Goal: Task Accomplishment & Management: Use online tool/utility

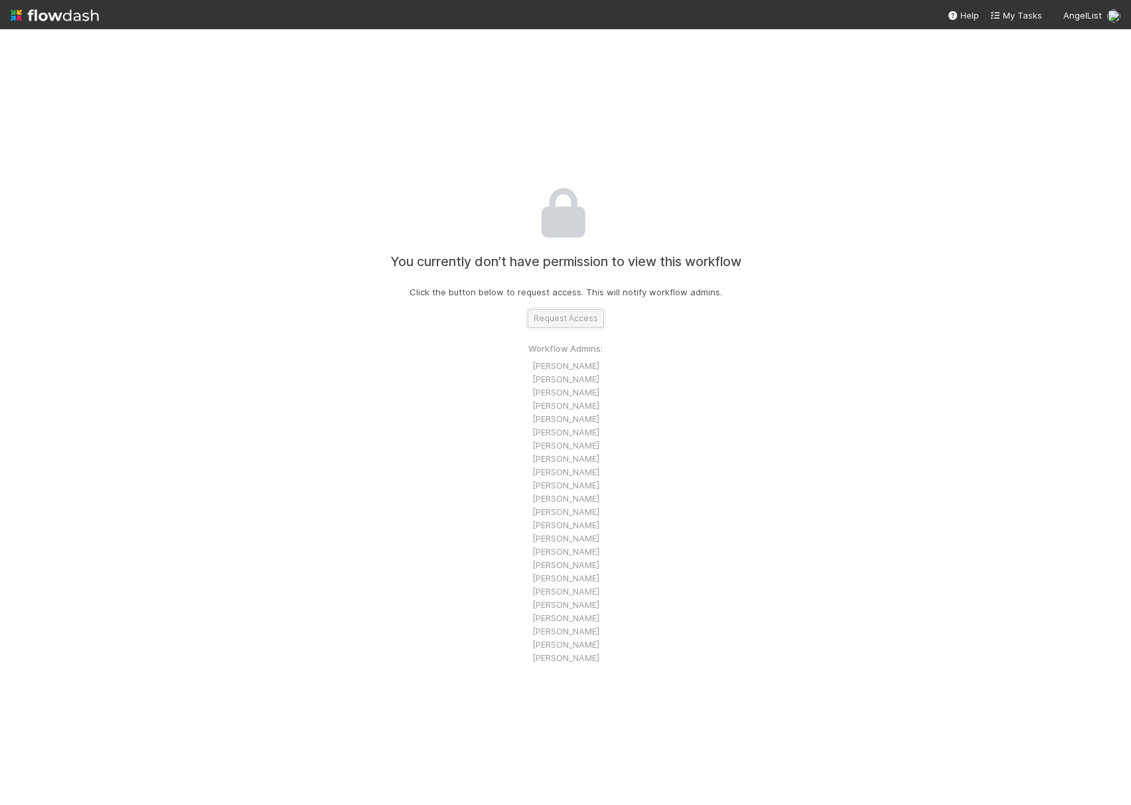
click at [561, 310] on button "Request Access" at bounding box center [565, 318] width 76 height 19
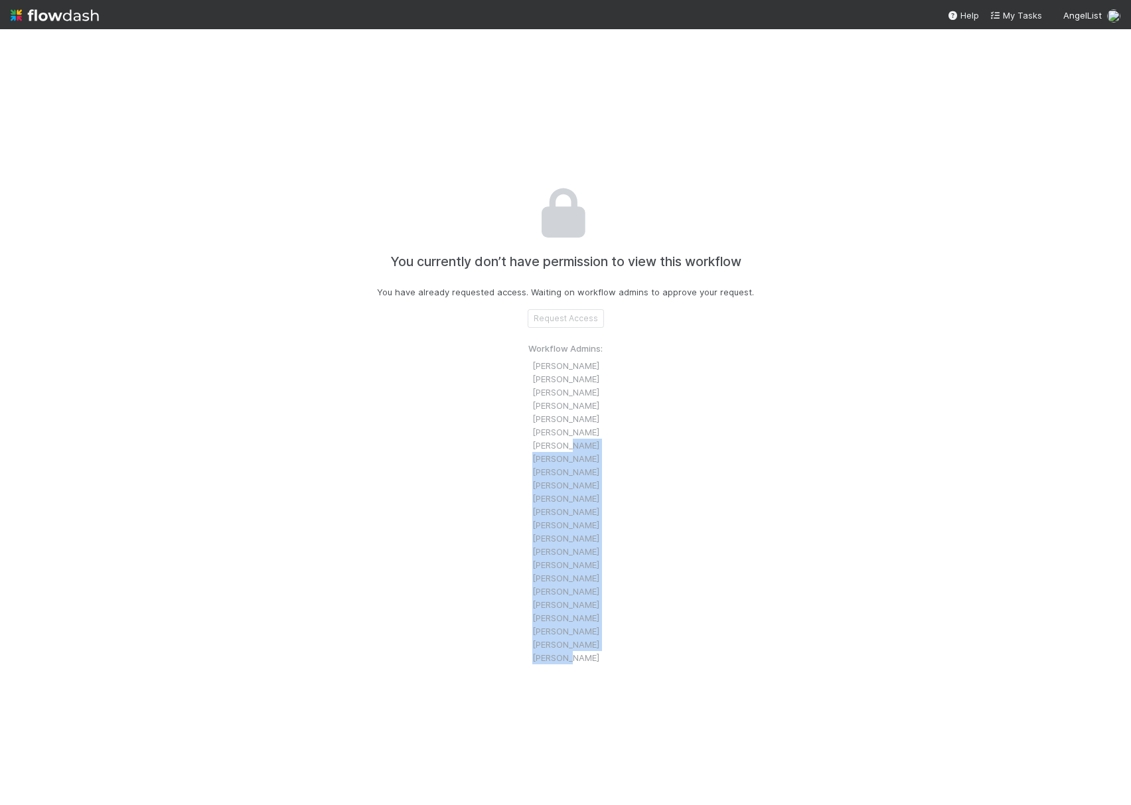
drag, startPoint x: 568, startPoint y: 664, endPoint x: 561, endPoint y: 451, distance: 213.1
click at [561, 451] on ul "Aryeh Friedman Erik Syvertsen Avlok Kohli Stephen Matza Thomas Ambrosia Thibaut…" at bounding box center [565, 511] width 74 height 305
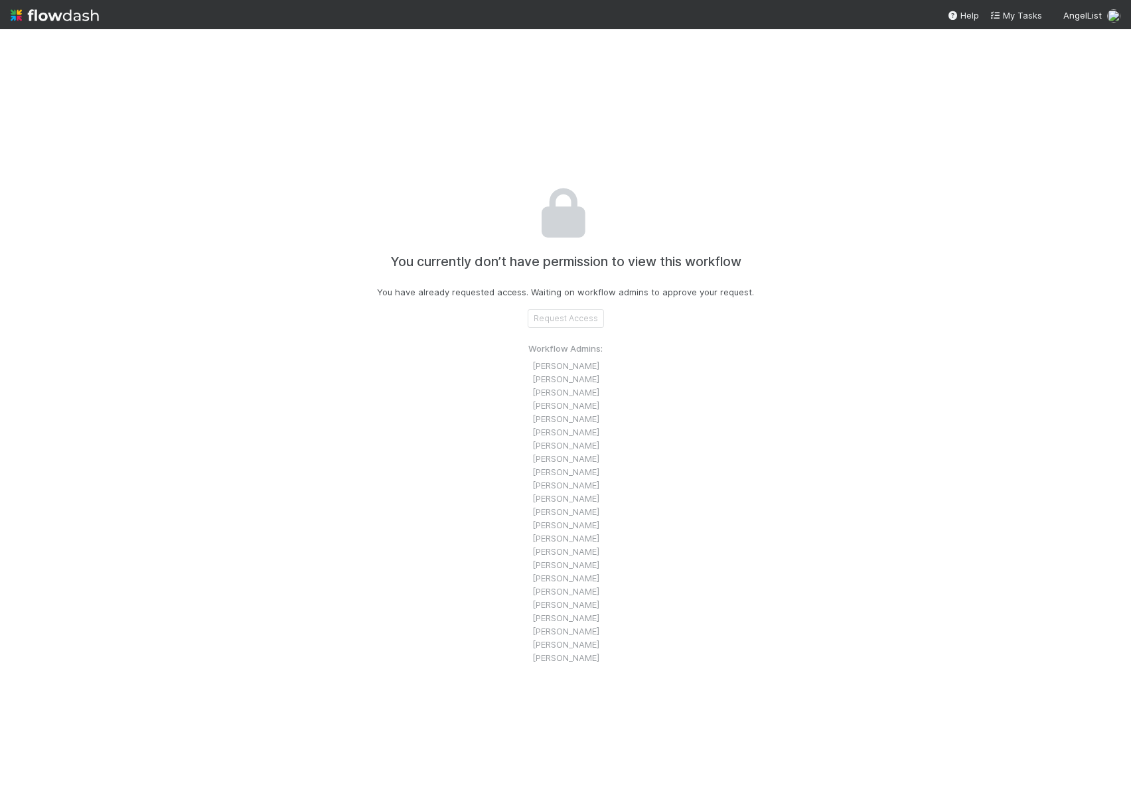
click at [556, 409] on li "[PERSON_NAME]" at bounding box center [565, 405] width 74 height 13
click at [563, 653] on li "Nick Gervasi" at bounding box center [565, 657] width 74 height 13
click at [632, 492] on div "You currently don’t have permission to view this workflow You have already requ…" at bounding box center [565, 431] width 736 height 805
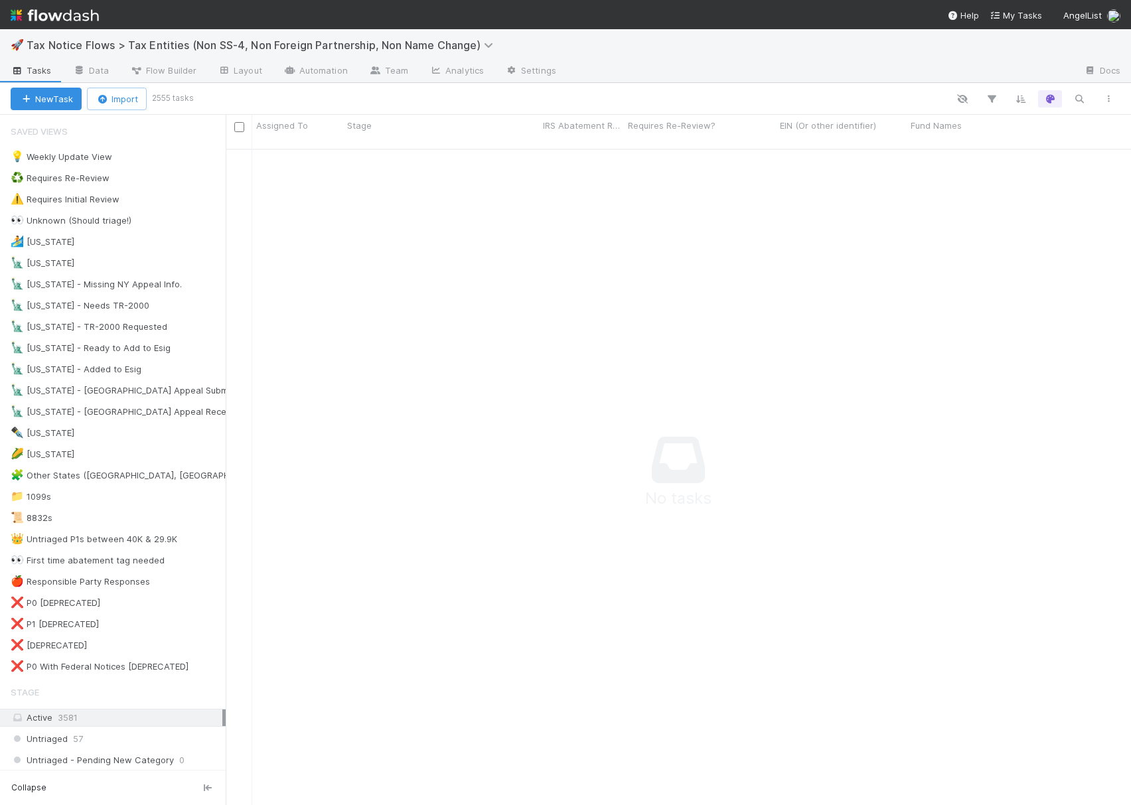
scroll to position [640, 878]
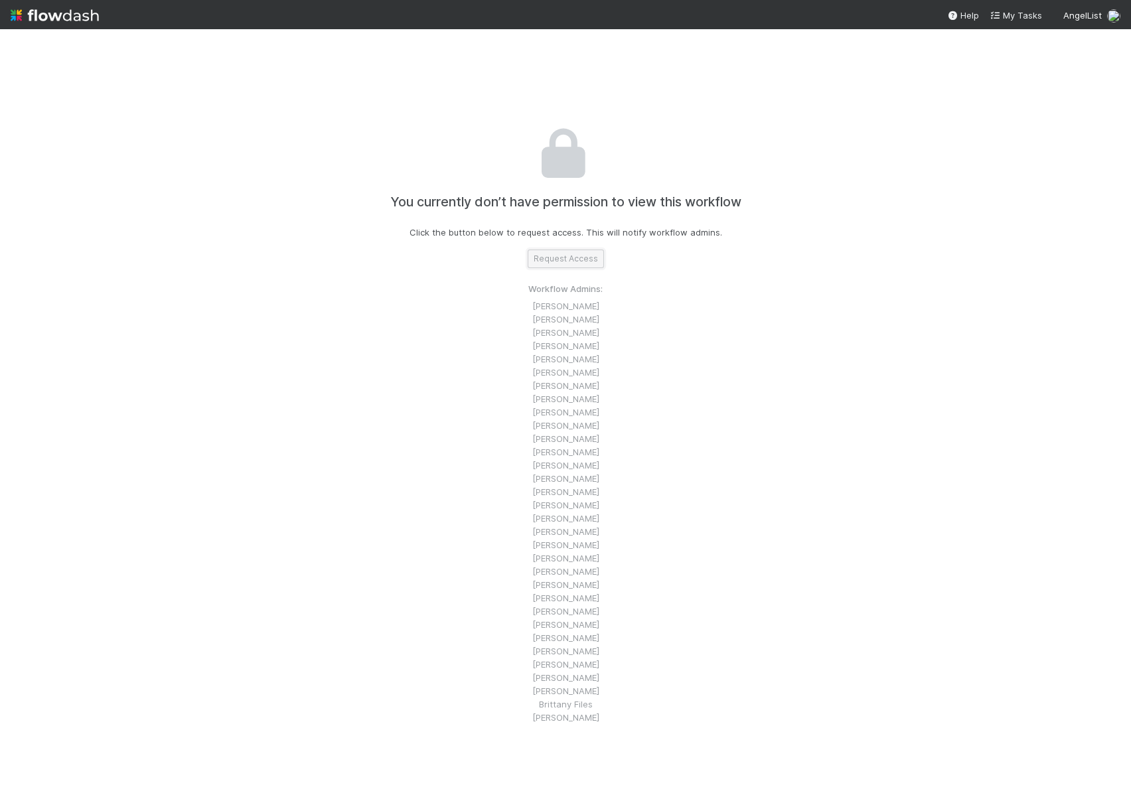
click at [569, 252] on button "Request Access" at bounding box center [565, 258] width 76 height 19
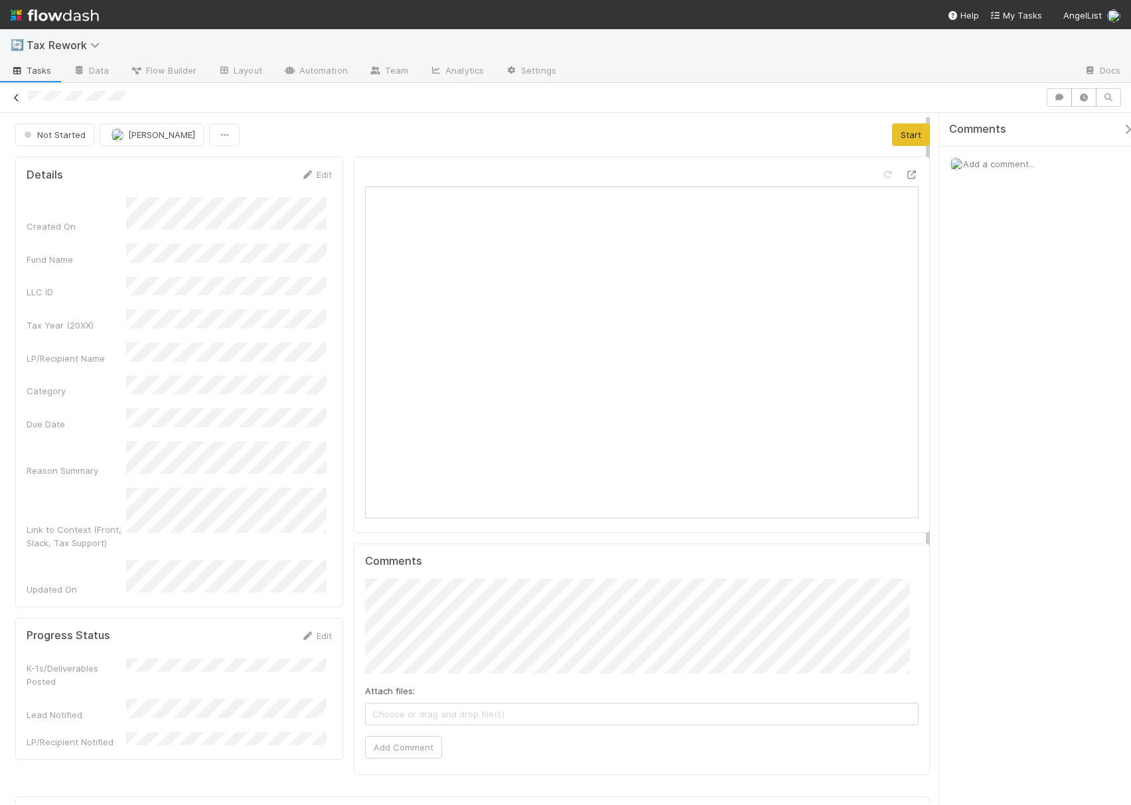
click at [20, 101] on icon at bounding box center [16, 98] width 13 height 9
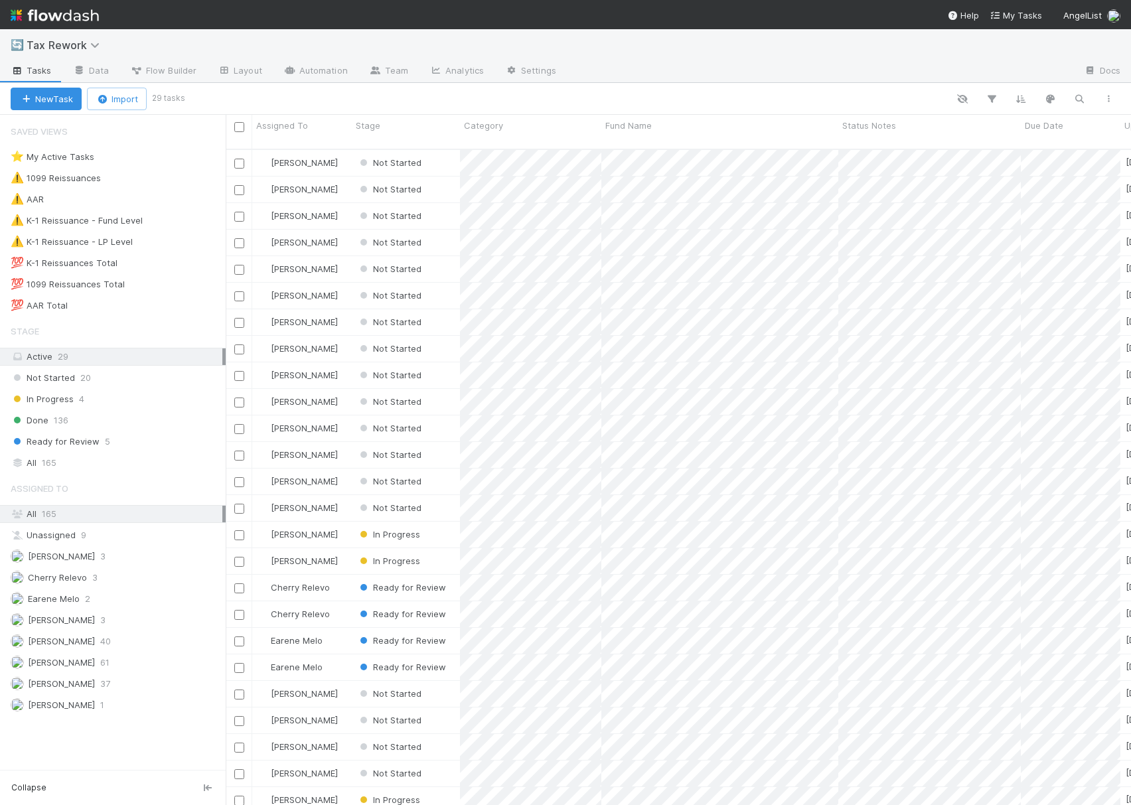
scroll to position [653, 892]
click at [1052, 101] on icon "button" at bounding box center [1049, 99] width 13 height 12
click at [868, 96] on div "Tasks will be highlighted based on the first matching rule: Add color" at bounding box center [565, 402] width 1131 height 805
click at [1075, 103] on icon "button" at bounding box center [1078, 99] width 13 height 12
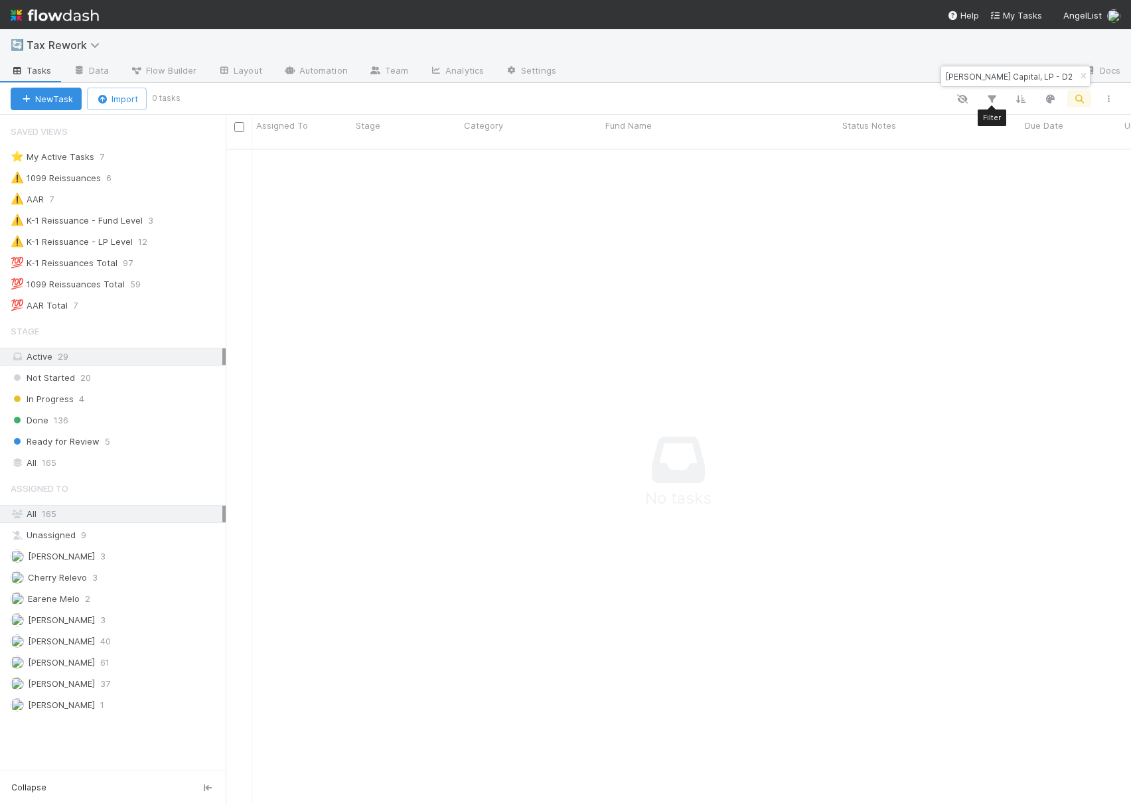
scroll to position [640, 878]
click at [83, 471] on div "All 165" at bounding box center [117, 462] width 212 height 17
drag, startPoint x: 1007, startPoint y: 73, endPoint x: 1073, endPoint y: 76, distance: 66.4
click at [1073, 76] on div "Ravikant Capital, LP - D2" at bounding box center [1015, 76] width 149 height 20
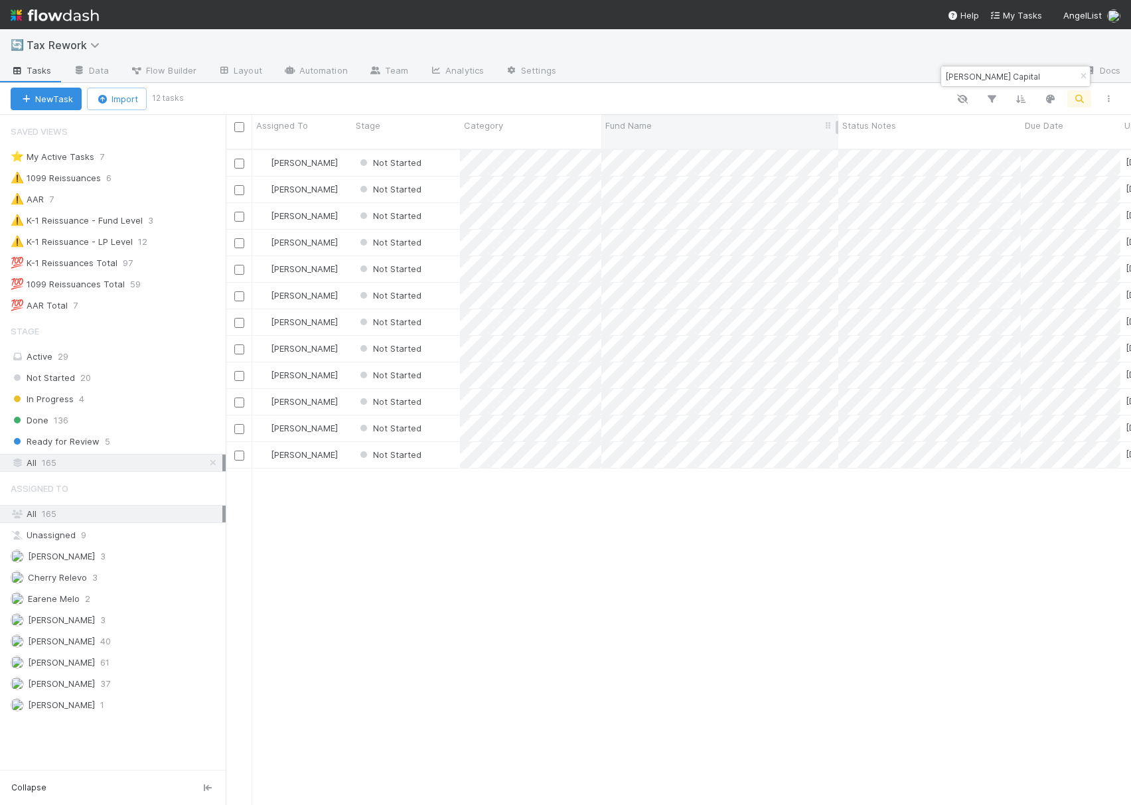
scroll to position [653, 892]
type input "Ravikant Capital"
click at [118, 354] on div "Active 29" at bounding box center [117, 356] width 212 height 17
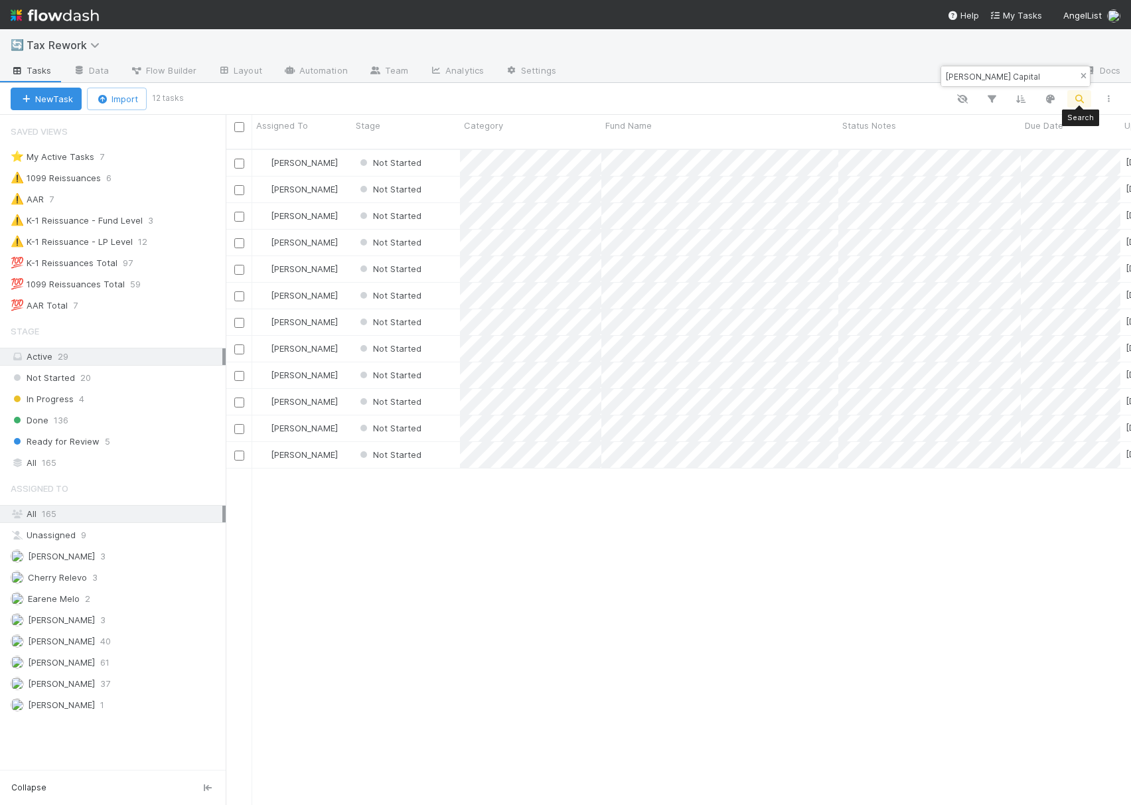
scroll to position [653, 892]
click at [1083, 74] on icon "button" at bounding box center [1082, 76] width 13 height 8
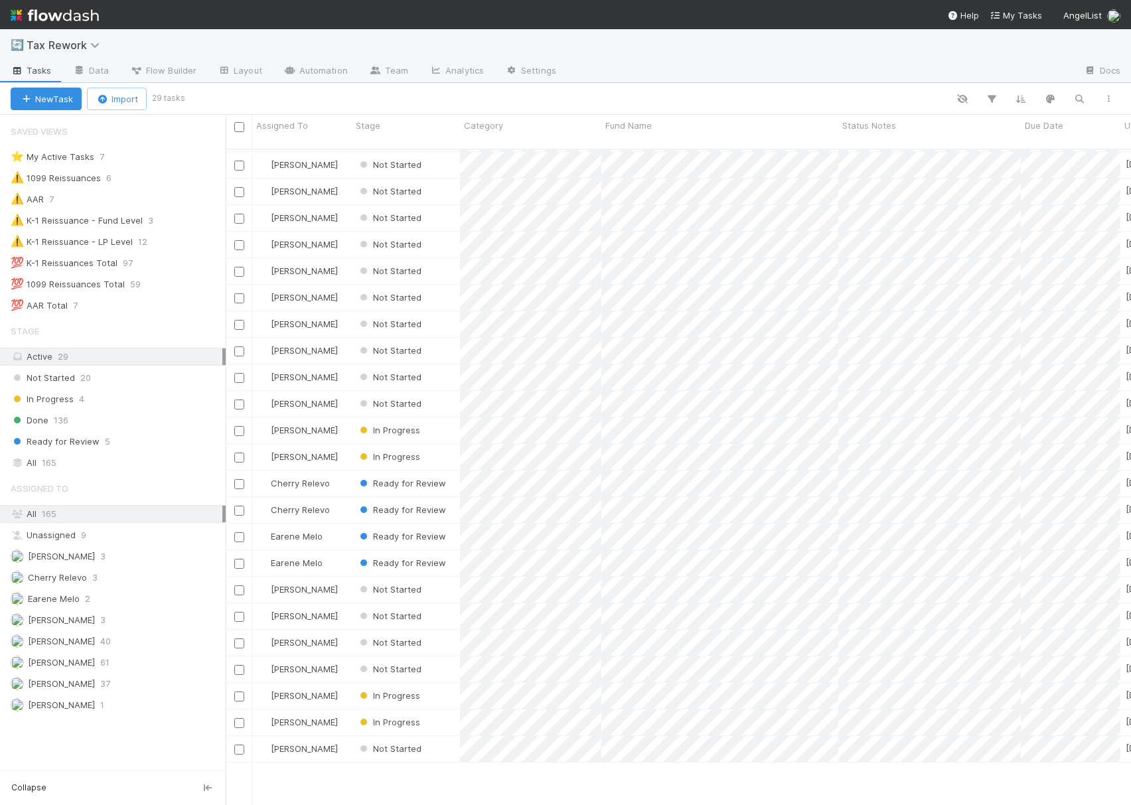
scroll to position [0, 0]
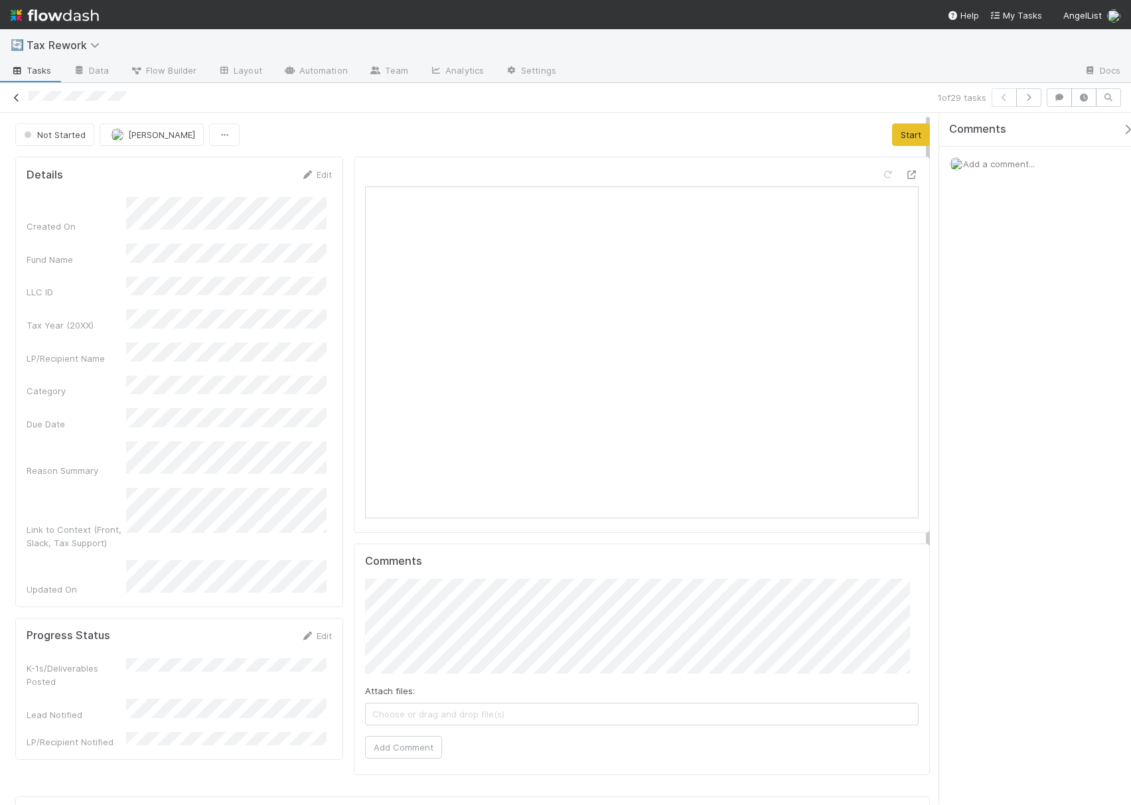
click at [13, 102] on icon at bounding box center [16, 98] width 13 height 9
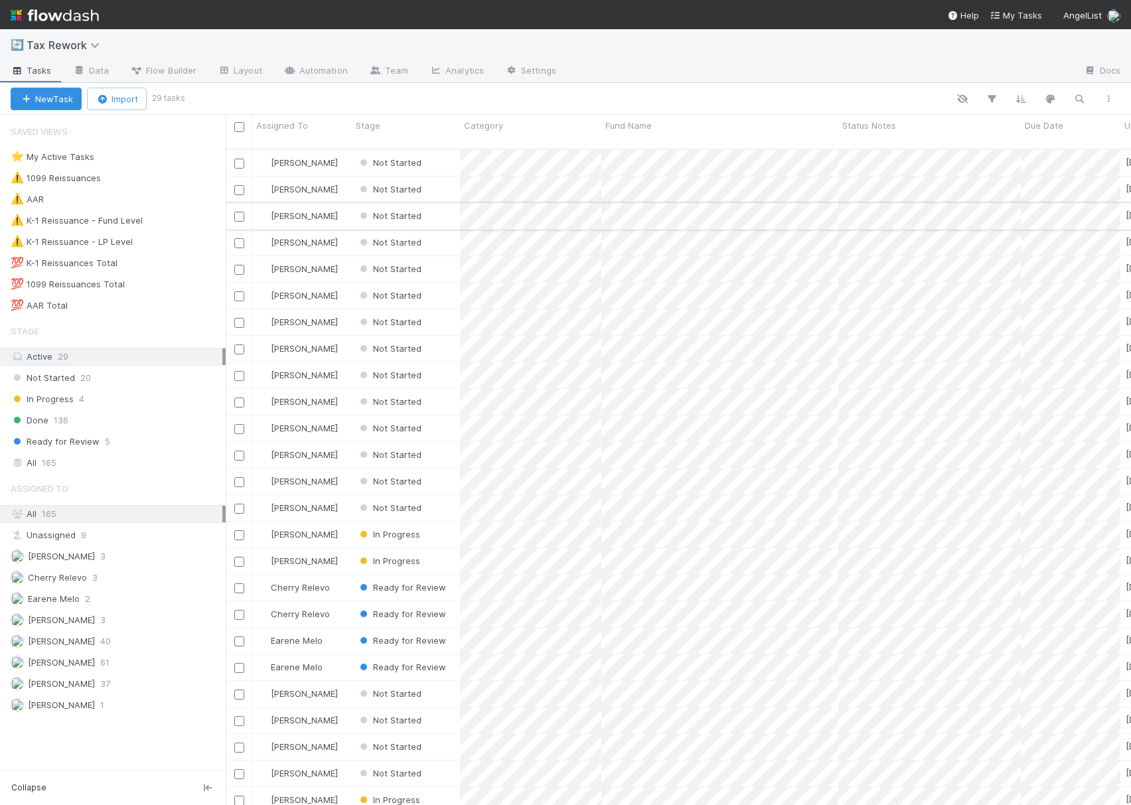
scroll to position [653, 892]
click at [237, 159] on input "checkbox" at bounding box center [239, 164] width 10 height 10
click at [239, 450] on input "checkbox" at bounding box center [239, 455] width 10 height 10
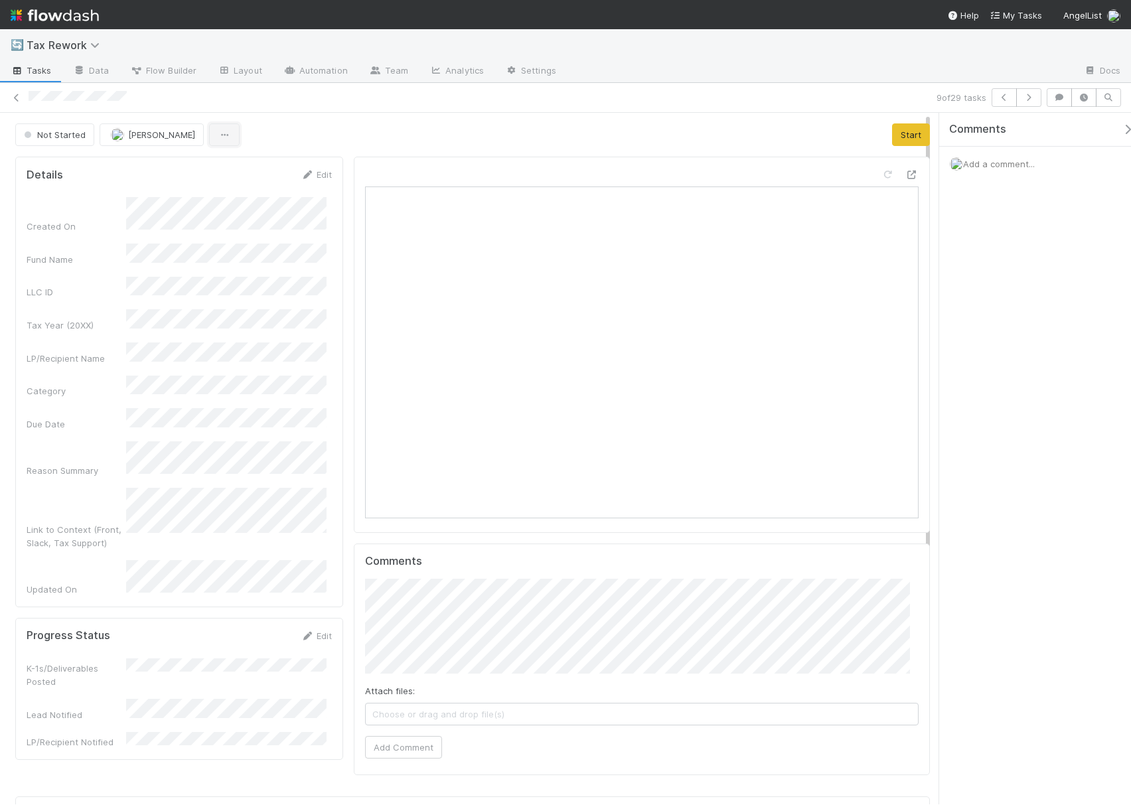
click at [219, 138] on icon "button" at bounding box center [224, 135] width 13 height 9
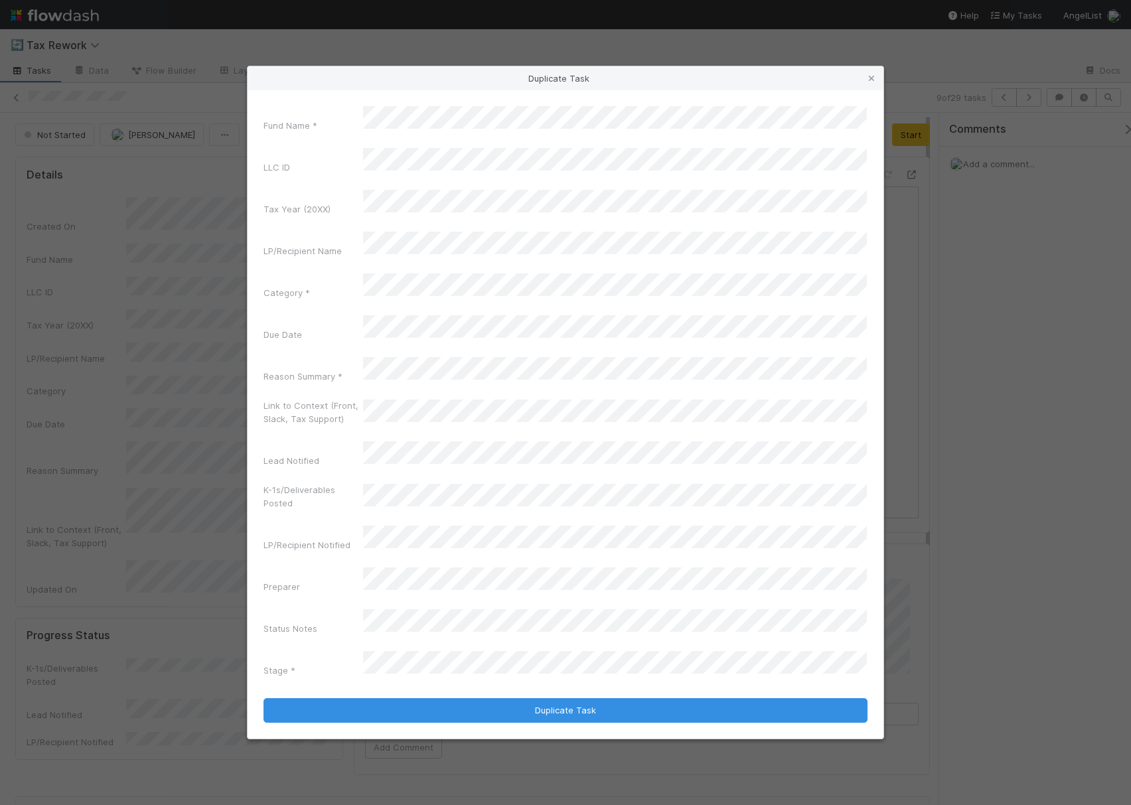
drag, startPoint x: 253, startPoint y: 167, endPoint x: 285, endPoint y: 191, distance: 40.3
click at [285, 179] on div "LLC ID" at bounding box center [565, 163] width 604 height 31
click at [296, 137] on div "Fund Name *" at bounding box center [565, 121] width 604 height 31
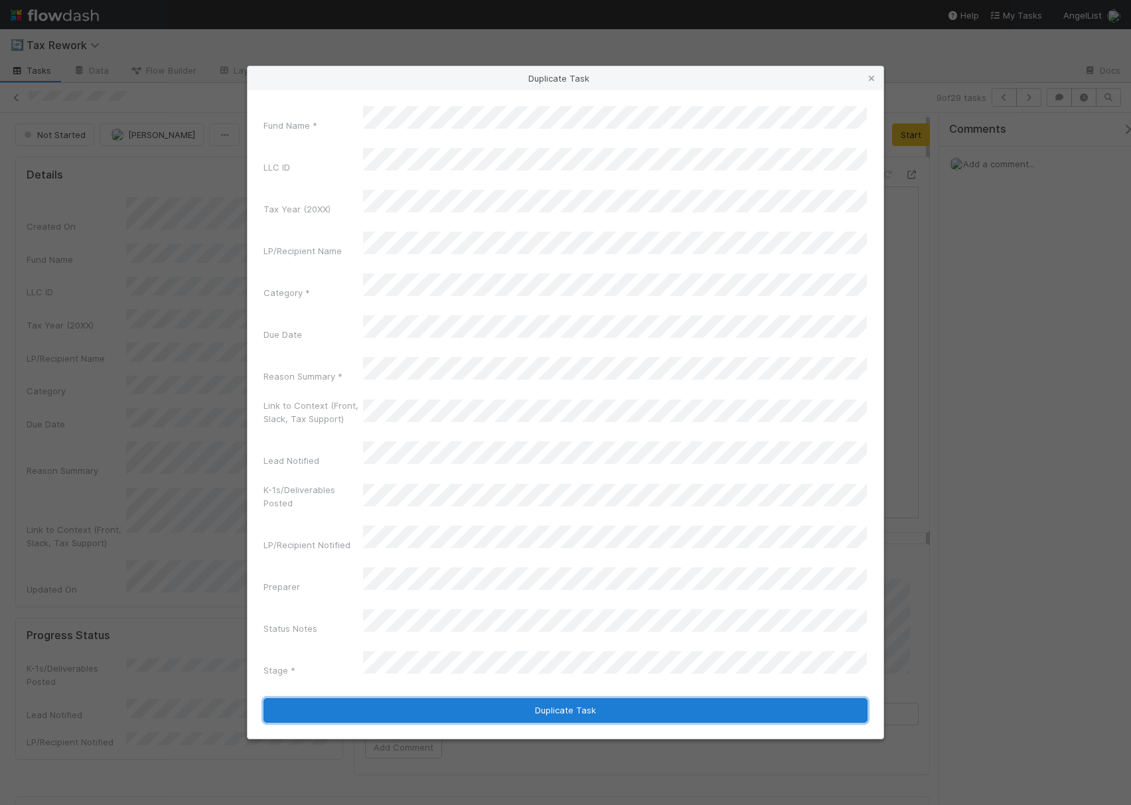
click at [583, 698] on button "Duplicate Task" at bounding box center [565, 710] width 604 height 25
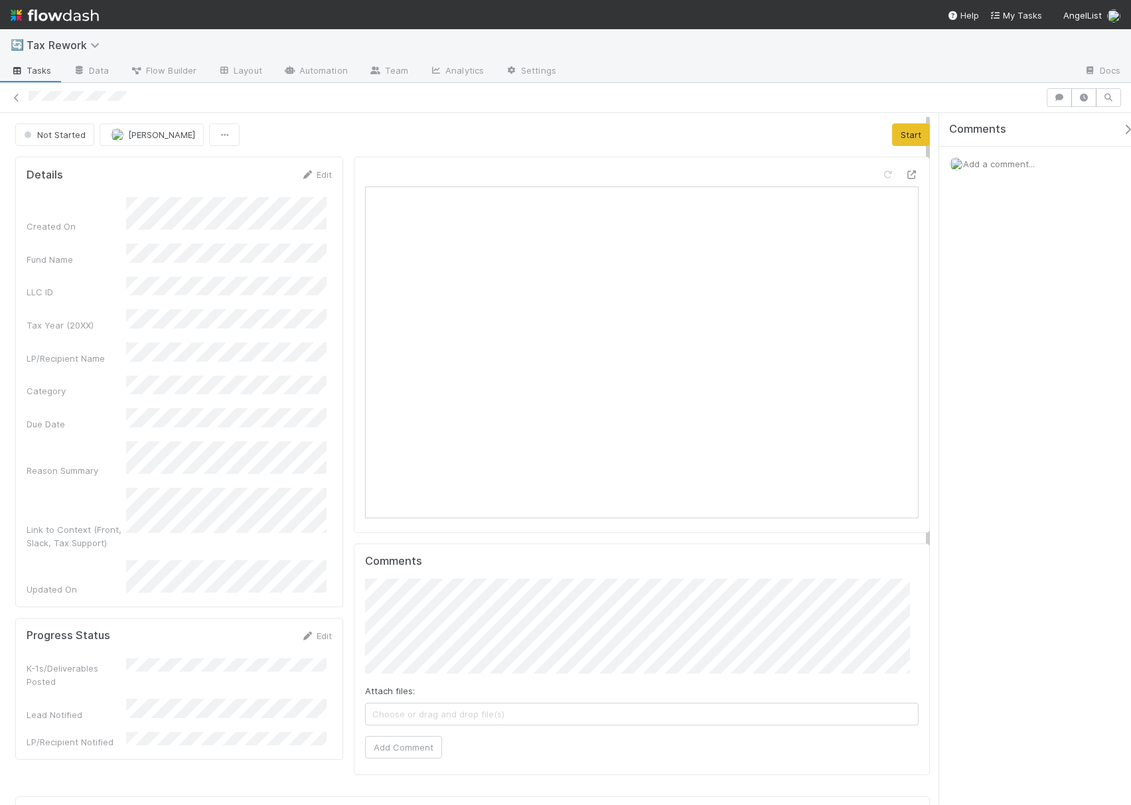
click at [572, 128] on div "Not Started Fareeha Naim Start" at bounding box center [472, 134] width 914 height 23
click at [17, 100] on icon at bounding box center [16, 98] width 13 height 9
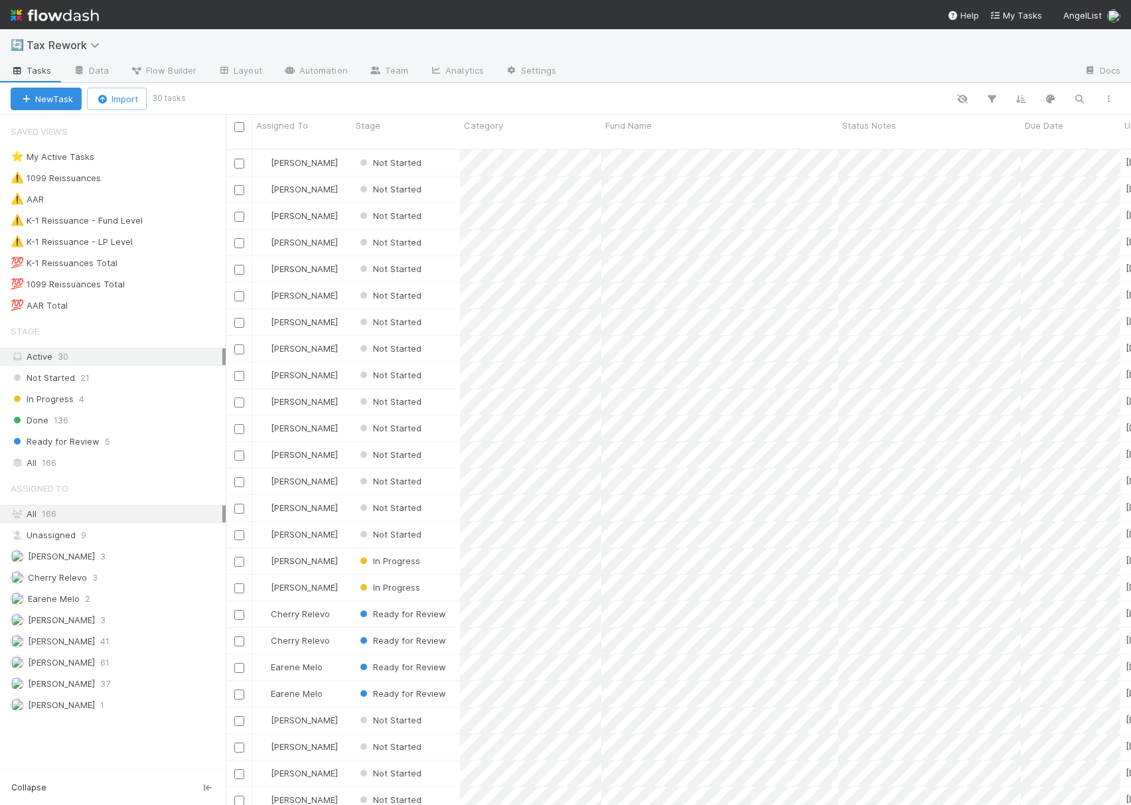
scroll to position [653, 892]
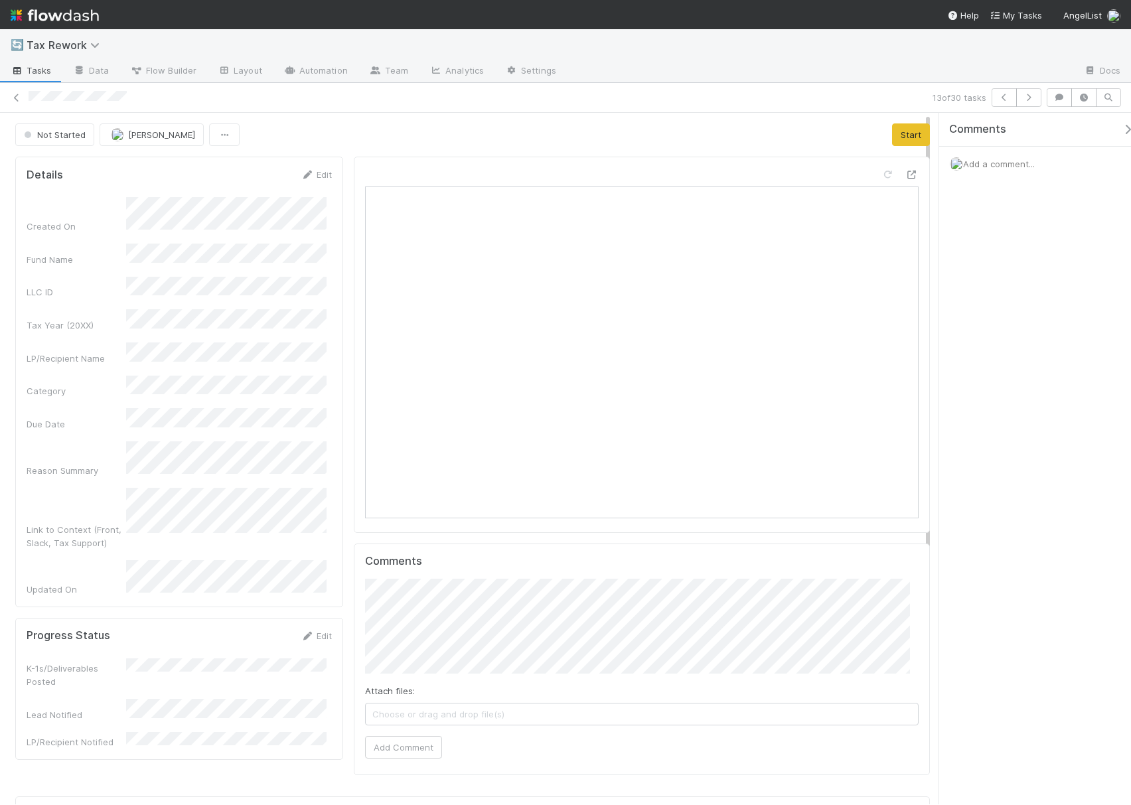
click at [1004, 165] on span "Add a comment..." at bounding box center [999, 164] width 72 height 11
click at [1014, 427] on div "Attach files: Choose or drag and drop file(s) Add Comment" at bounding box center [1041, 303] width 184 height 265
click at [1012, 415] on button "Add Comment" at bounding box center [998, 414] width 77 height 23
click at [1028, 97] on icon "button" at bounding box center [1028, 98] width 13 height 8
click at [991, 165] on span "Add a comment..." at bounding box center [999, 164] width 72 height 11
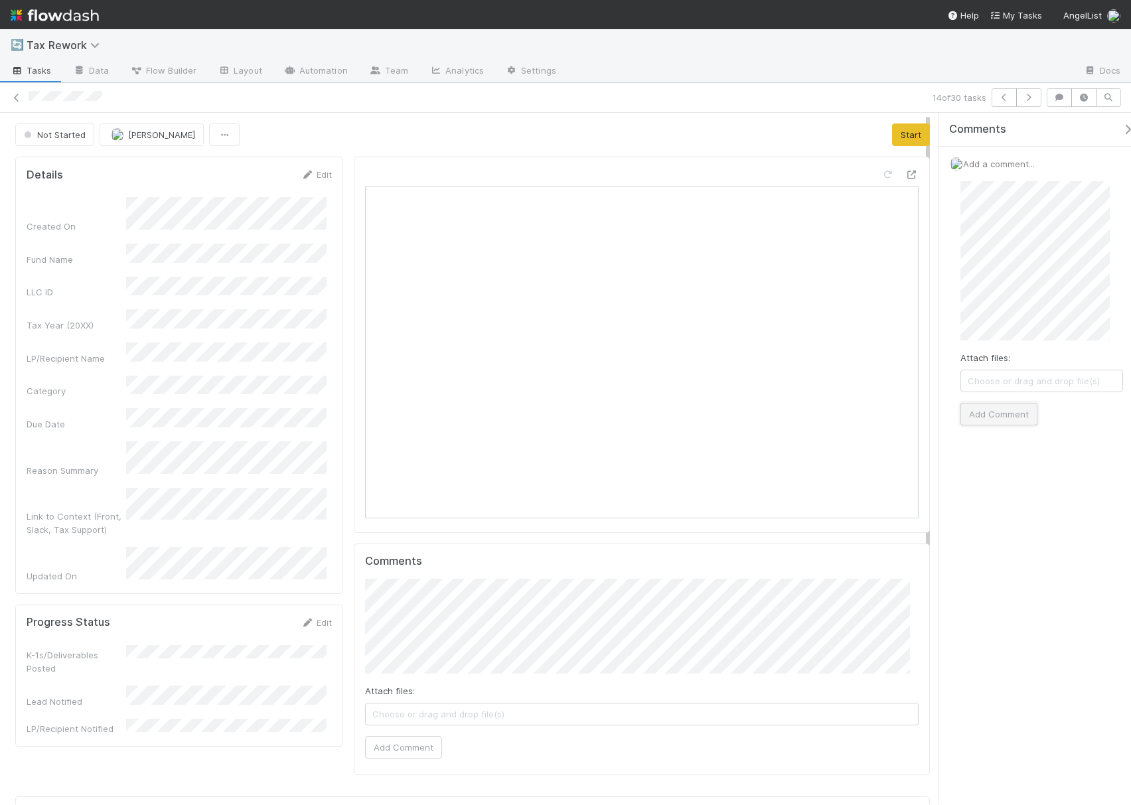
click at [996, 414] on button "Add Comment" at bounding box center [998, 414] width 77 height 23
drag, startPoint x: 1107, startPoint y: 202, endPoint x: 661, endPoint y: 80, distance: 462.1
click at [1115, 202] on icon at bounding box center [1121, 198] width 13 height 9
click at [1004, 96] on icon "button" at bounding box center [1003, 98] width 13 height 8
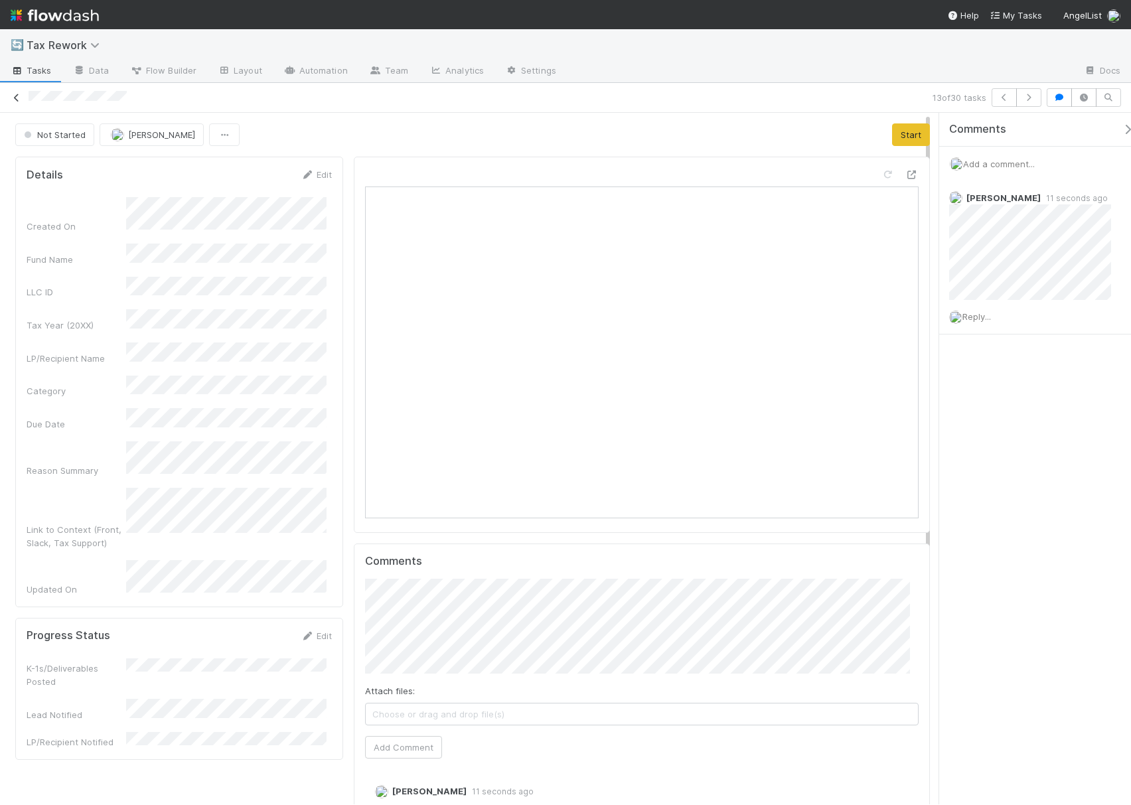
click at [16, 102] on link at bounding box center [16, 97] width 13 height 13
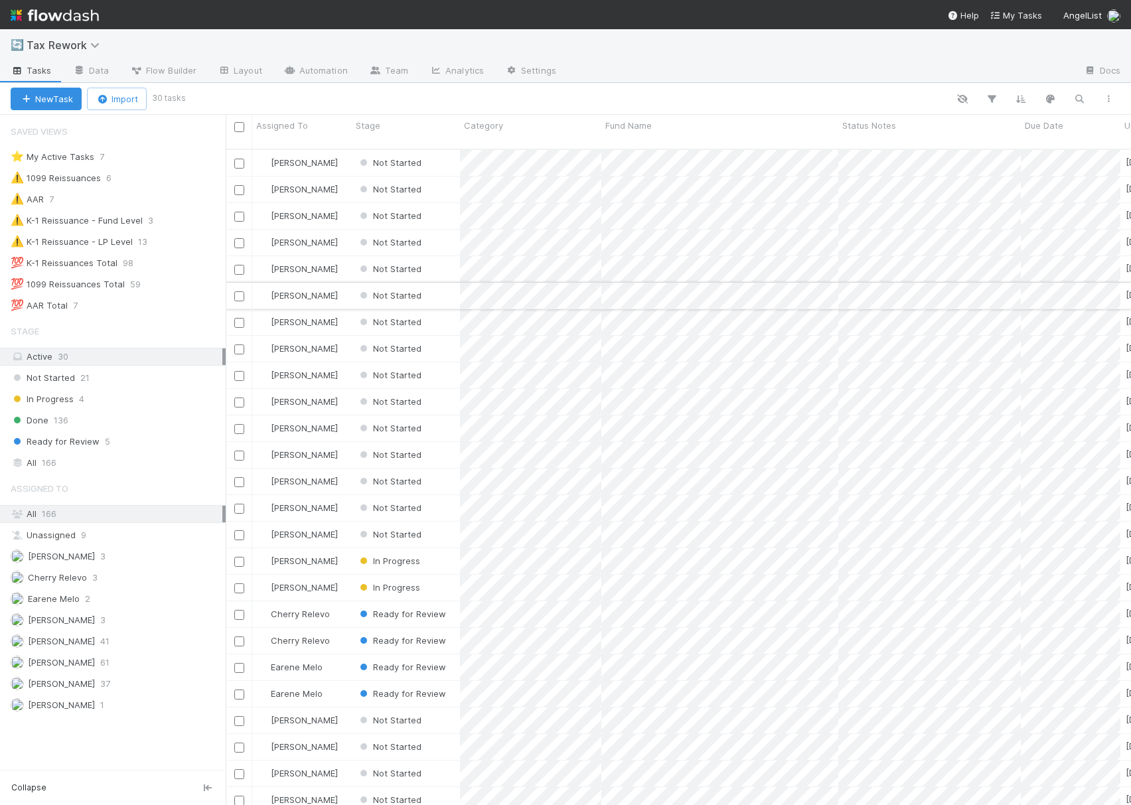
scroll to position [653, 892]
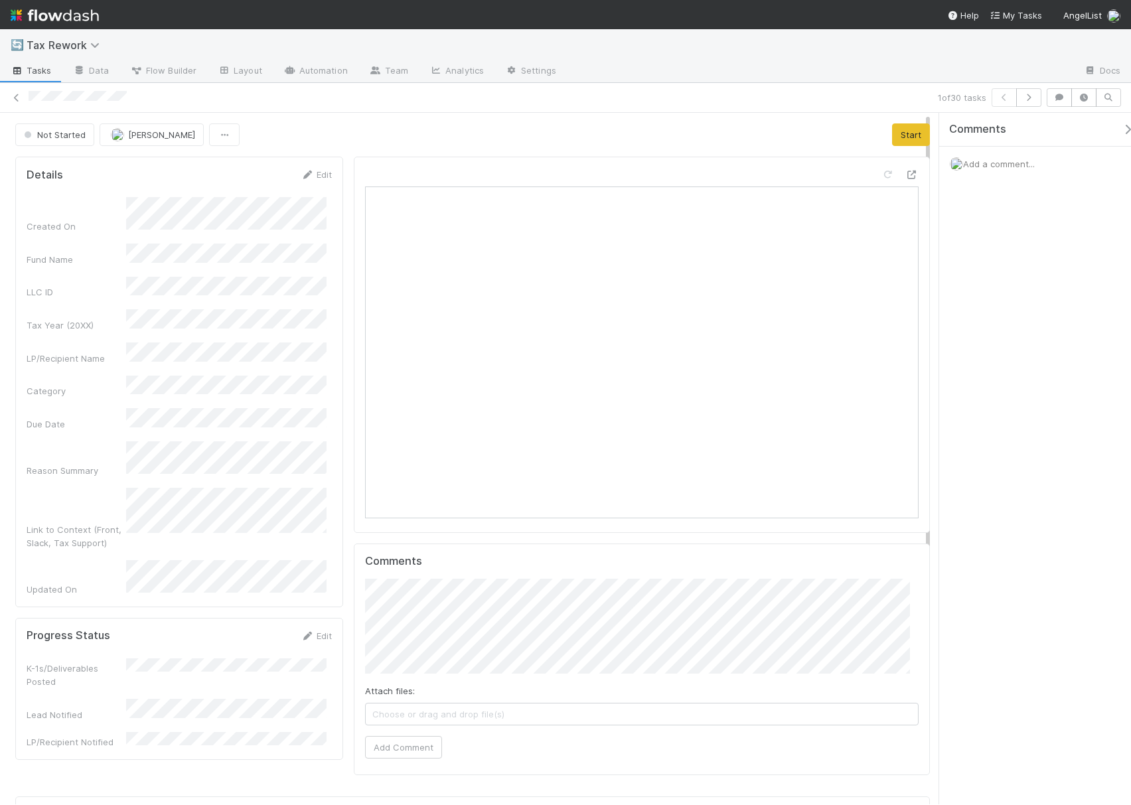
click at [996, 169] on span "Add a comment..." at bounding box center [999, 164] width 72 height 11
click at [1004, 417] on button "Add Comment" at bounding box center [998, 414] width 77 height 23
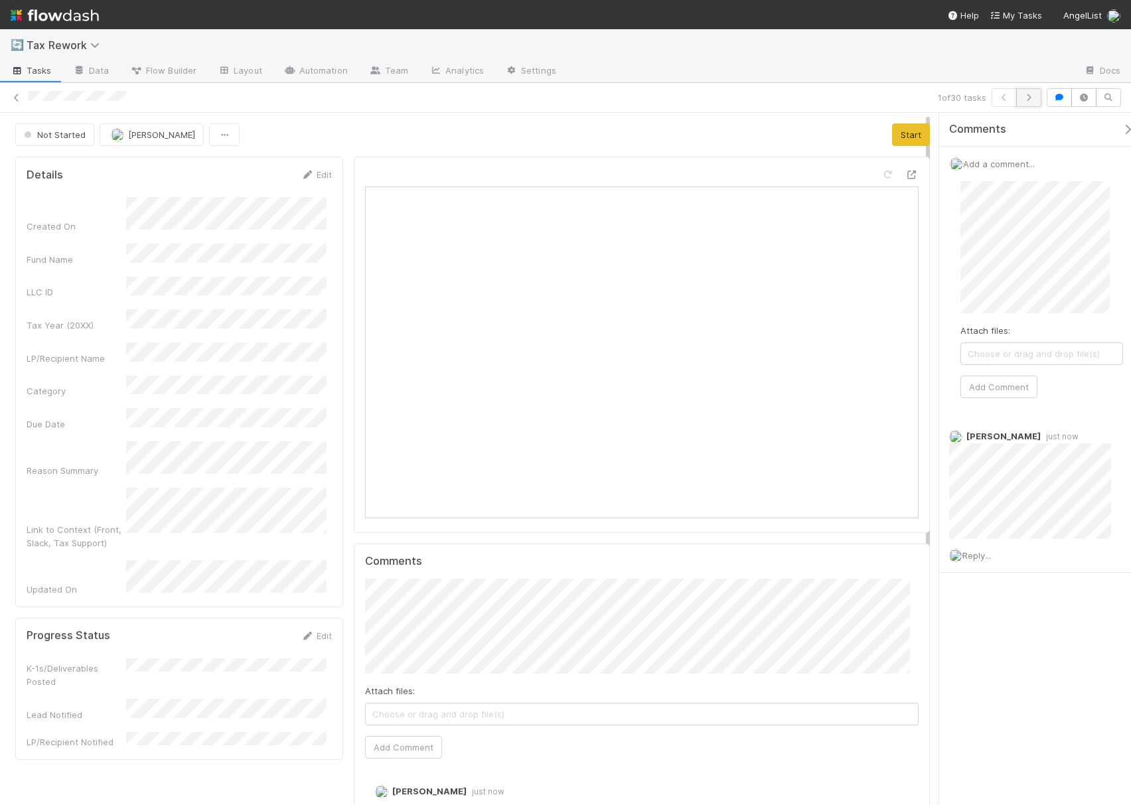
click at [1025, 101] on icon "button" at bounding box center [1028, 98] width 13 height 8
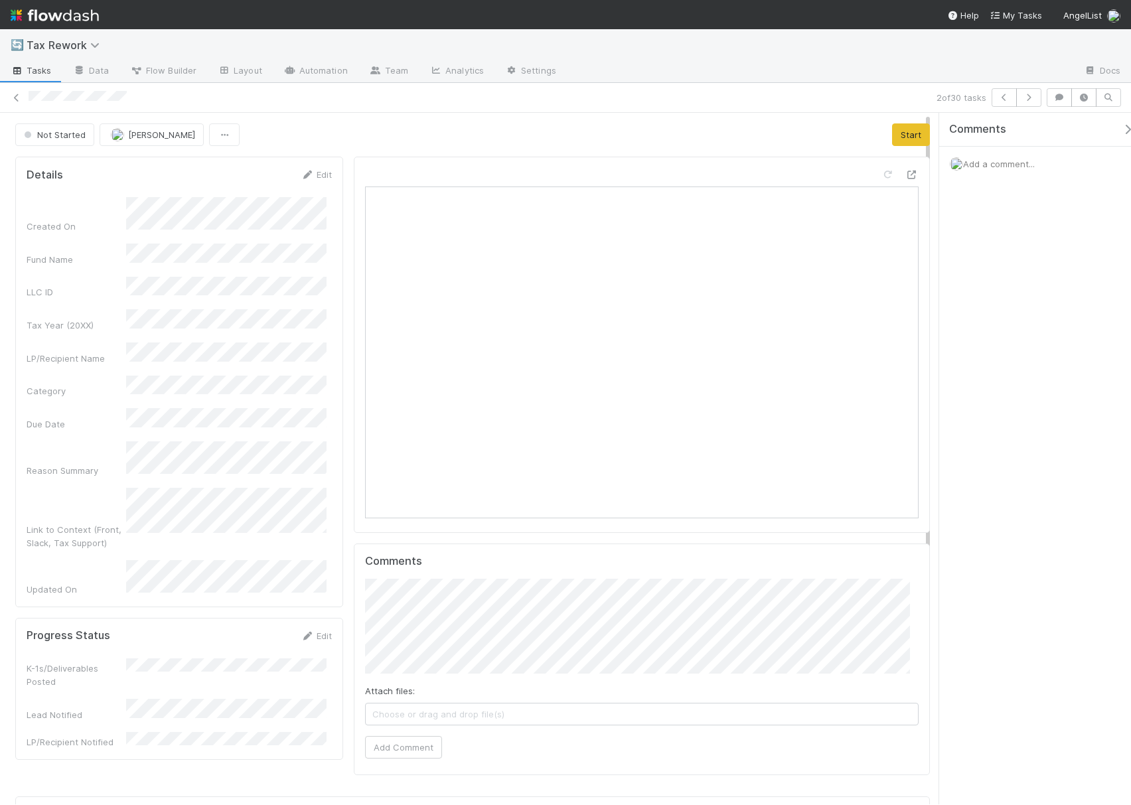
click at [989, 165] on span "Add a comment..." at bounding box center [999, 164] width 72 height 11
click at [998, 406] on button "Add Comment" at bounding box center [998, 414] width 77 height 23
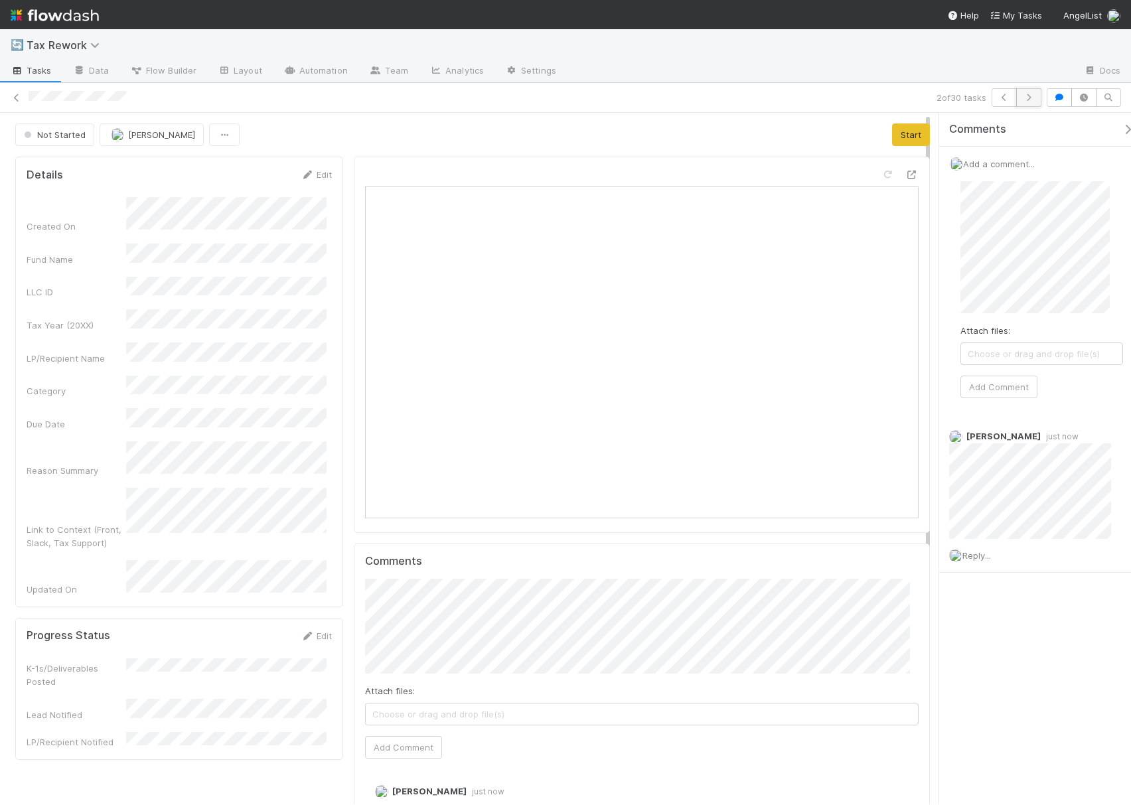
click at [1028, 103] on button "button" at bounding box center [1028, 97] width 25 height 19
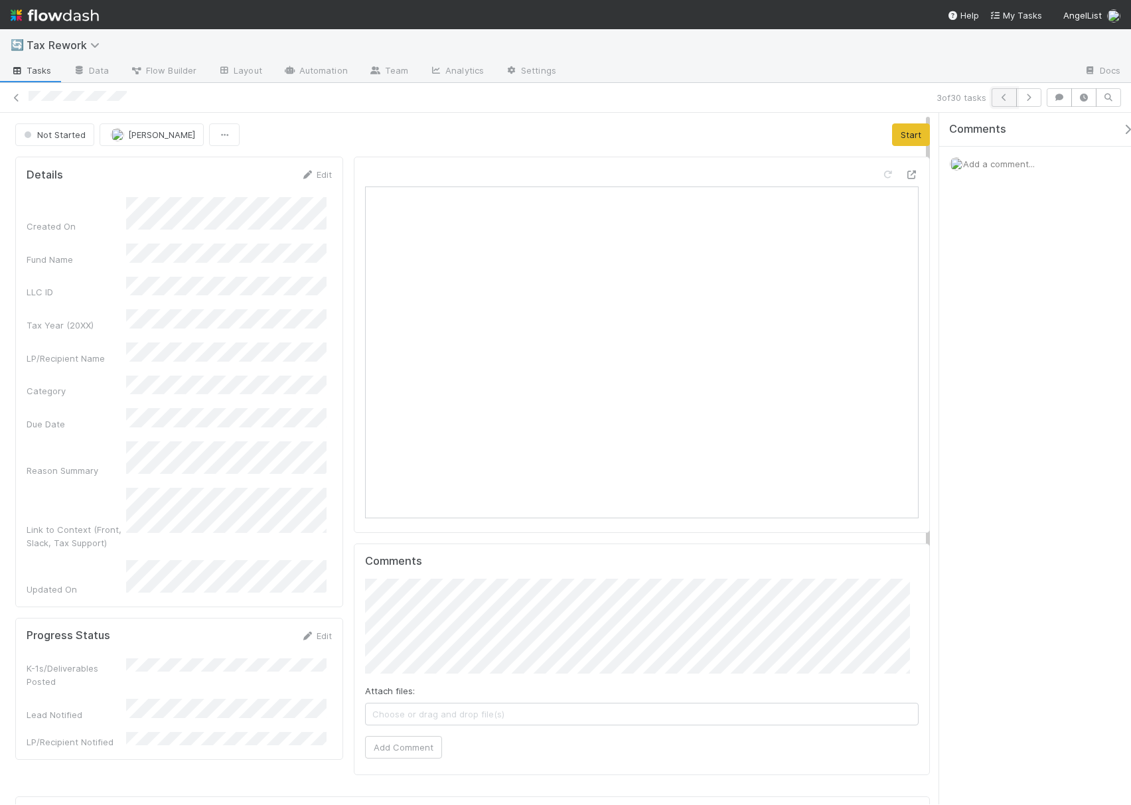
click at [999, 96] on icon "button" at bounding box center [1003, 98] width 13 height 8
click at [1030, 102] on button "button" at bounding box center [1028, 97] width 25 height 19
click at [975, 165] on span "Add a comment..." at bounding box center [999, 164] width 72 height 11
click at [983, 410] on button "Add Comment" at bounding box center [998, 414] width 77 height 23
click at [1028, 102] on button "button" at bounding box center [1028, 97] width 25 height 19
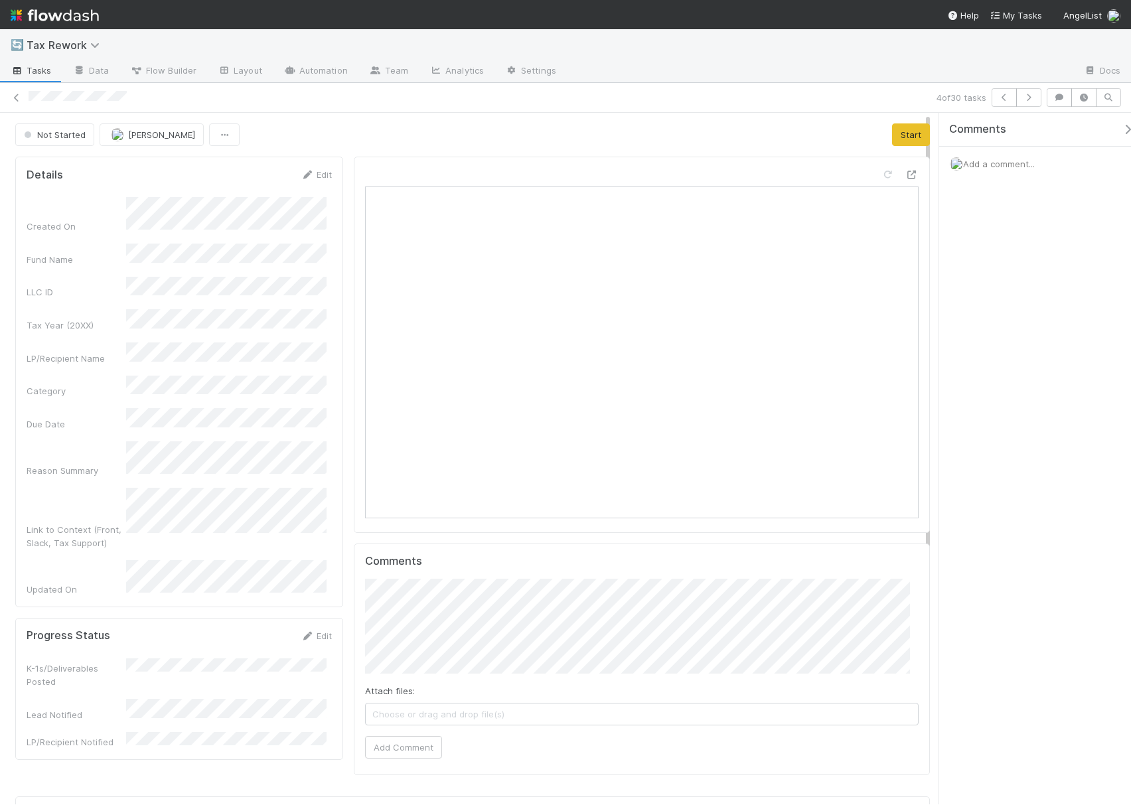
click at [996, 172] on div "Add a comment..." at bounding box center [1041, 164] width 205 height 34
click at [998, 165] on span "Add a comment..." at bounding box center [999, 164] width 72 height 11
click at [1001, 410] on button "Add Comment" at bounding box center [998, 414] width 77 height 23
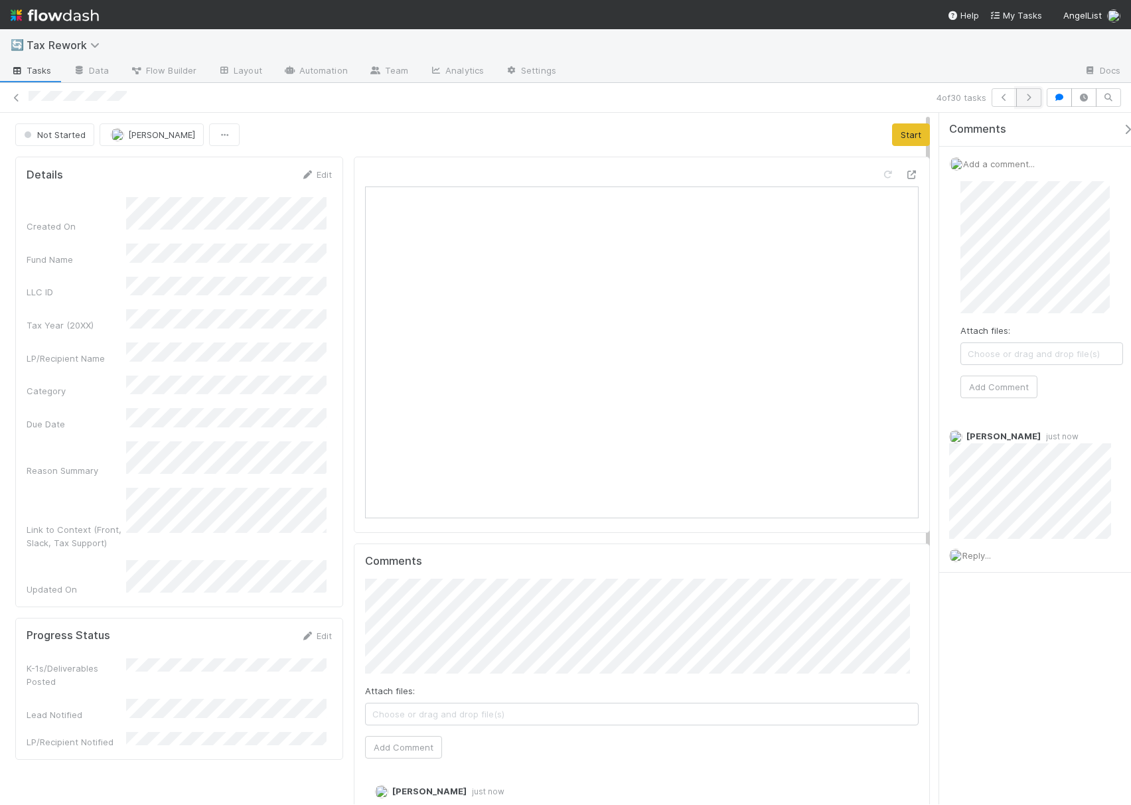
click at [1033, 94] on icon "button" at bounding box center [1028, 98] width 13 height 8
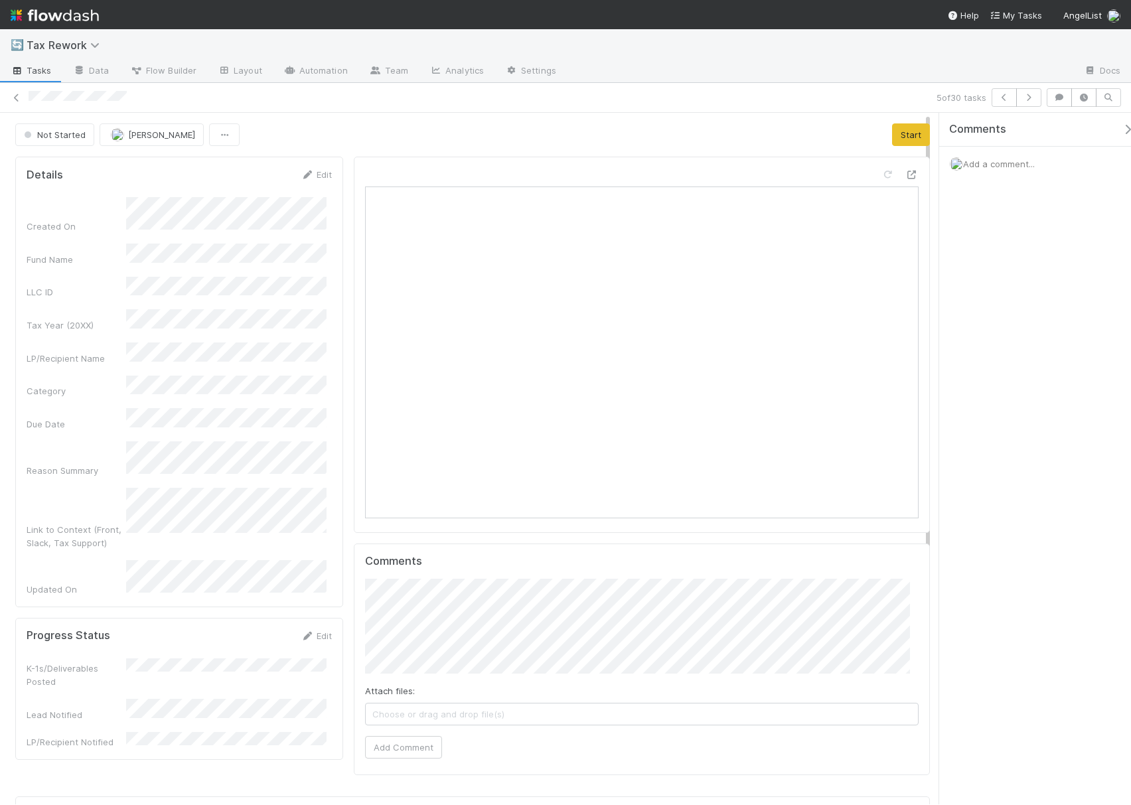
click at [993, 162] on span "Add a comment..." at bounding box center [999, 164] width 72 height 11
click at [998, 415] on button "Add Comment" at bounding box center [998, 414] width 77 height 23
click at [1022, 97] on icon "button" at bounding box center [1028, 98] width 13 height 8
click at [1010, 162] on span "Add a comment..." at bounding box center [999, 164] width 72 height 11
click at [1003, 415] on button "Add Comment" at bounding box center [998, 414] width 77 height 23
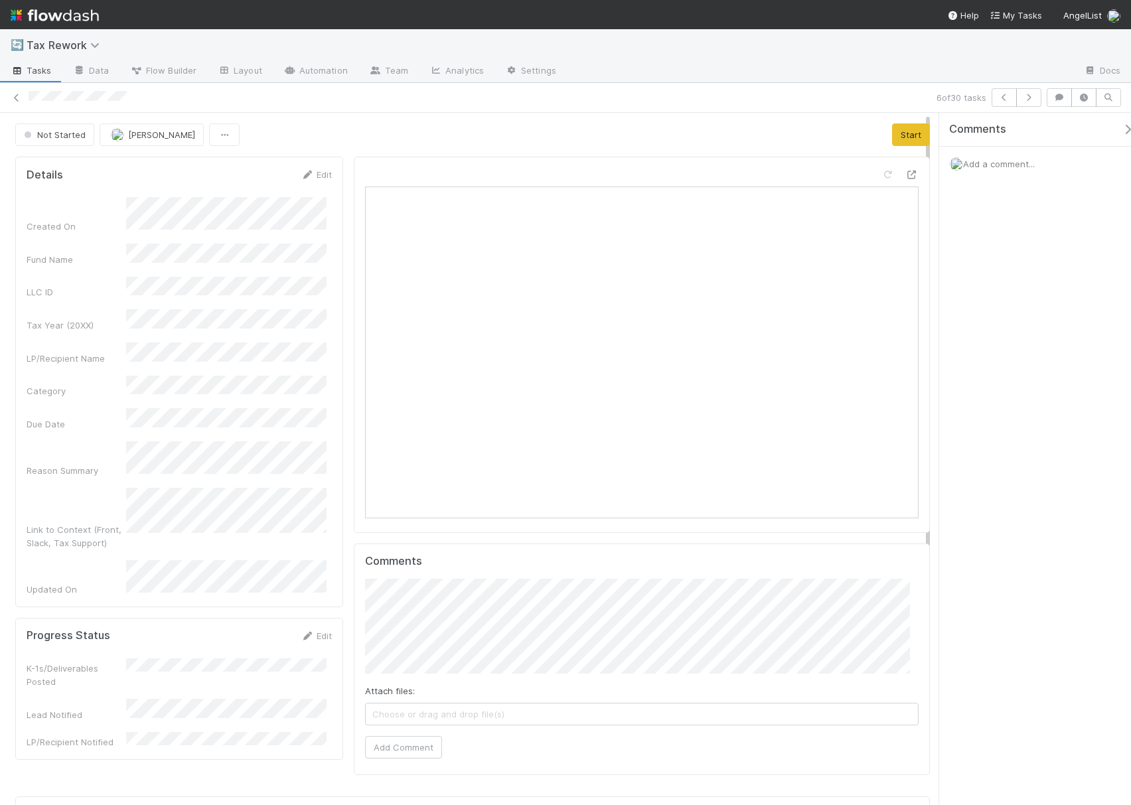
click at [996, 161] on span "Add a comment..." at bounding box center [999, 164] width 72 height 11
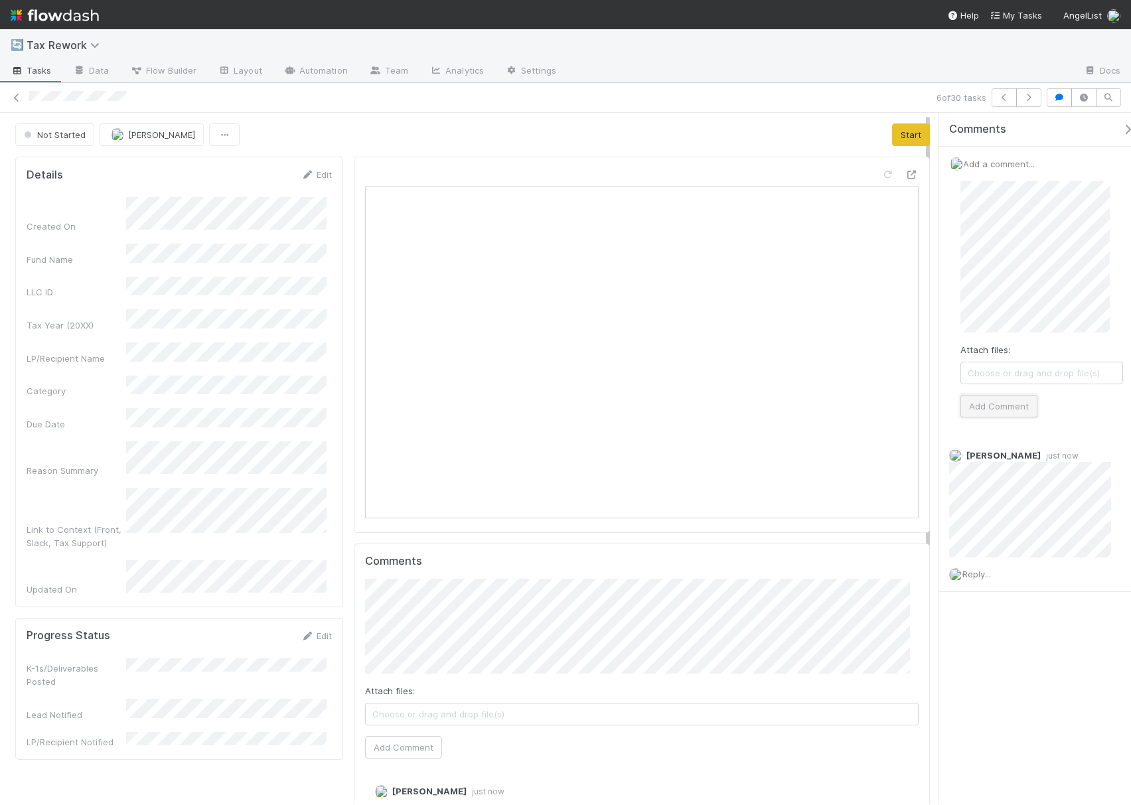
click at [991, 413] on button "Add Comment" at bounding box center [998, 406] width 77 height 23
click at [1031, 99] on icon "button" at bounding box center [1028, 98] width 13 height 8
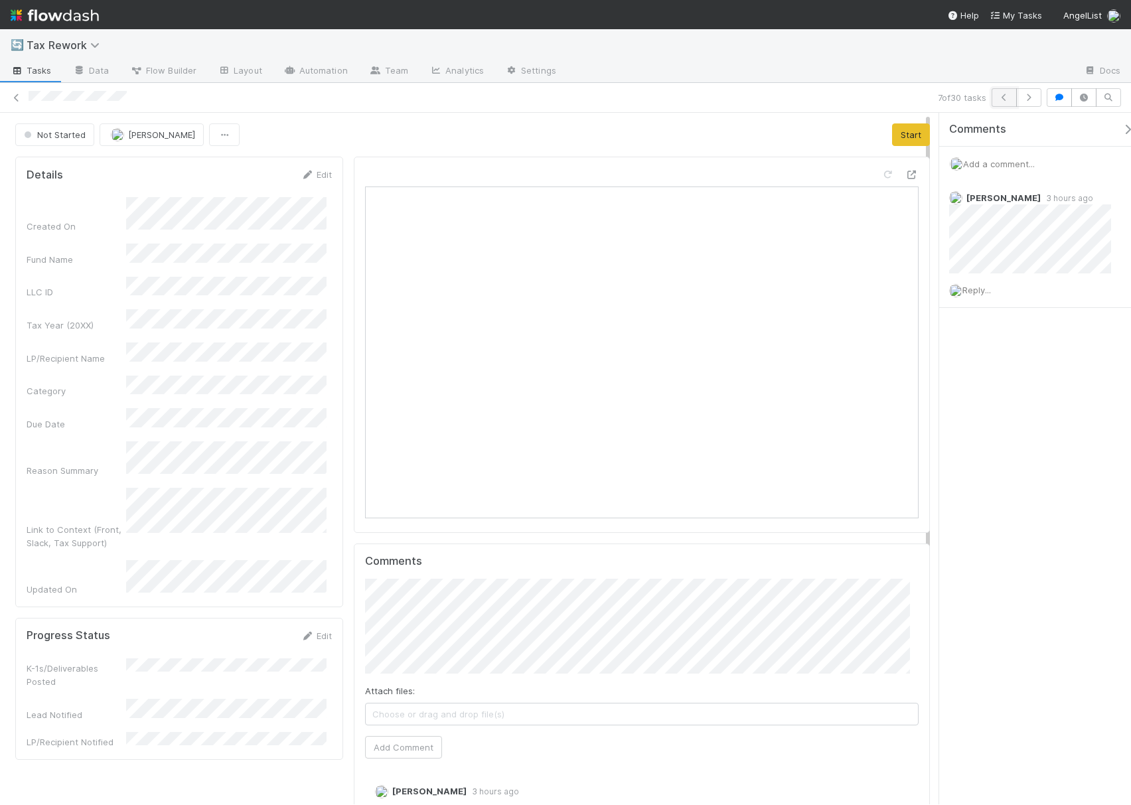
click at [1006, 99] on icon "button" at bounding box center [1003, 98] width 13 height 8
click at [1018, 99] on button "button" at bounding box center [1028, 97] width 25 height 19
click at [999, 165] on span "Add a comment..." at bounding box center [999, 164] width 72 height 11
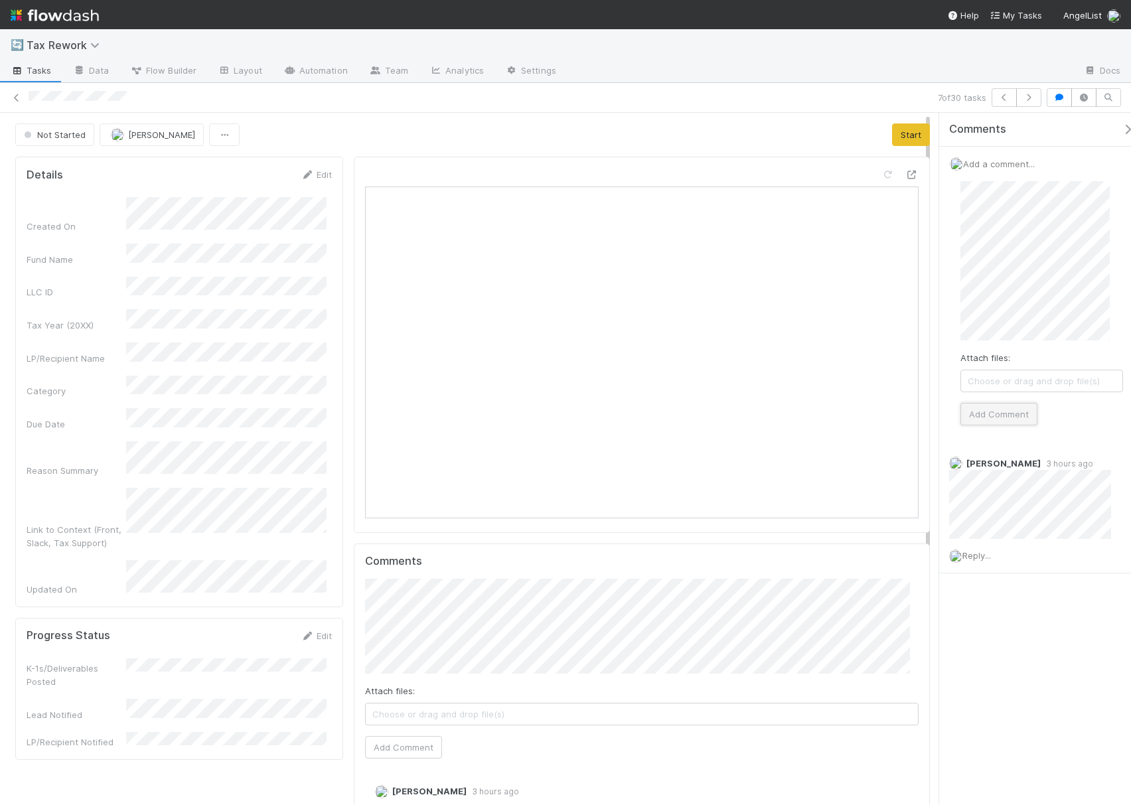
click at [1000, 419] on button "Add Comment" at bounding box center [998, 414] width 77 height 23
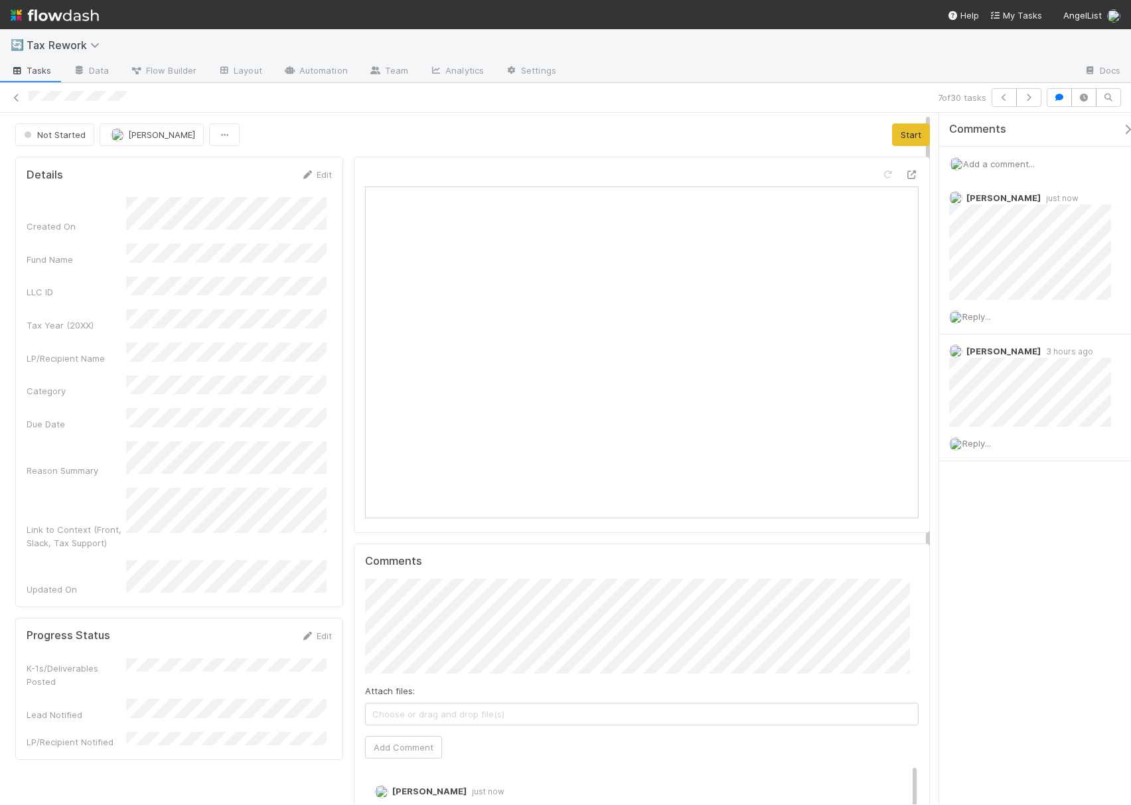
click at [1115, 349] on icon at bounding box center [1121, 352] width 13 height 9
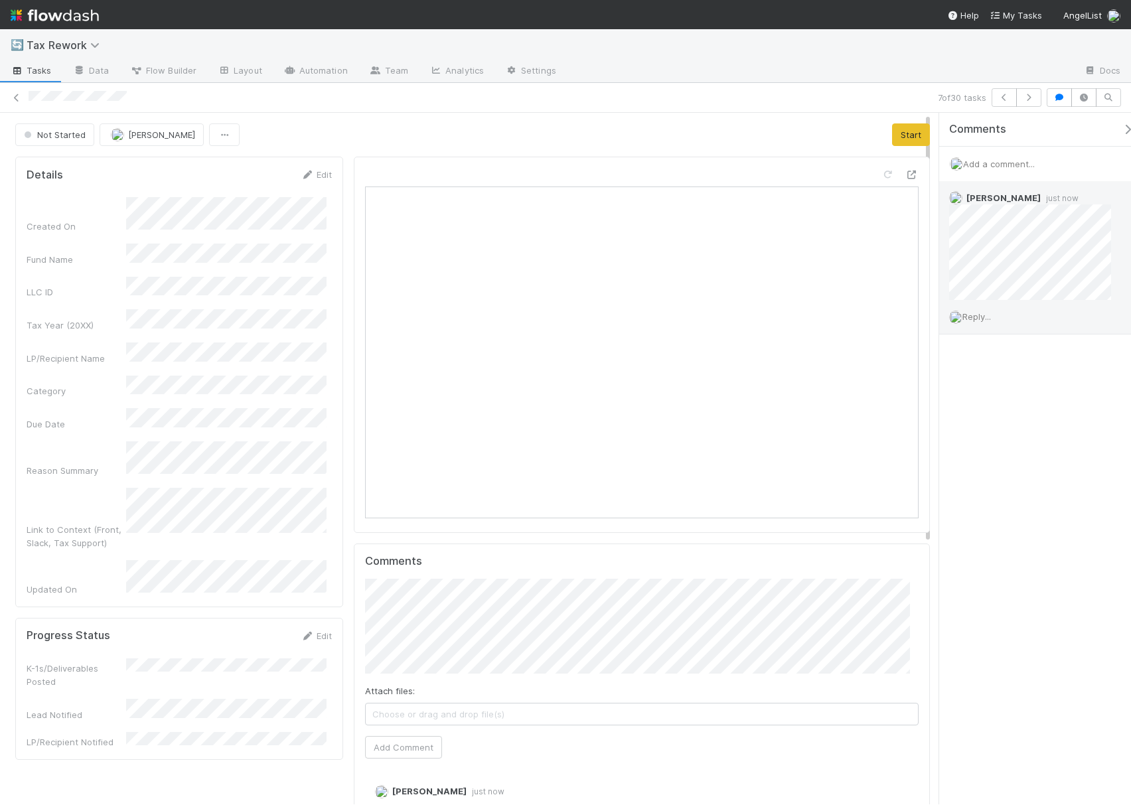
click at [983, 318] on span "Reply..." at bounding box center [976, 316] width 29 height 11
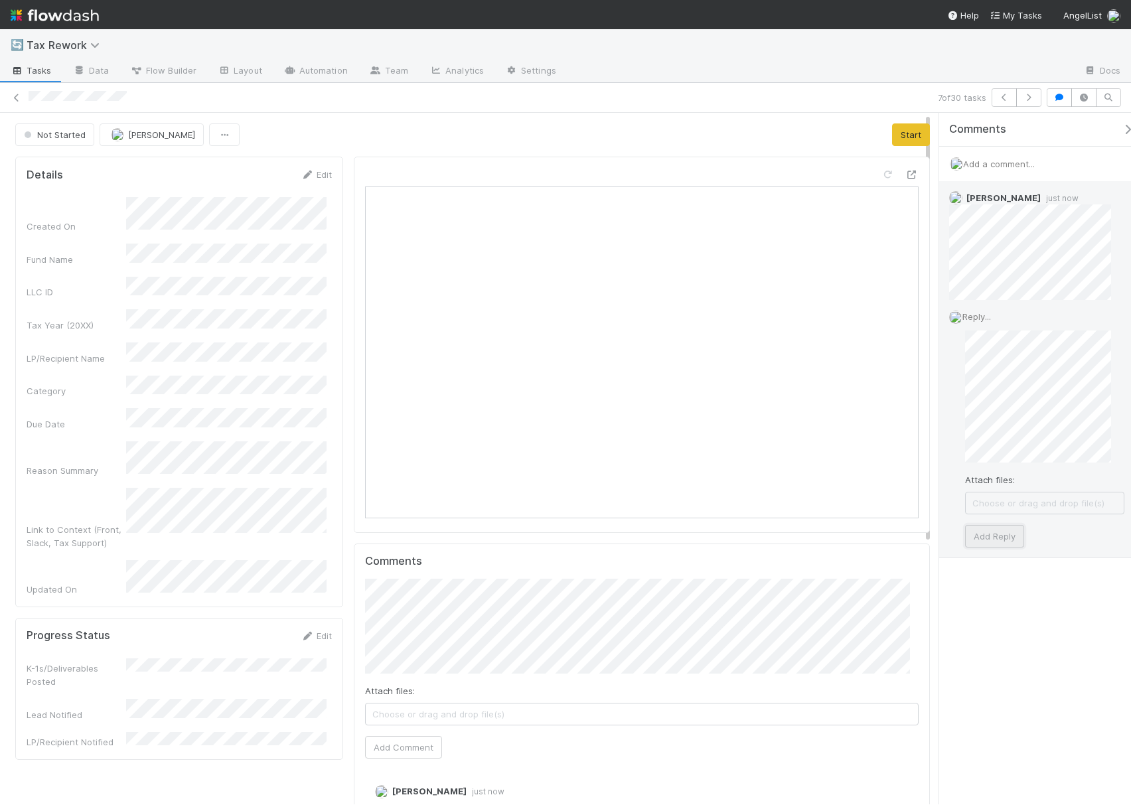
click at [983, 537] on button "Add Reply" at bounding box center [994, 536] width 59 height 23
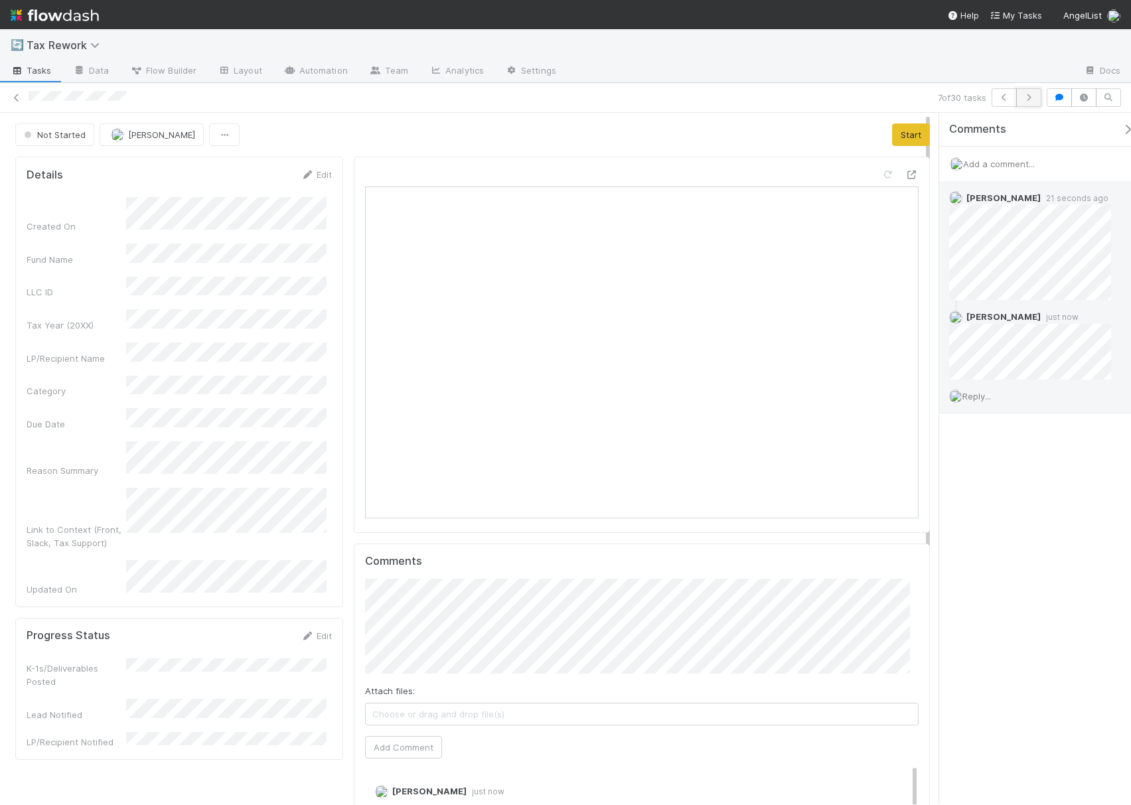
click at [1024, 94] on icon "button" at bounding box center [1028, 98] width 13 height 8
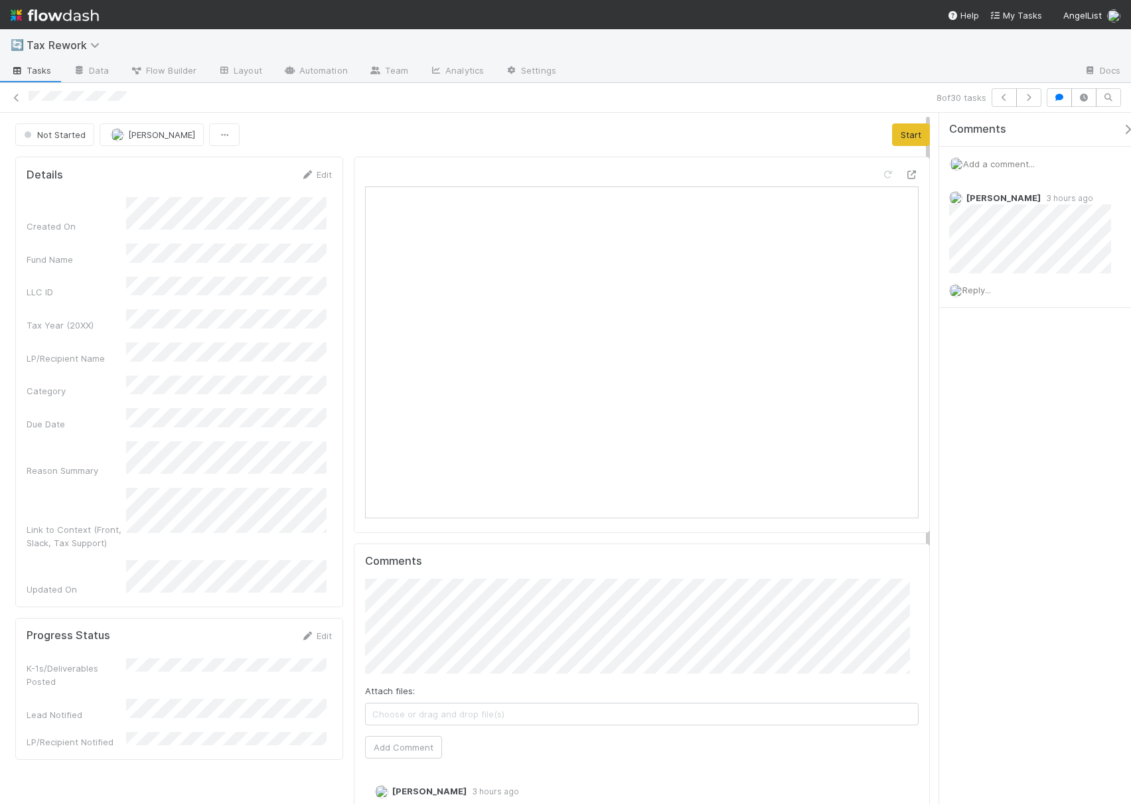
click at [995, 169] on span "Add a comment..." at bounding box center [999, 164] width 72 height 11
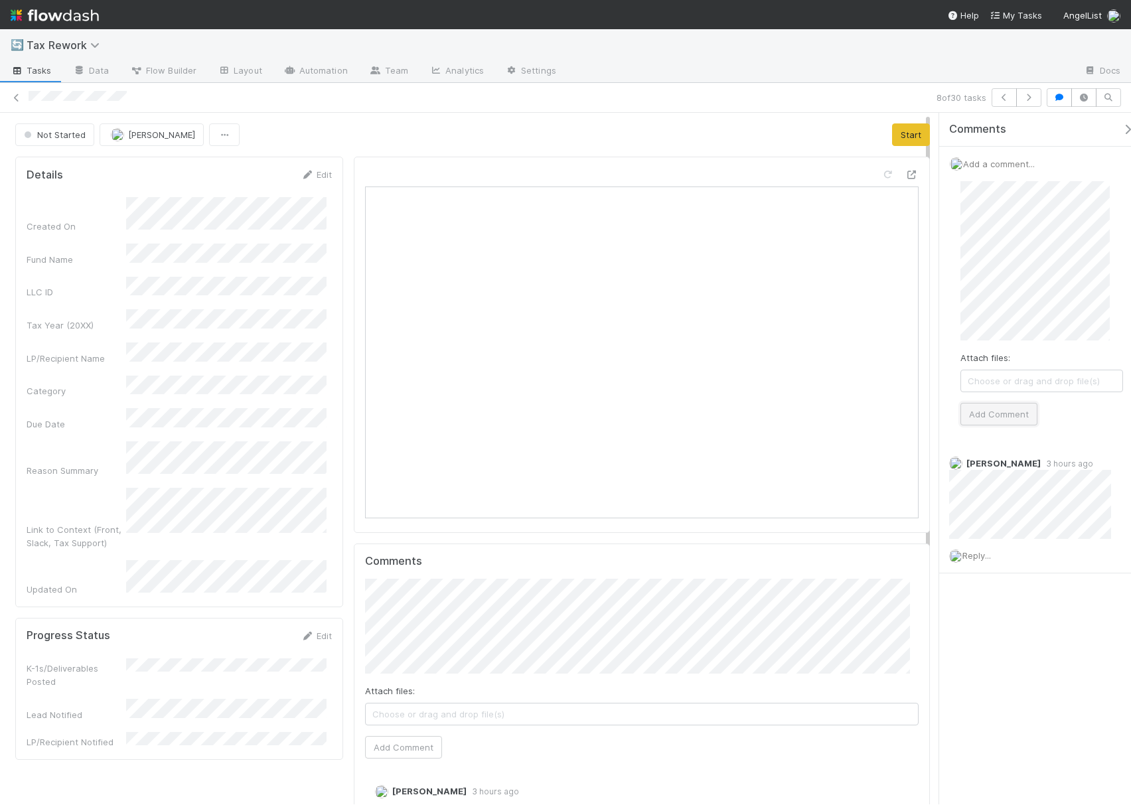
click at [1006, 415] on button "Add Comment" at bounding box center [998, 414] width 77 height 23
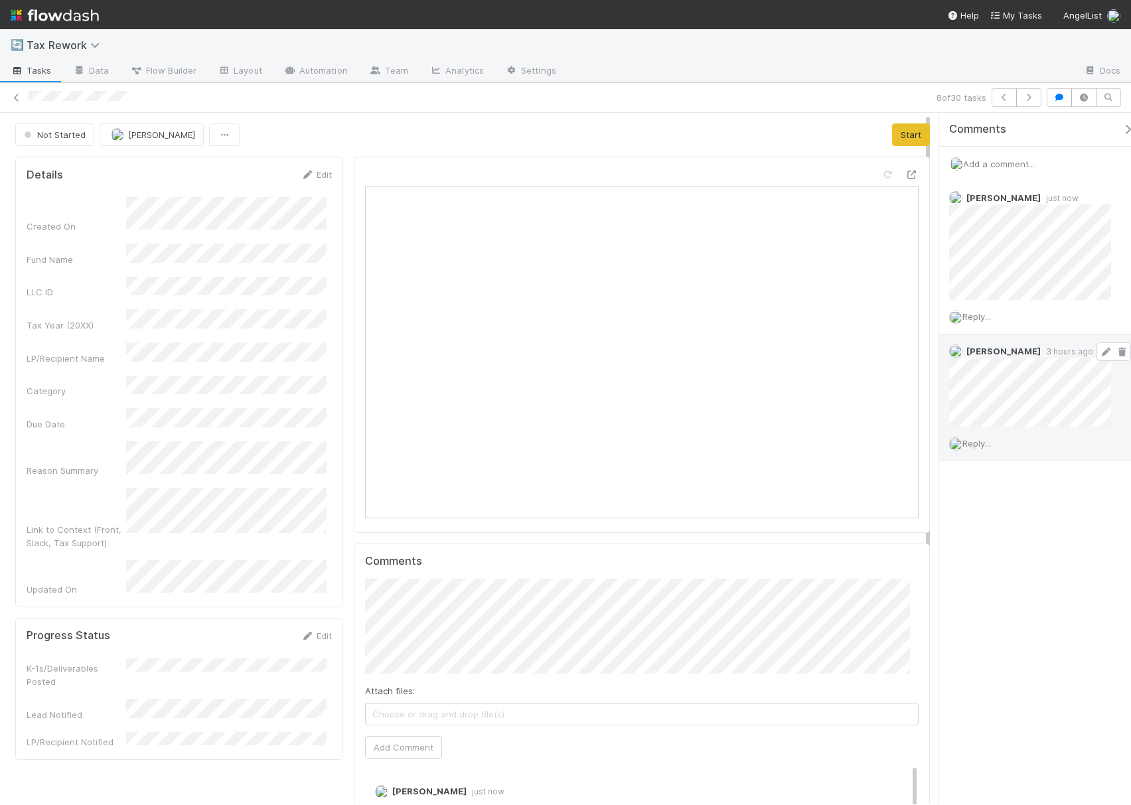
click at [1115, 354] on icon at bounding box center [1121, 352] width 13 height 9
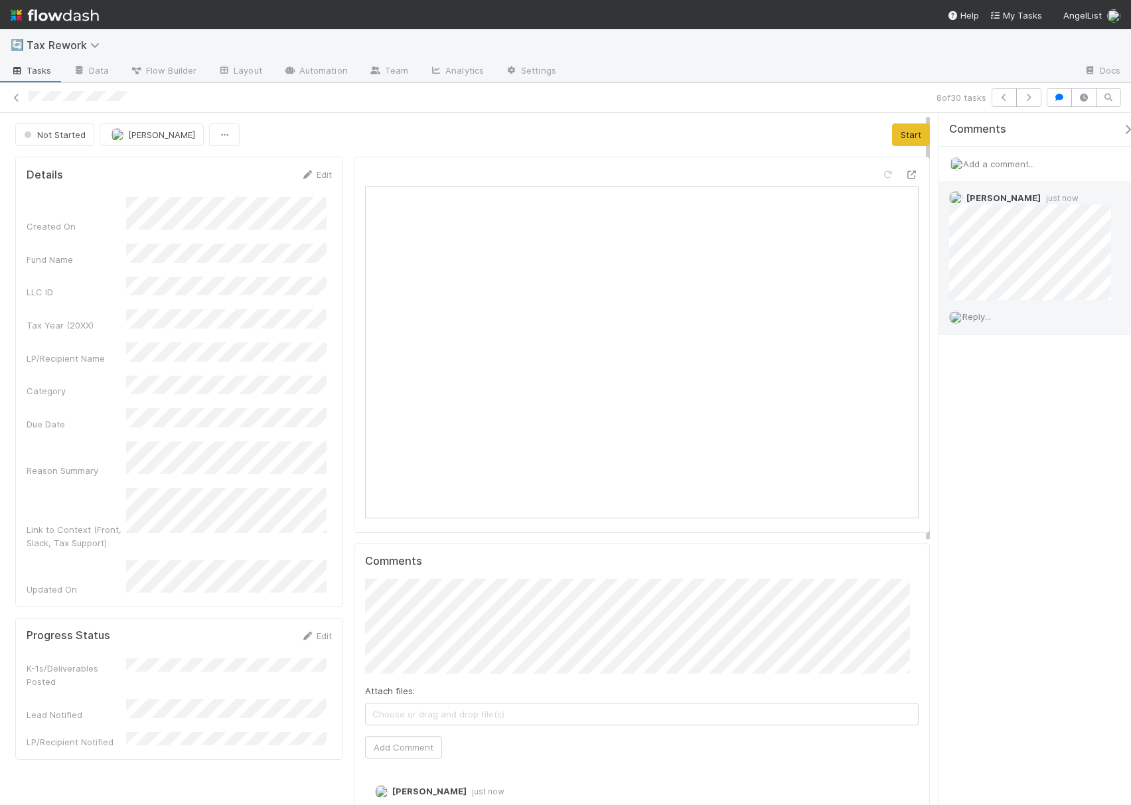
drag, startPoint x: 969, startPoint y: 322, endPoint x: 980, endPoint y: 333, distance: 15.0
click at [969, 322] on div "Reply..." at bounding box center [1036, 316] width 195 height 33
click at [983, 321] on span "Reply..." at bounding box center [976, 316] width 29 height 11
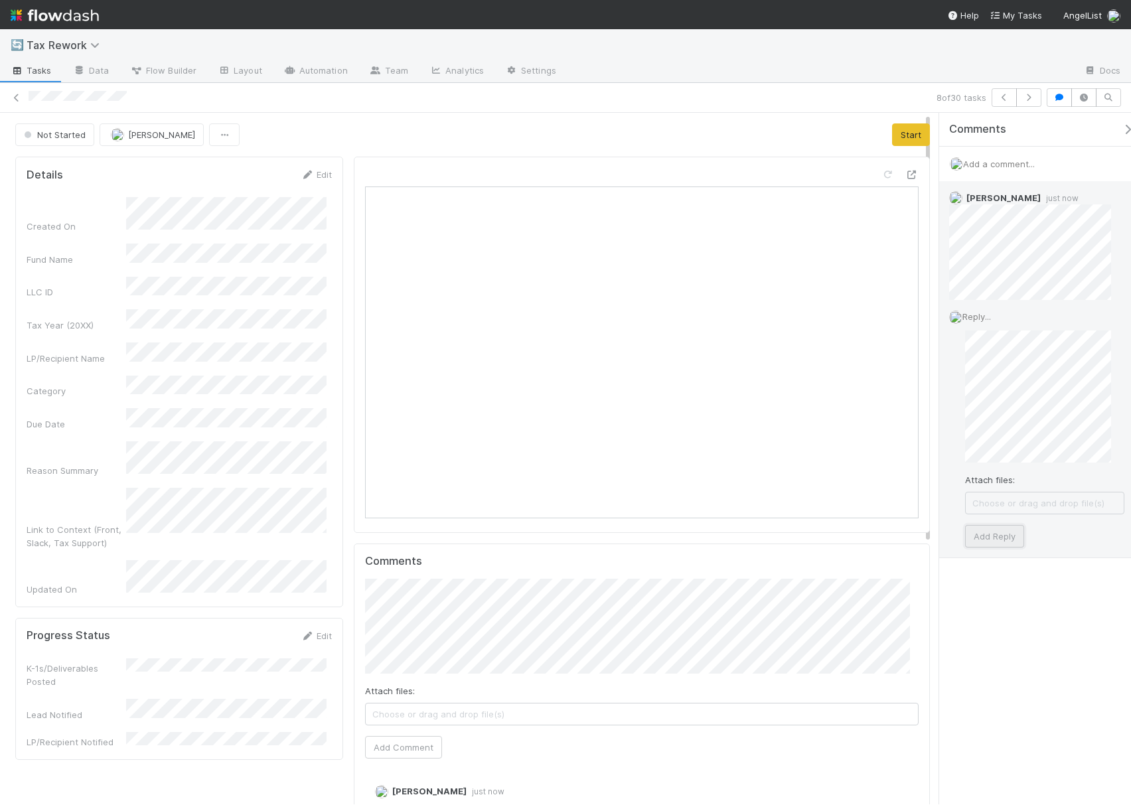
click at [990, 541] on button "Add Reply" at bounding box center [994, 536] width 59 height 23
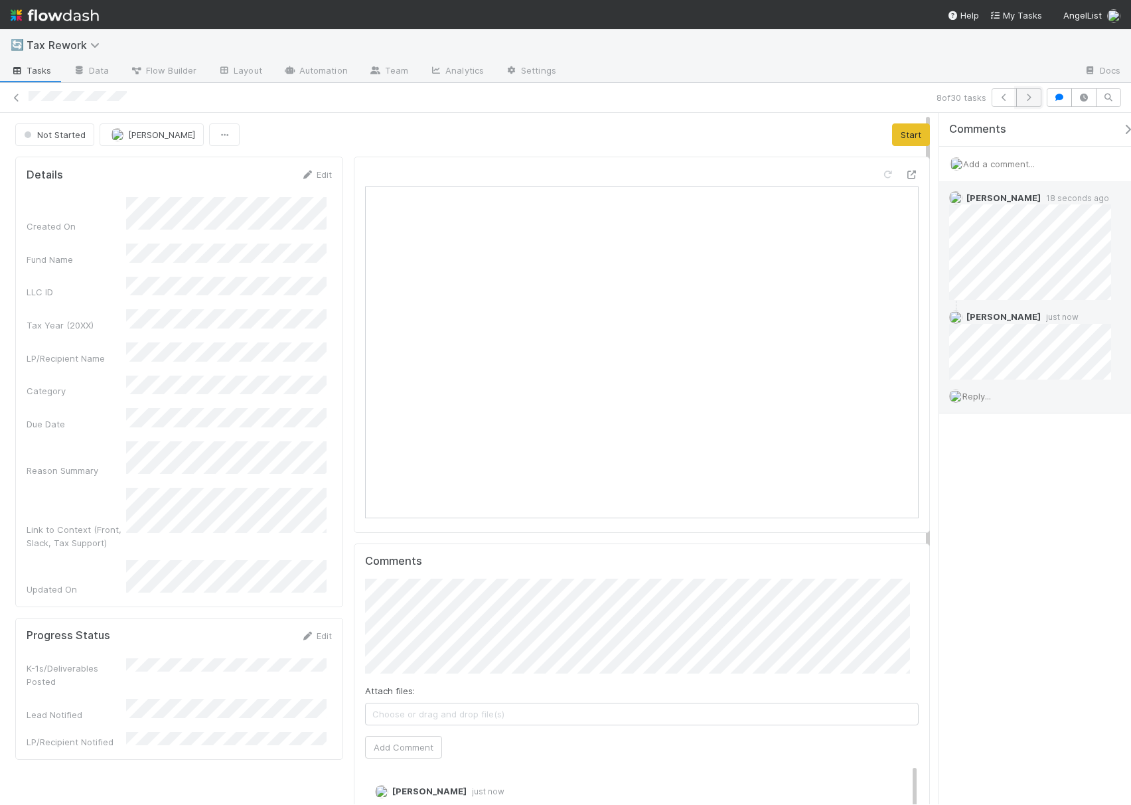
click at [1027, 94] on icon "button" at bounding box center [1028, 98] width 13 height 8
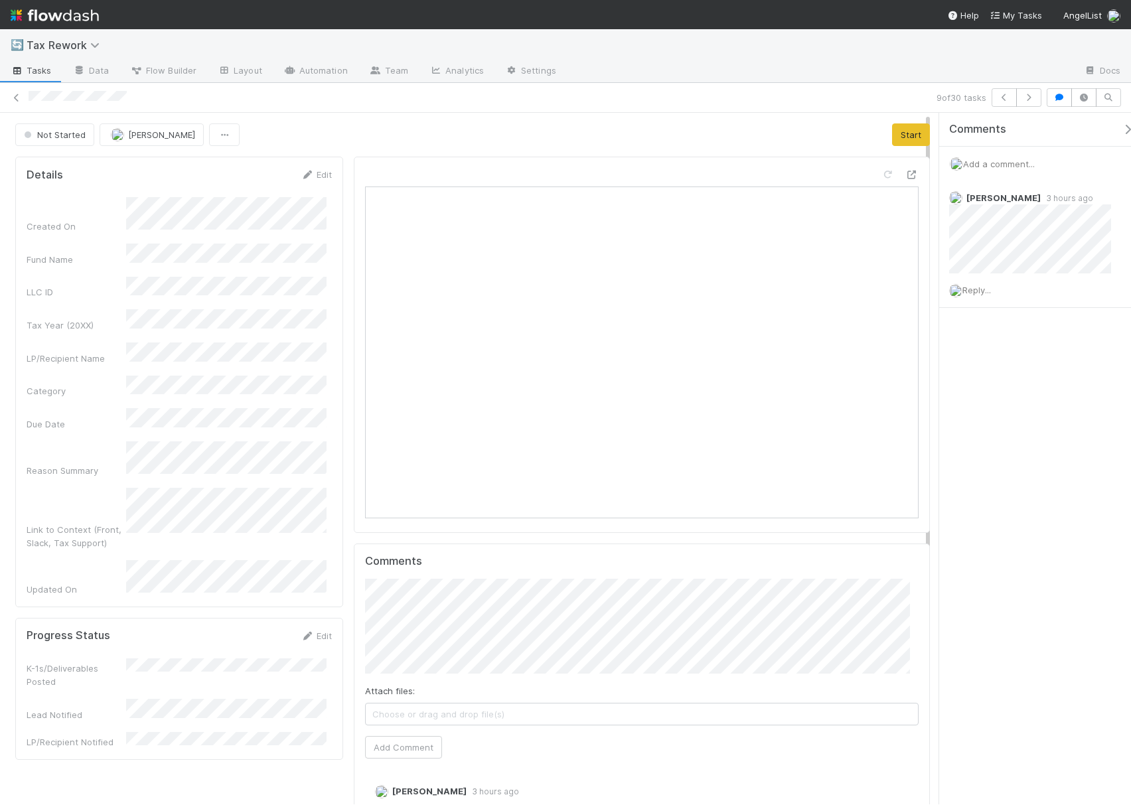
click at [1006, 169] on span "Add a comment..." at bounding box center [999, 164] width 72 height 11
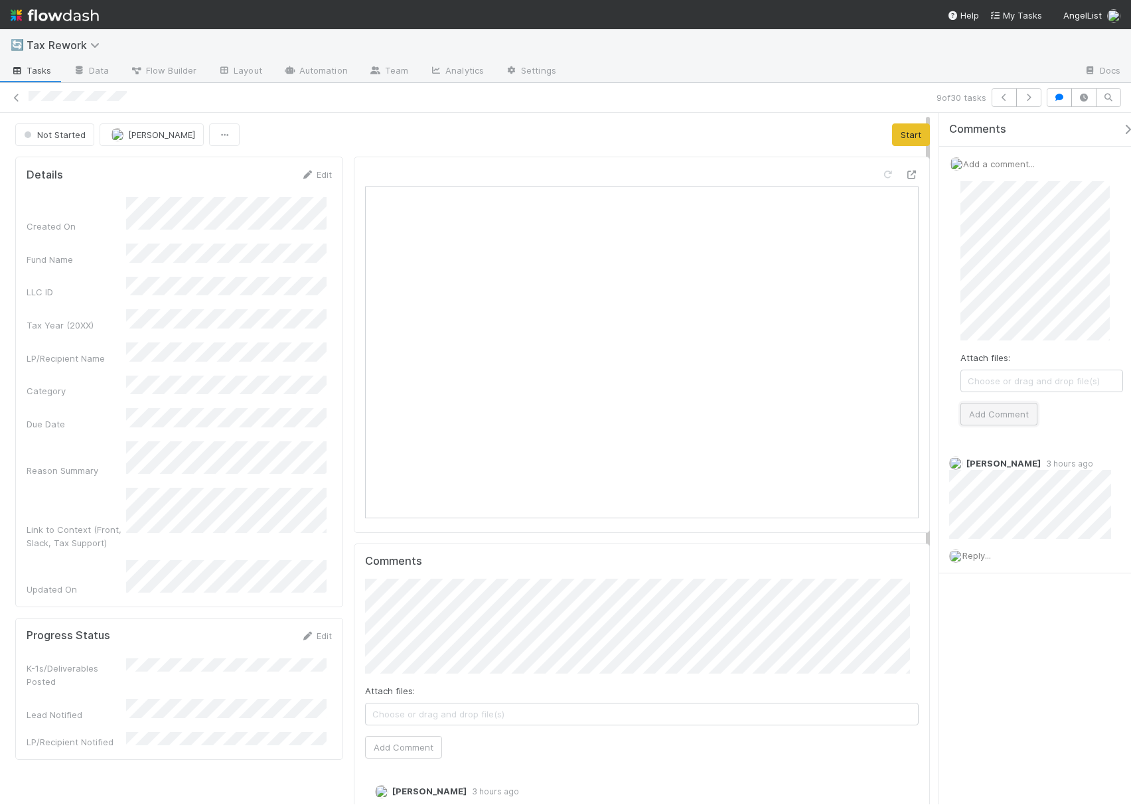
click at [993, 423] on button "Add Comment" at bounding box center [998, 414] width 77 height 23
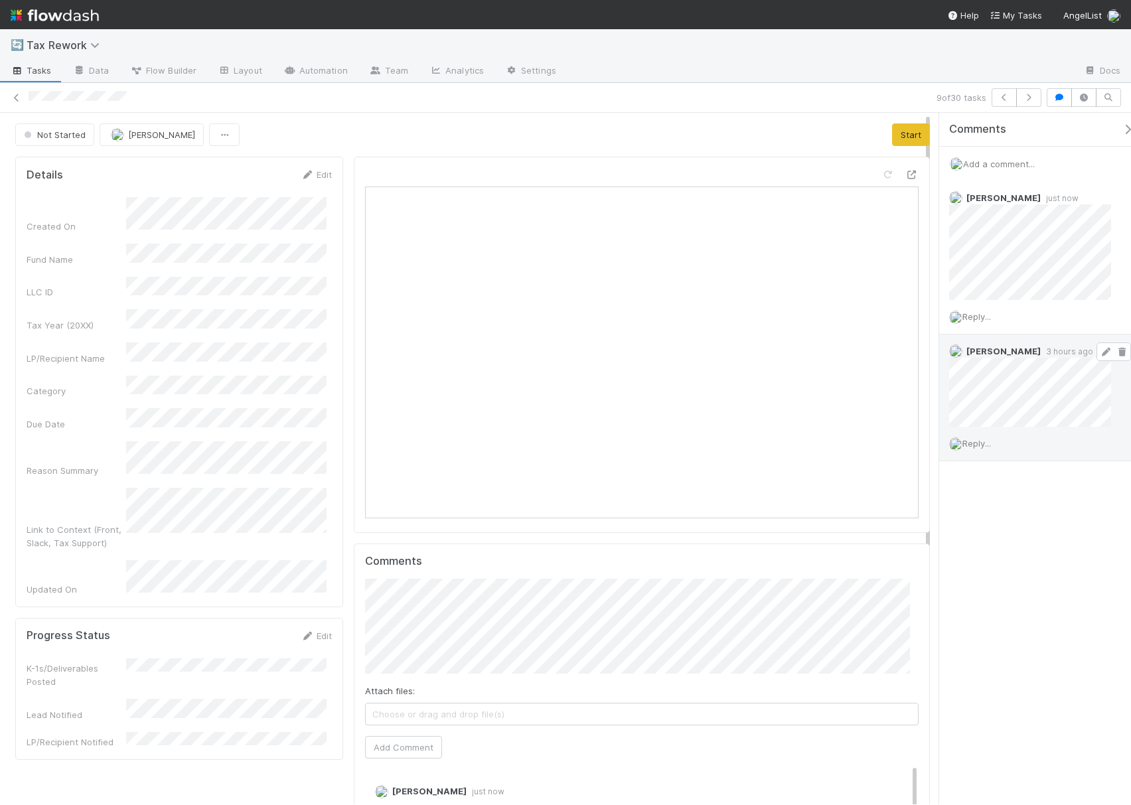
click at [1115, 356] on icon at bounding box center [1121, 352] width 13 height 9
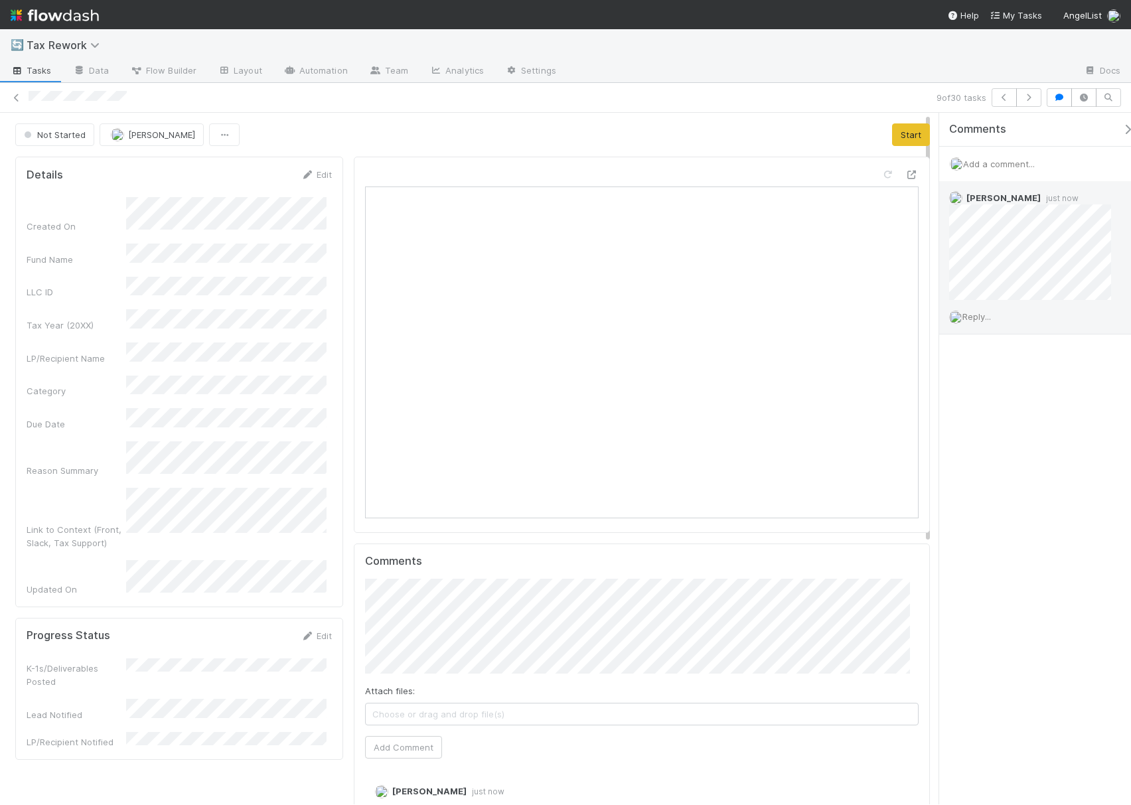
click at [978, 319] on span "Reply..." at bounding box center [976, 316] width 29 height 11
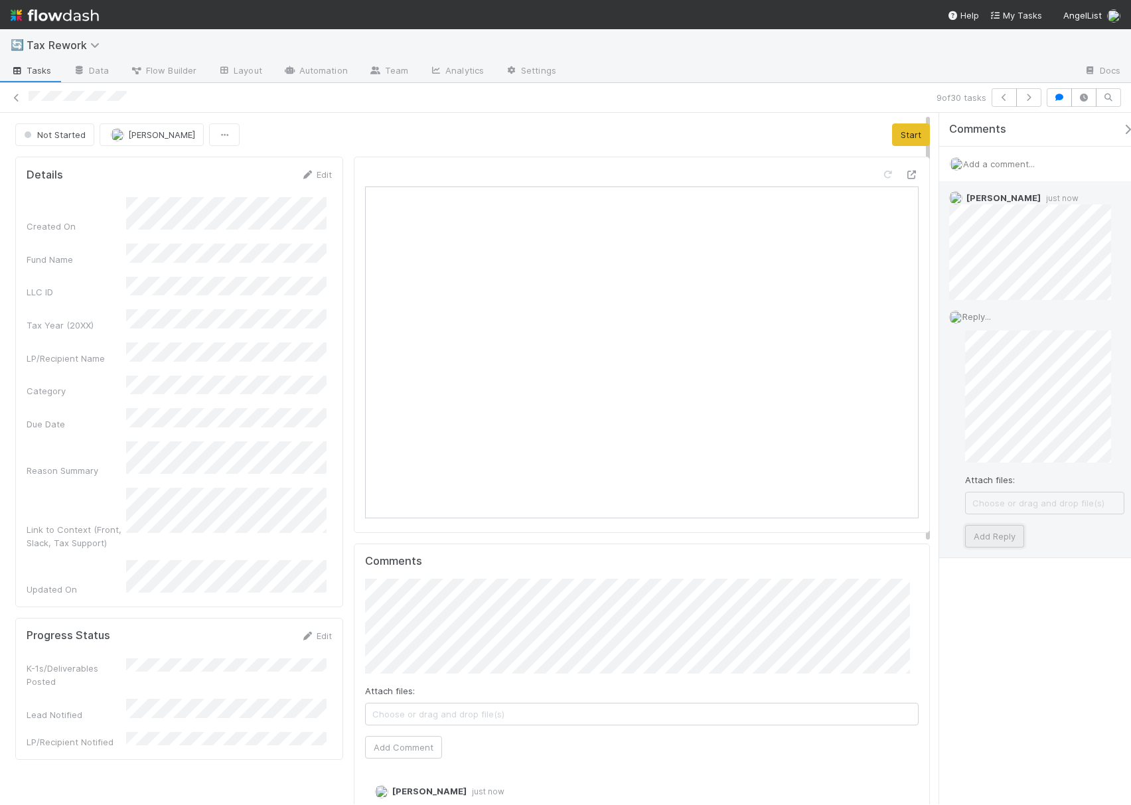
click at [994, 536] on button "Add Reply" at bounding box center [994, 536] width 59 height 23
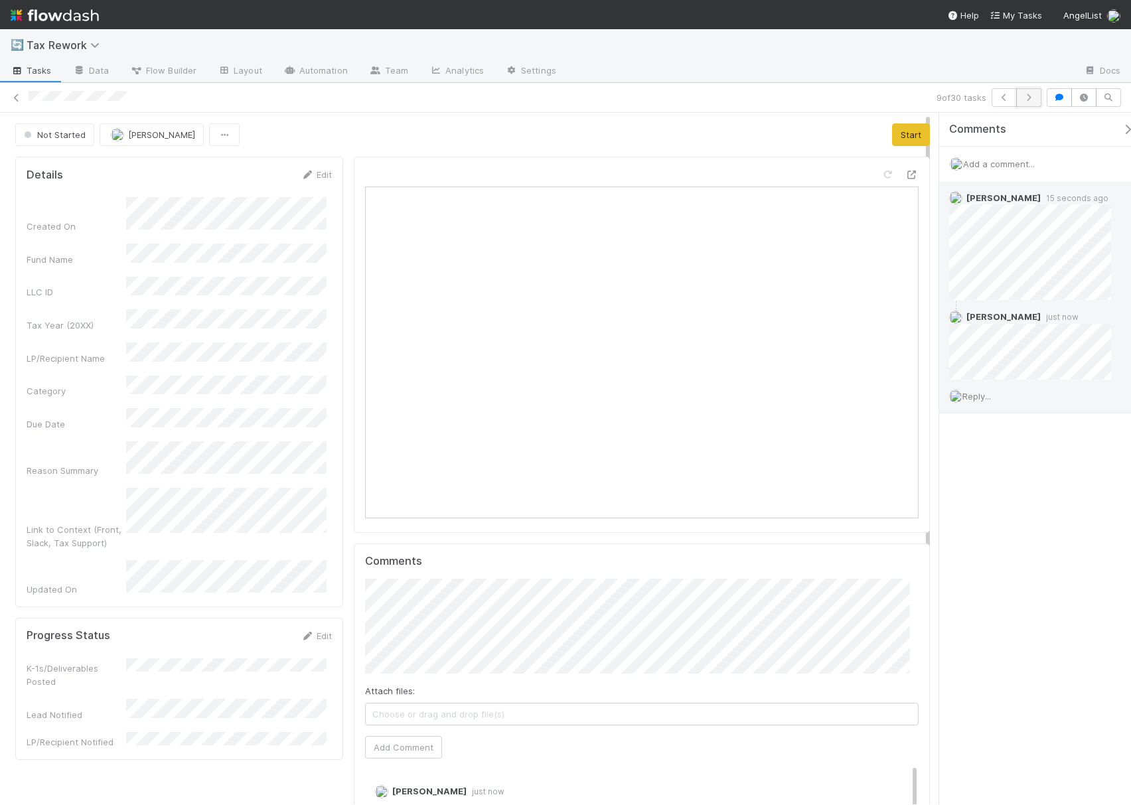
click at [1024, 101] on icon "button" at bounding box center [1028, 98] width 13 height 8
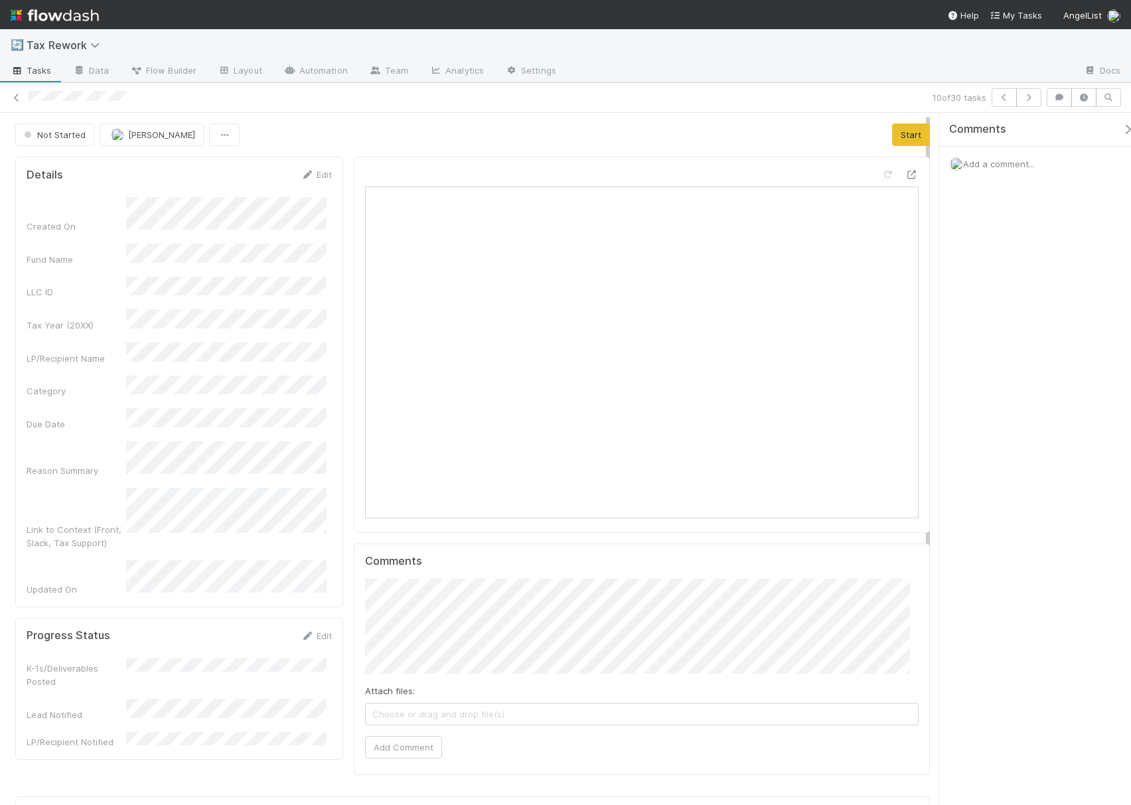
click at [990, 170] on div "Add a comment..." at bounding box center [1041, 164] width 205 height 34
click at [1004, 168] on span "Add a comment..." at bounding box center [999, 164] width 72 height 11
click at [1015, 419] on button "Add Comment" at bounding box center [998, 414] width 77 height 23
click at [1028, 94] on icon "button" at bounding box center [1028, 98] width 13 height 8
click at [1014, 165] on span "Add a comment..." at bounding box center [999, 164] width 72 height 11
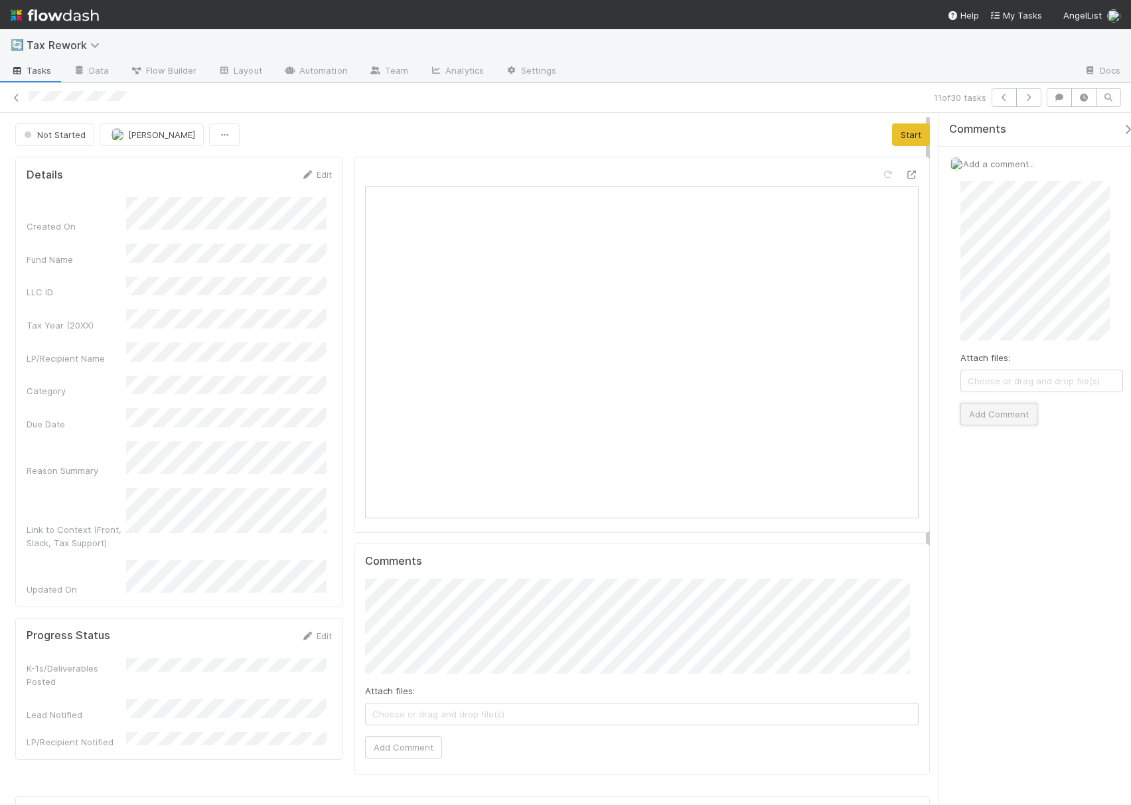
click at [1017, 411] on button "Add Comment" at bounding box center [998, 414] width 77 height 23
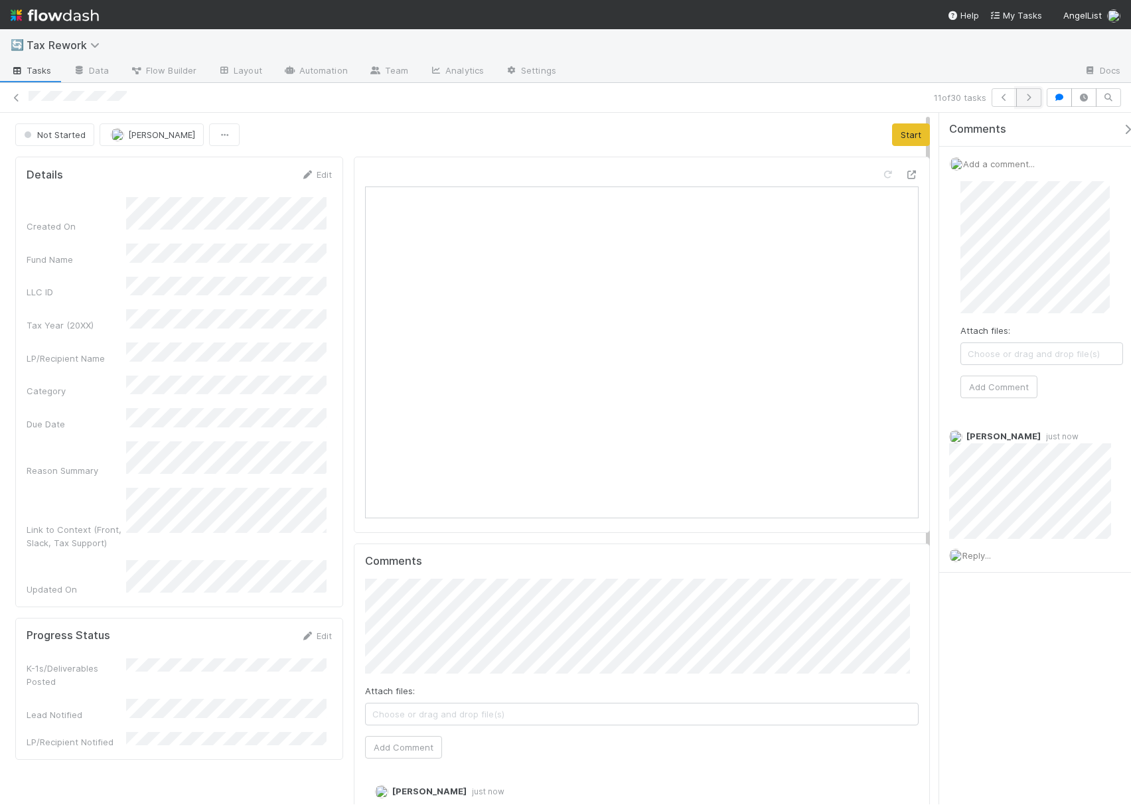
click at [1028, 98] on icon "button" at bounding box center [1028, 98] width 13 height 8
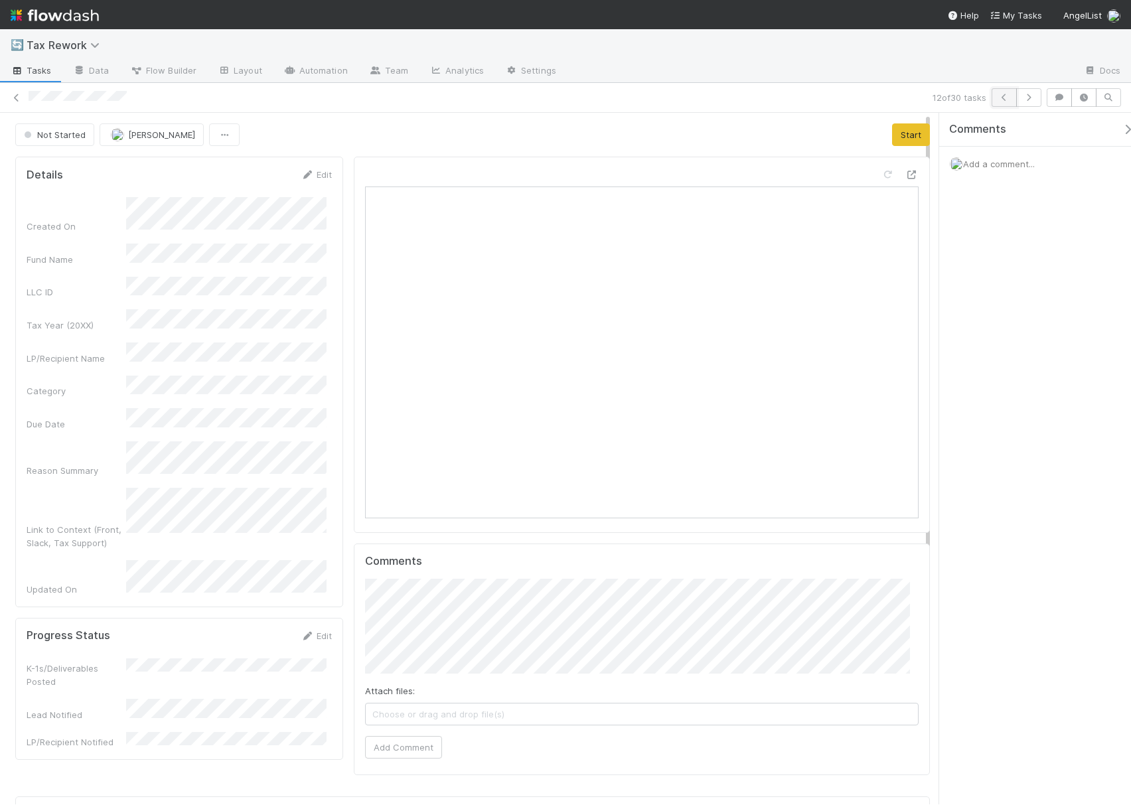
click at [998, 96] on icon "button" at bounding box center [1003, 98] width 13 height 8
click at [1028, 101] on icon "button" at bounding box center [1028, 98] width 13 height 8
click at [1004, 157] on div "Add a comment..." at bounding box center [1041, 164] width 205 height 34
click at [1002, 167] on span "Add a comment..." at bounding box center [999, 164] width 72 height 11
click at [1004, 415] on button "Add Comment" at bounding box center [998, 414] width 77 height 23
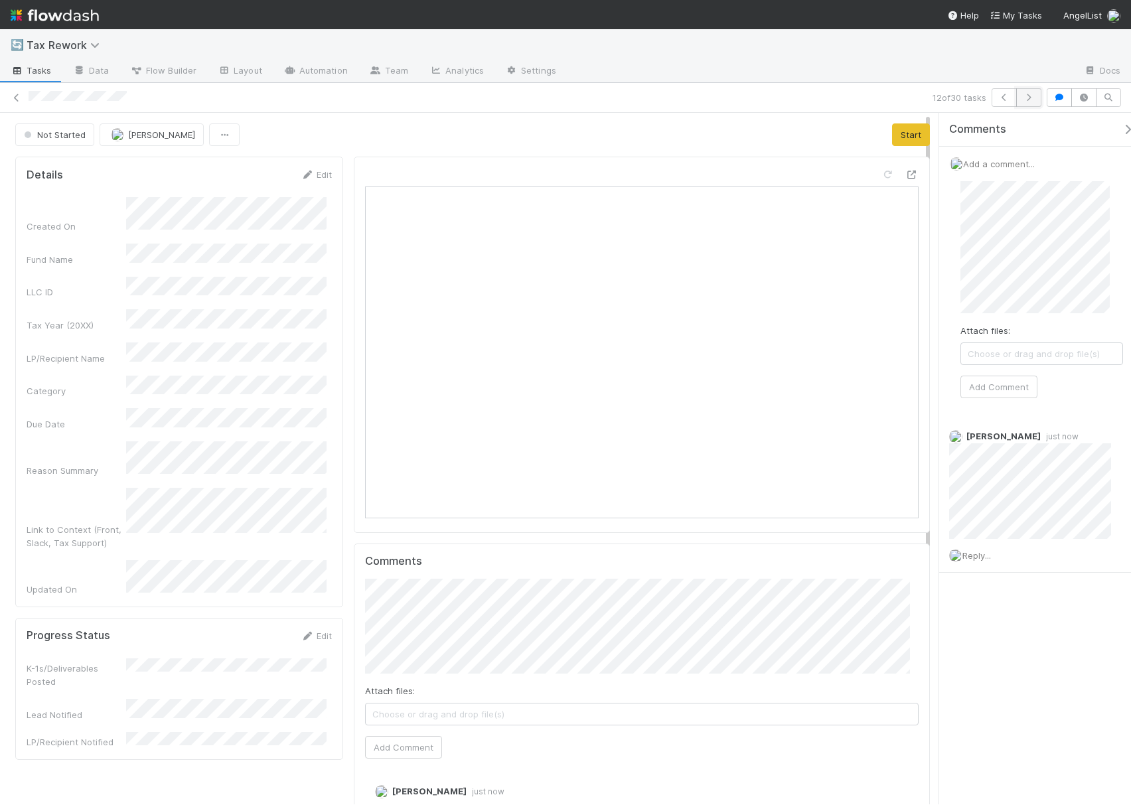
click at [1032, 99] on icon "button" at bounding box center [1028, 98] width 13 height 8
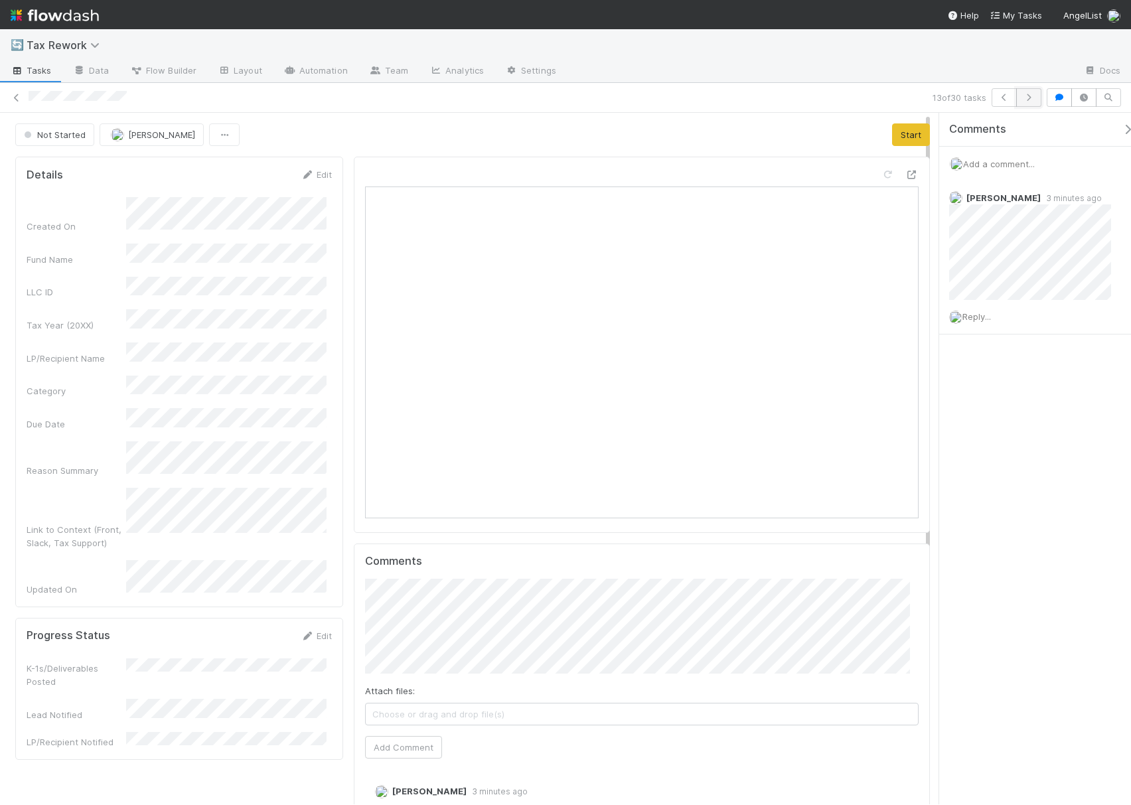
click at [1027, 101] on icon "button" at bounding box center [1028, 98] width 13 height 8
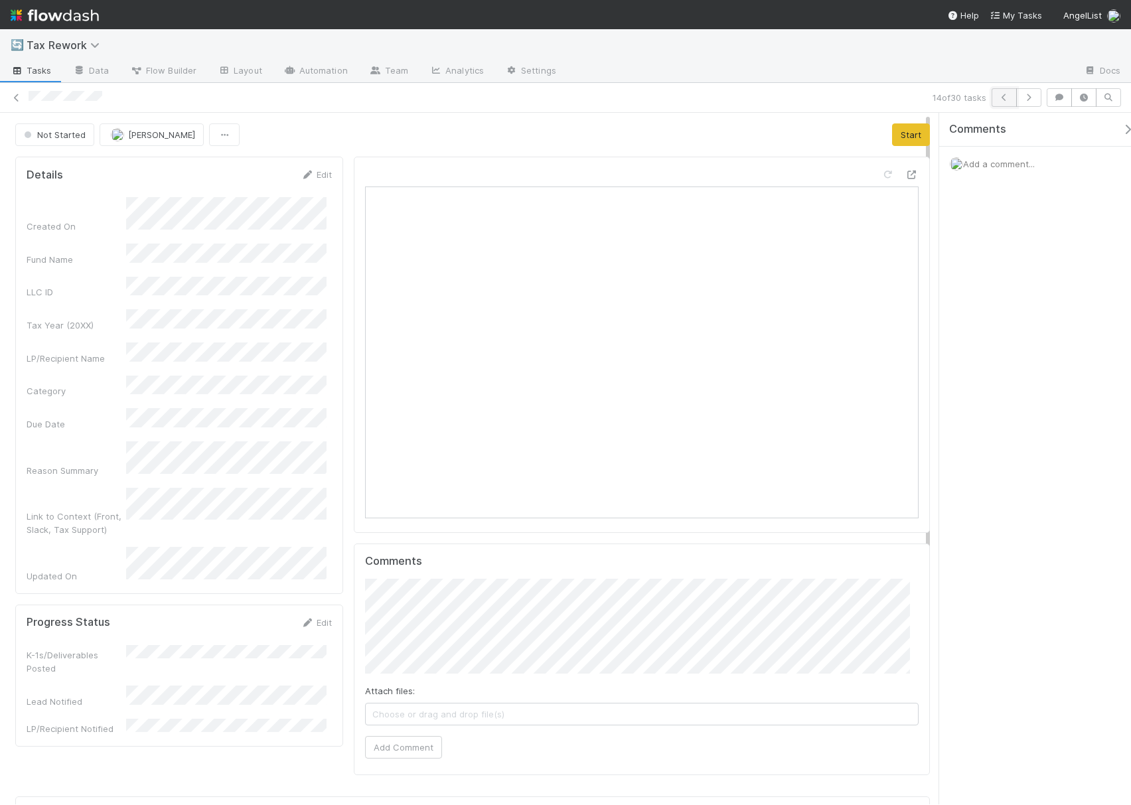
click at [1000, 96] on icon "button" at bounding box center [1003, 98] width 13 height 8
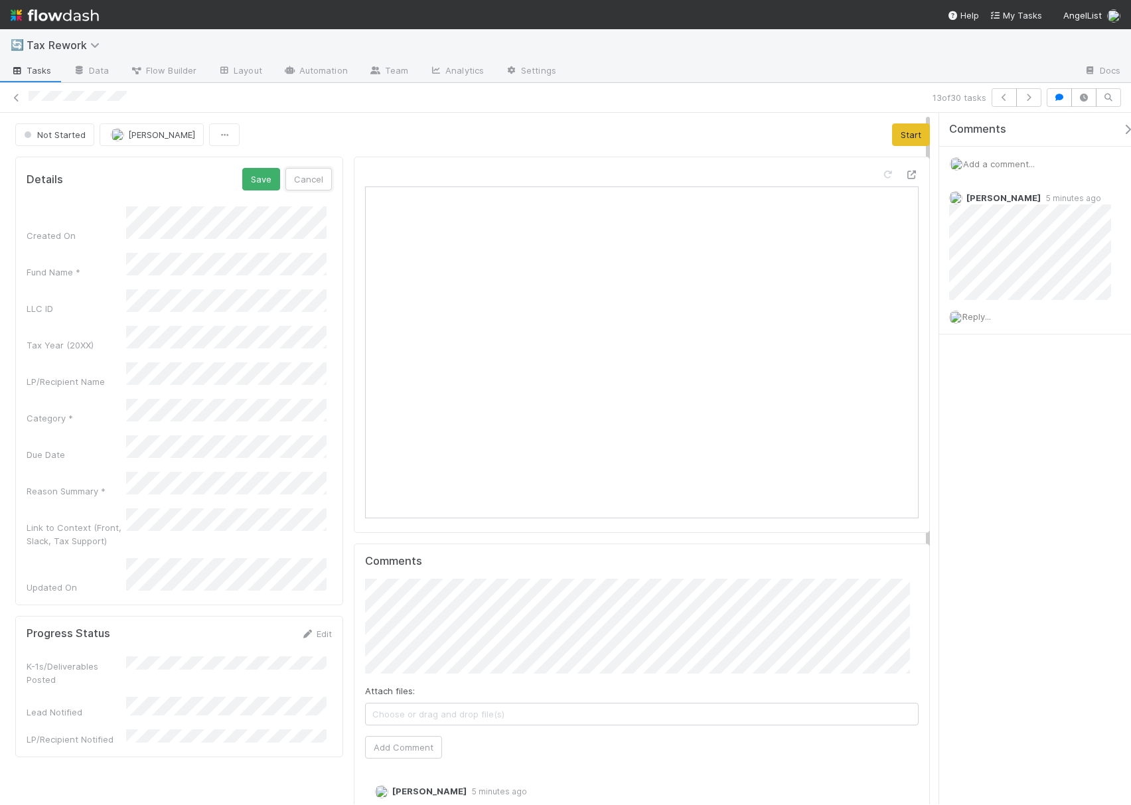
click at [300, 186] on button "Cancel" at bounding box center [308, 179] width 46 height 23
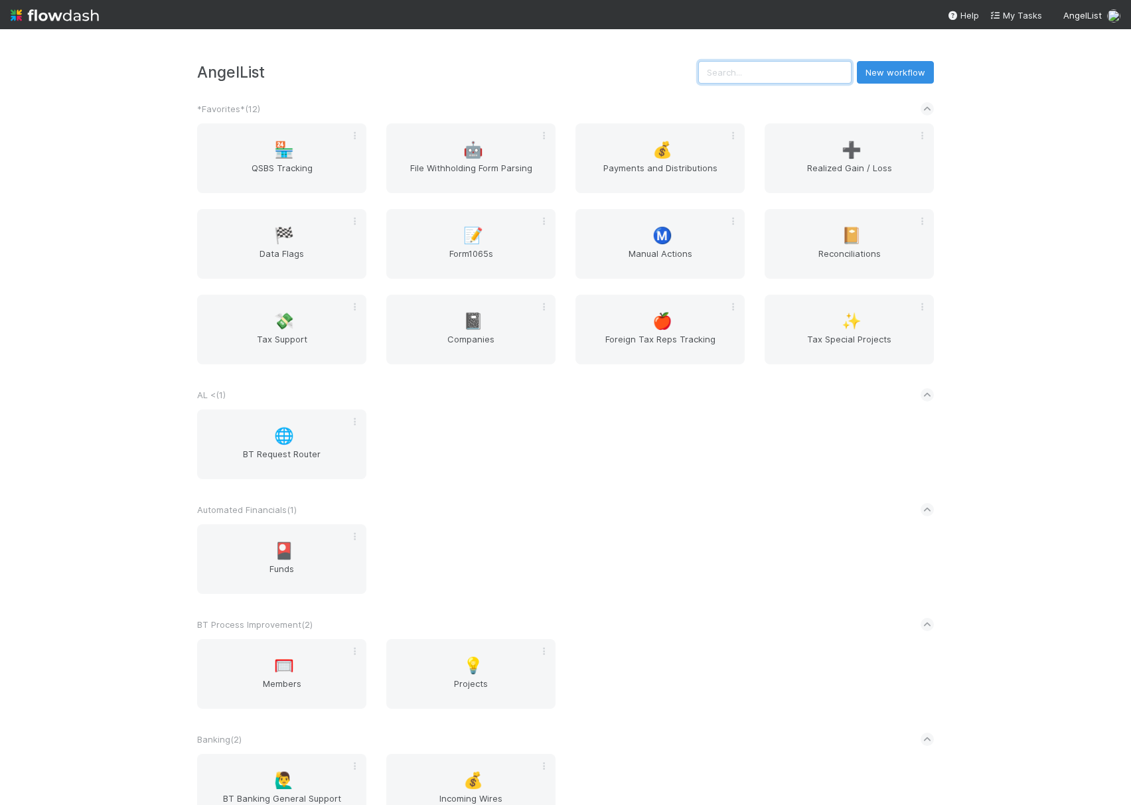
click at [782, 75] on input "text" at bounding box center [774, 72] width 153 height 23
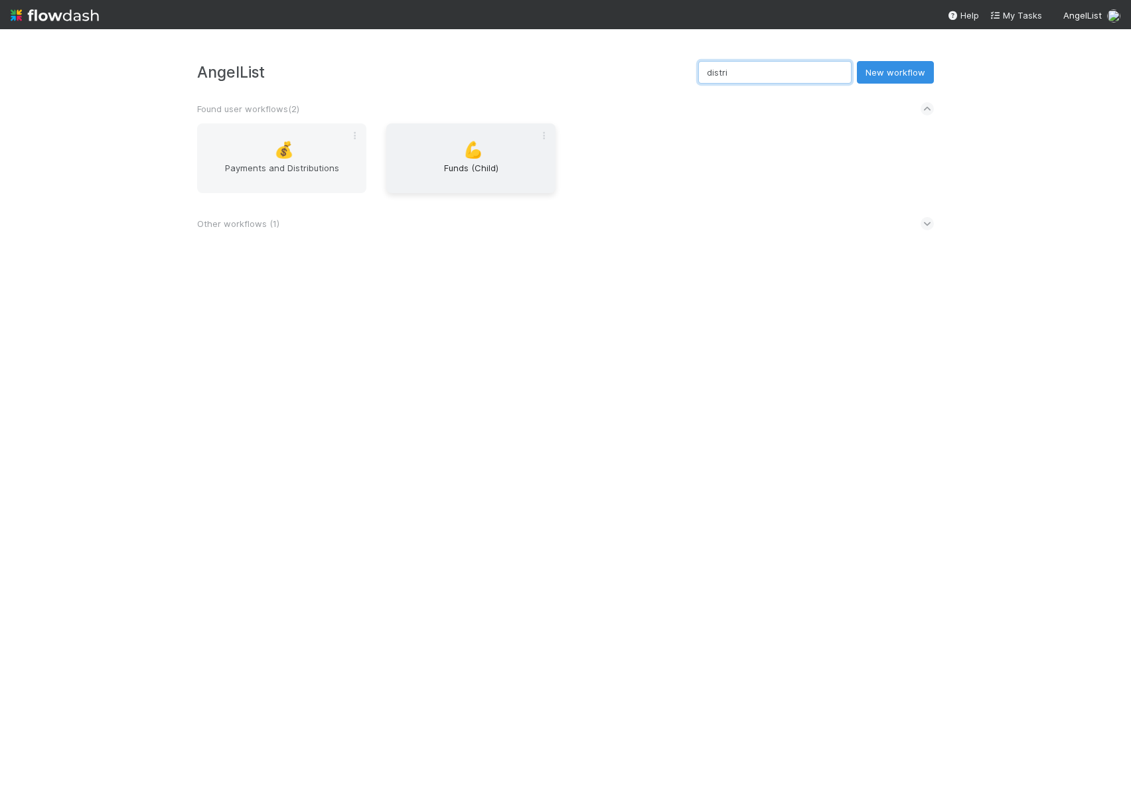
type input "distri"
click at [439, 171] on span "Funds (Child)" at bounding box center [470, 174] width 159 height 27
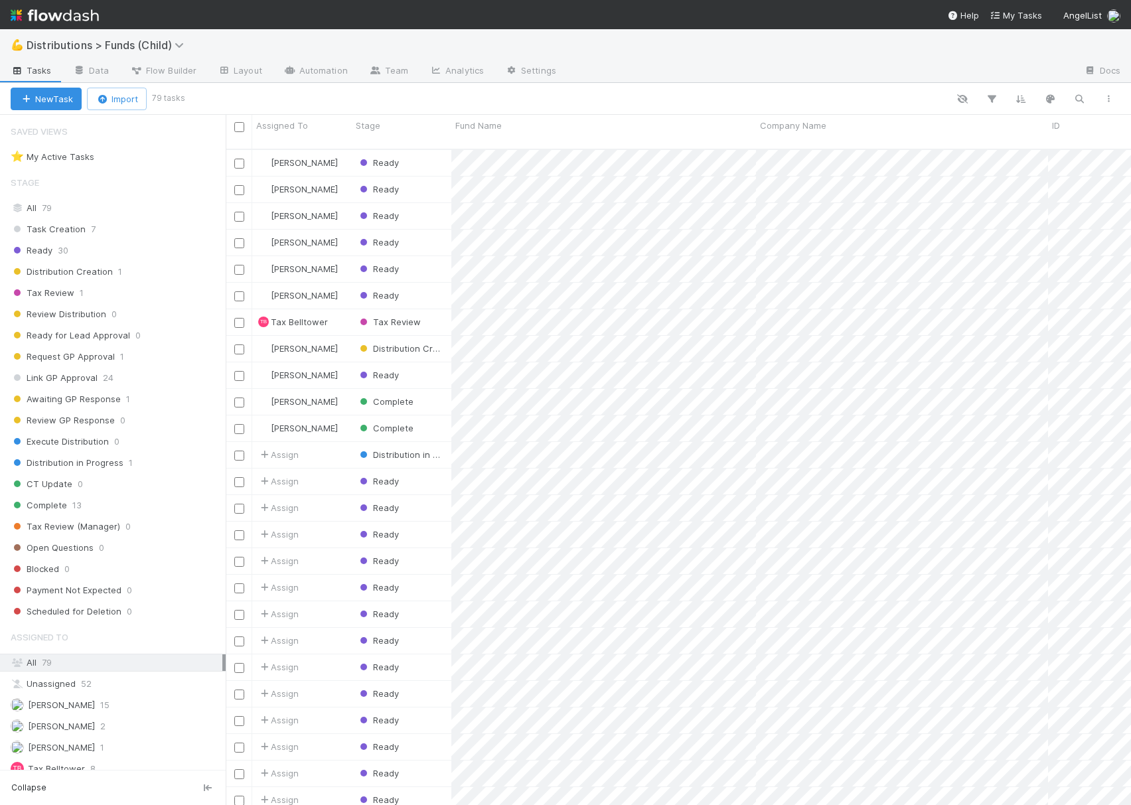
scroll to position [653, 892]
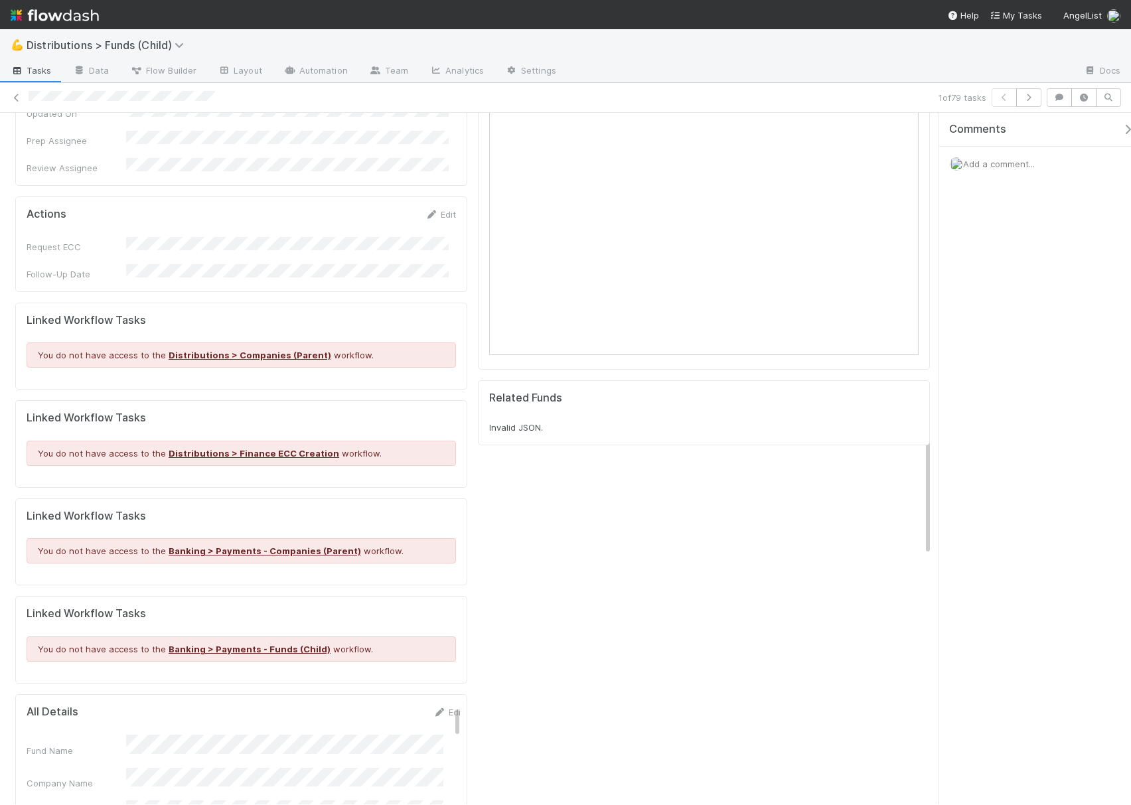
scroll to position [1327, 0]
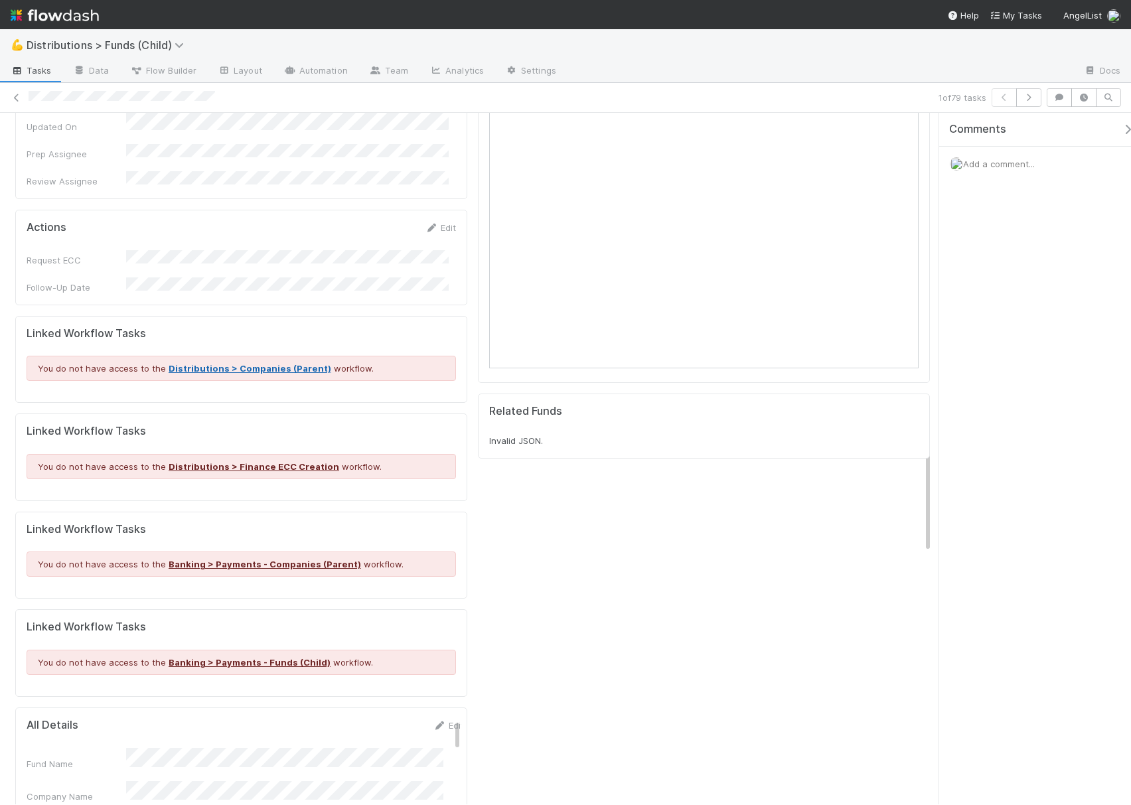
click at [194, 363] on link "Distributions > Companies (Parent)" at bounding box center [250, 368] width 163 height 11
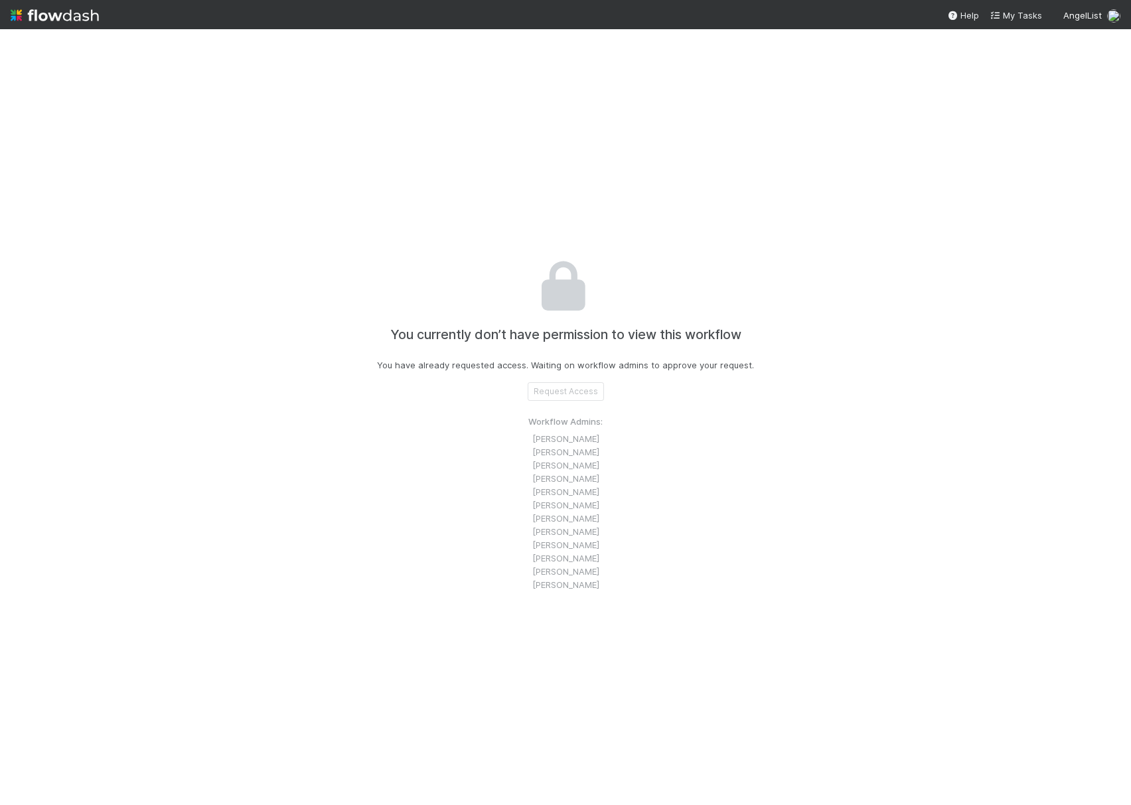
click at [405, 370] on p "You have already requested access. Waiting on workflow admins to approve your r…" at bounding box center [565, 364] width 377 height 13
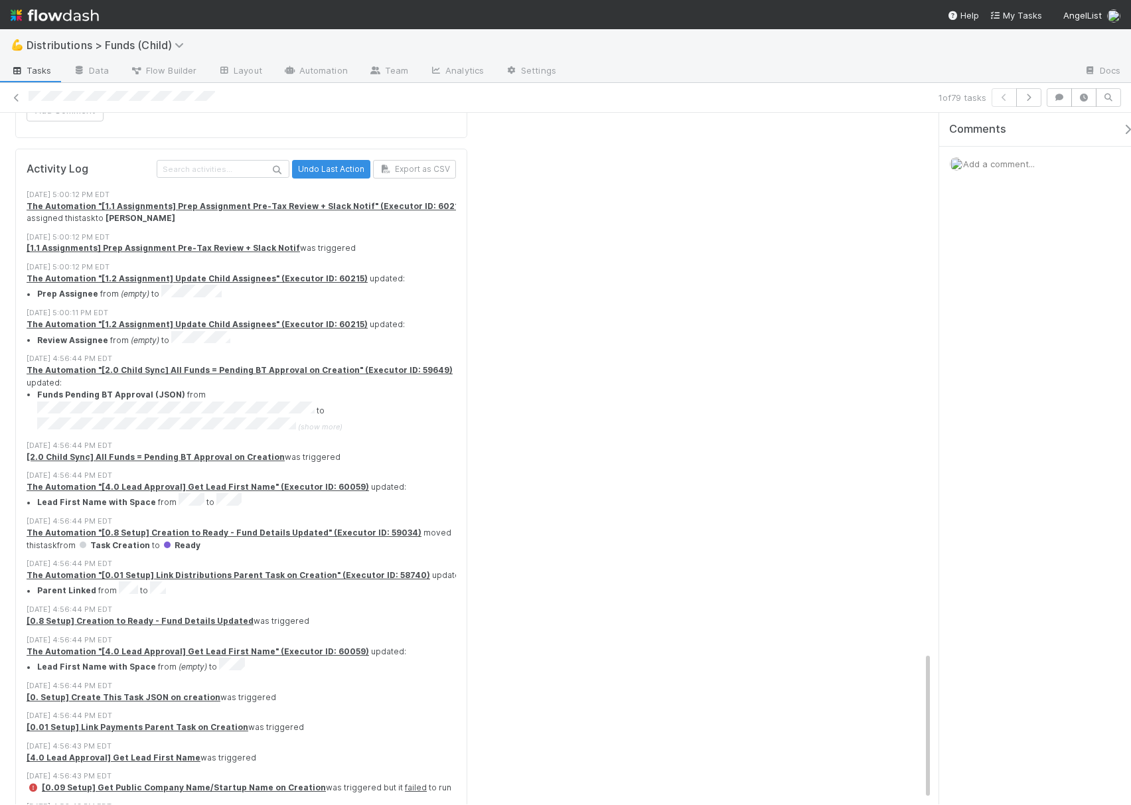
scroll to position [2540, 0]
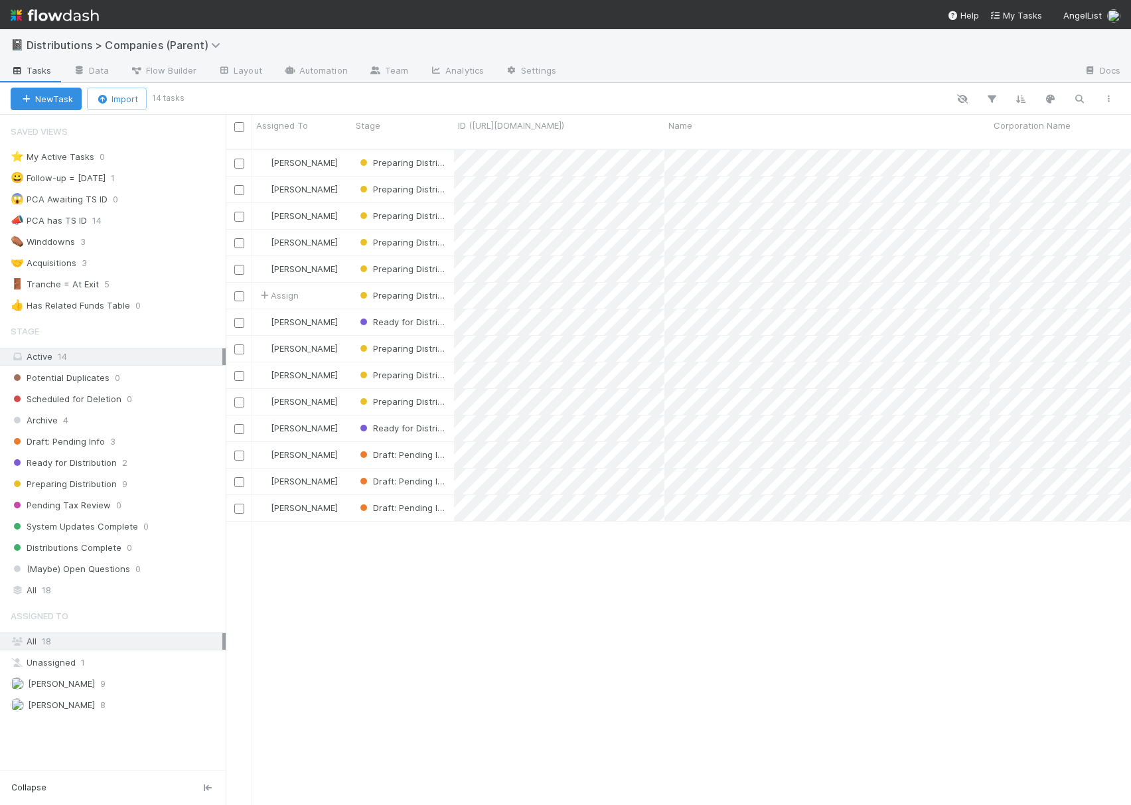
scroll to position [653, 892]
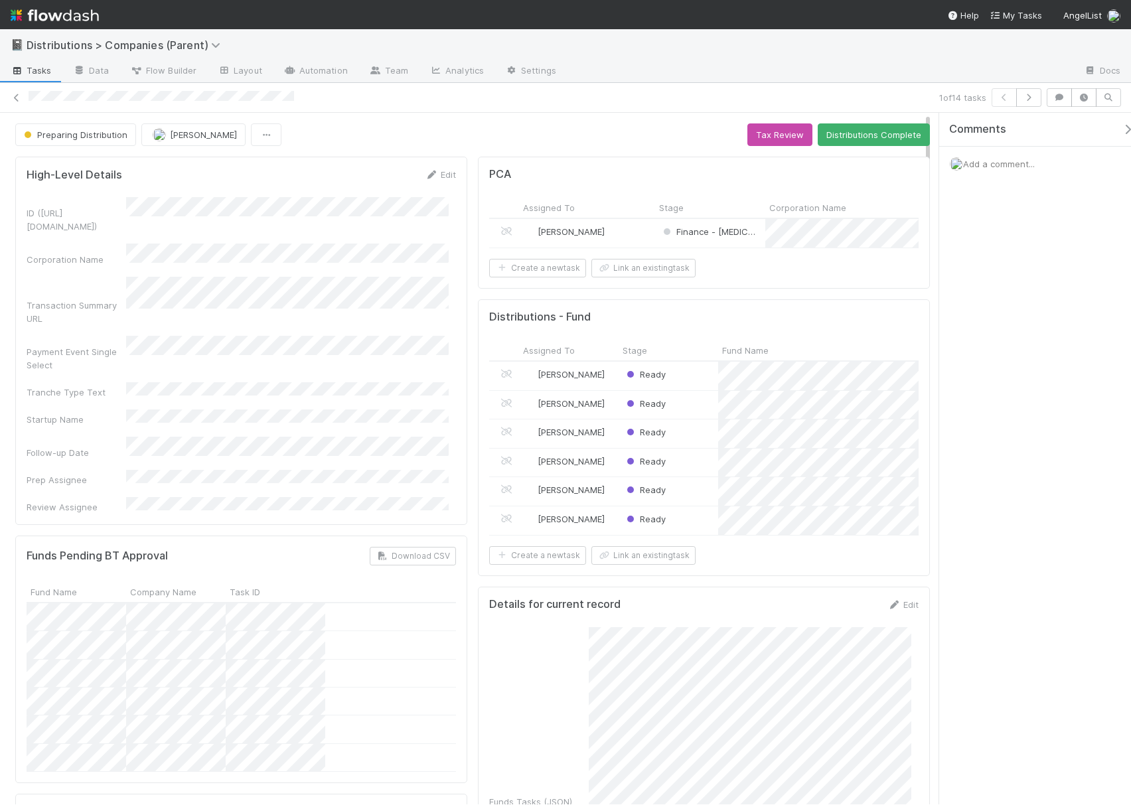
click at [1117, 130] on button "button" at bounding box center [1130, 129] width 27 height 12
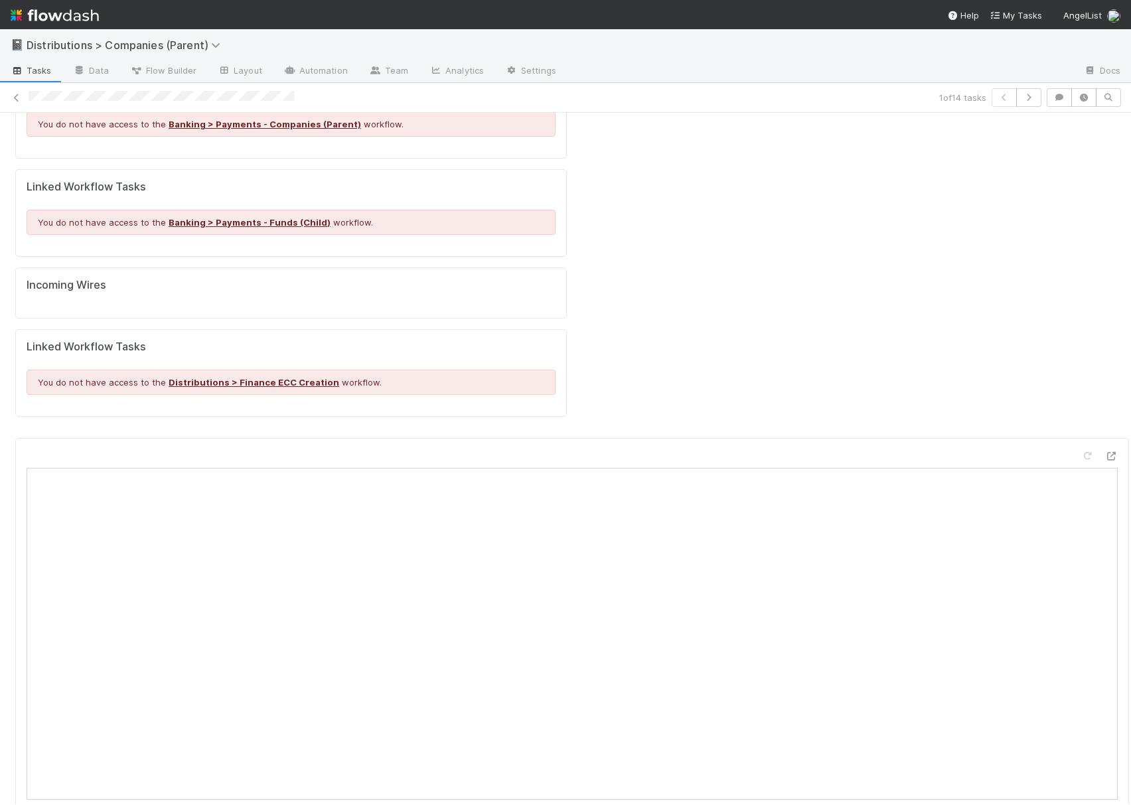
scroll to position [13, 0]
click at [19, 94] on icon at bounding box center [16, 98] width 13 height 9
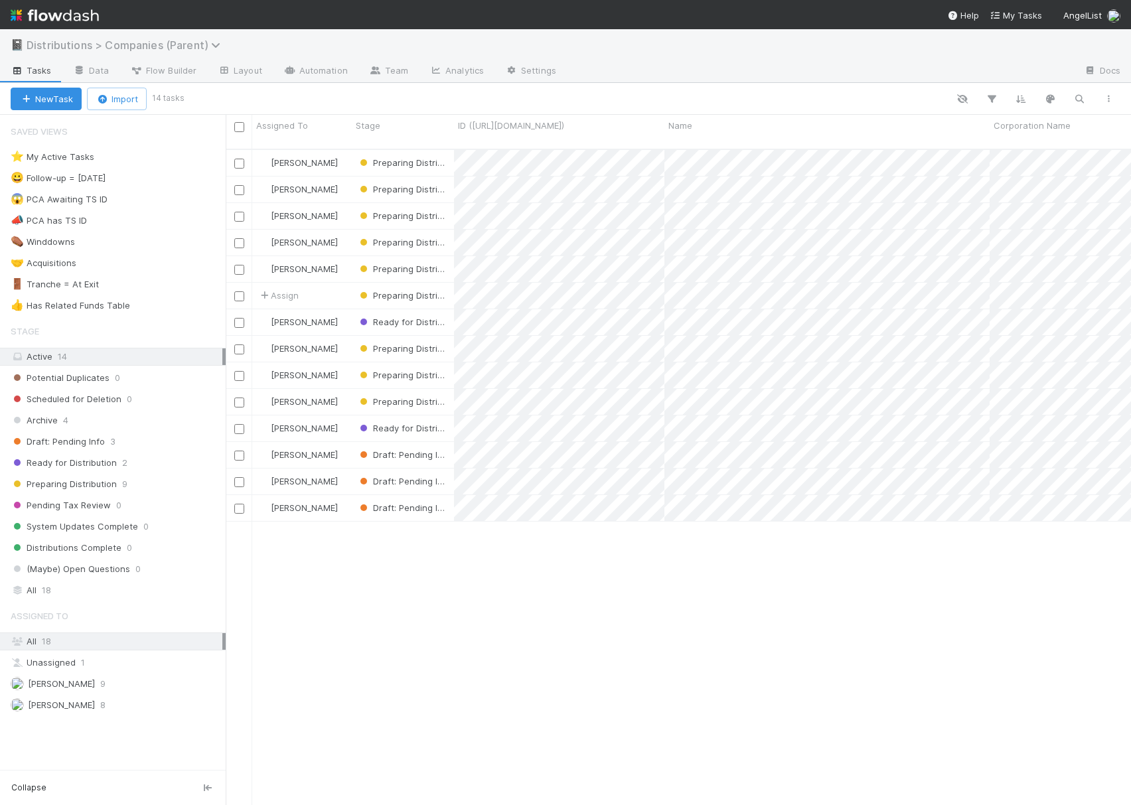
scroll to position [653, 892]
click at [202, 42] on span "Distributions > Companies (Parent)" at bounding box center [127, 44] width 200 height 13
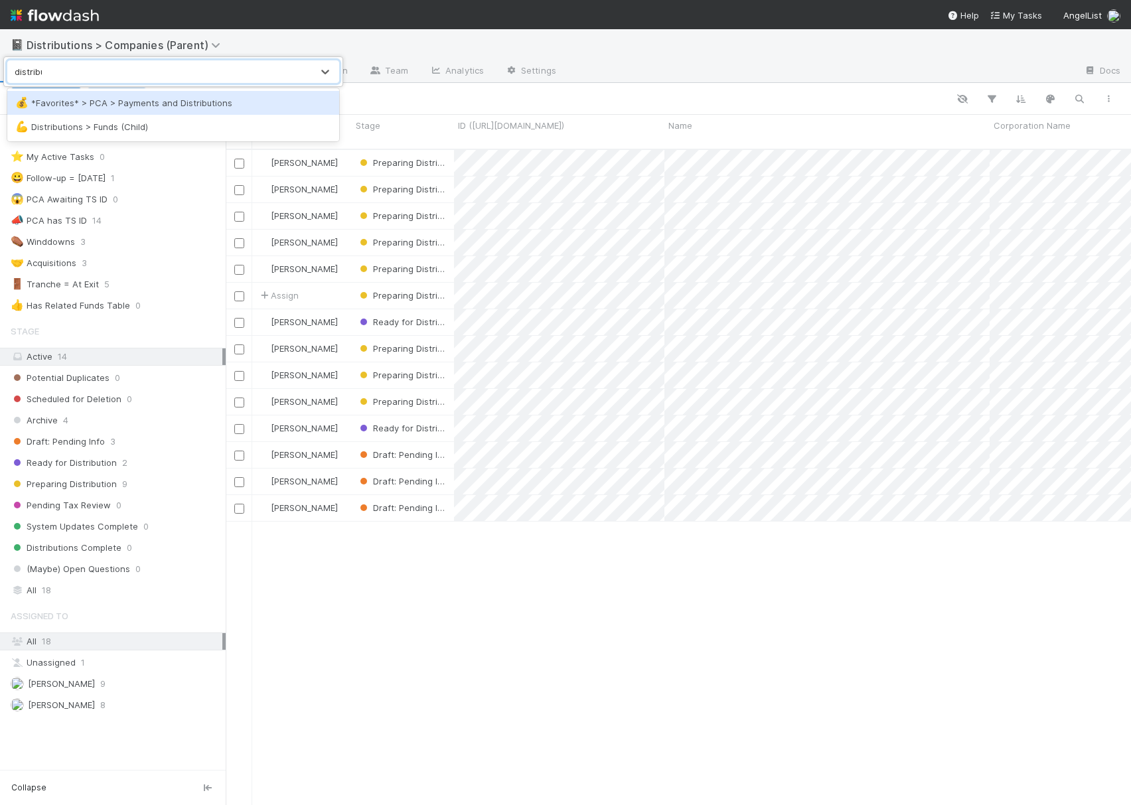
type input "distribut"
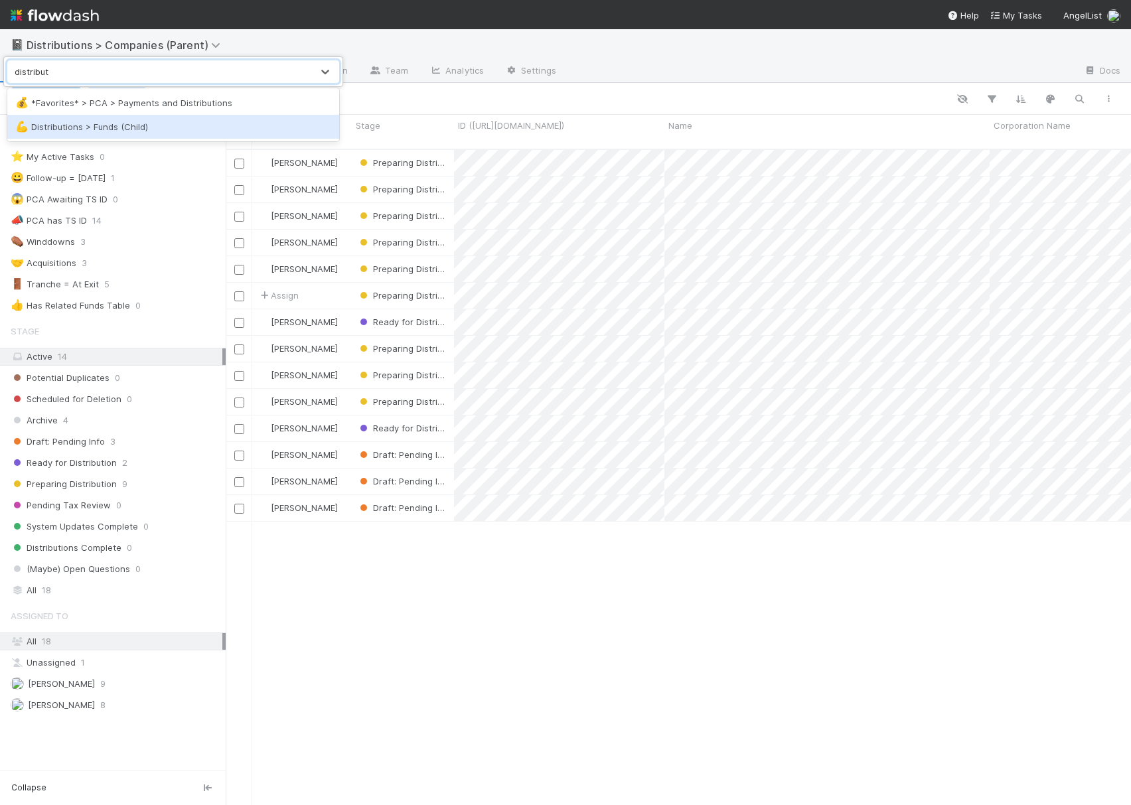
click at [163, 129] on div "💪 Distributions > Funds (Child)" at bounding box center [173, 126] width 316 height 13
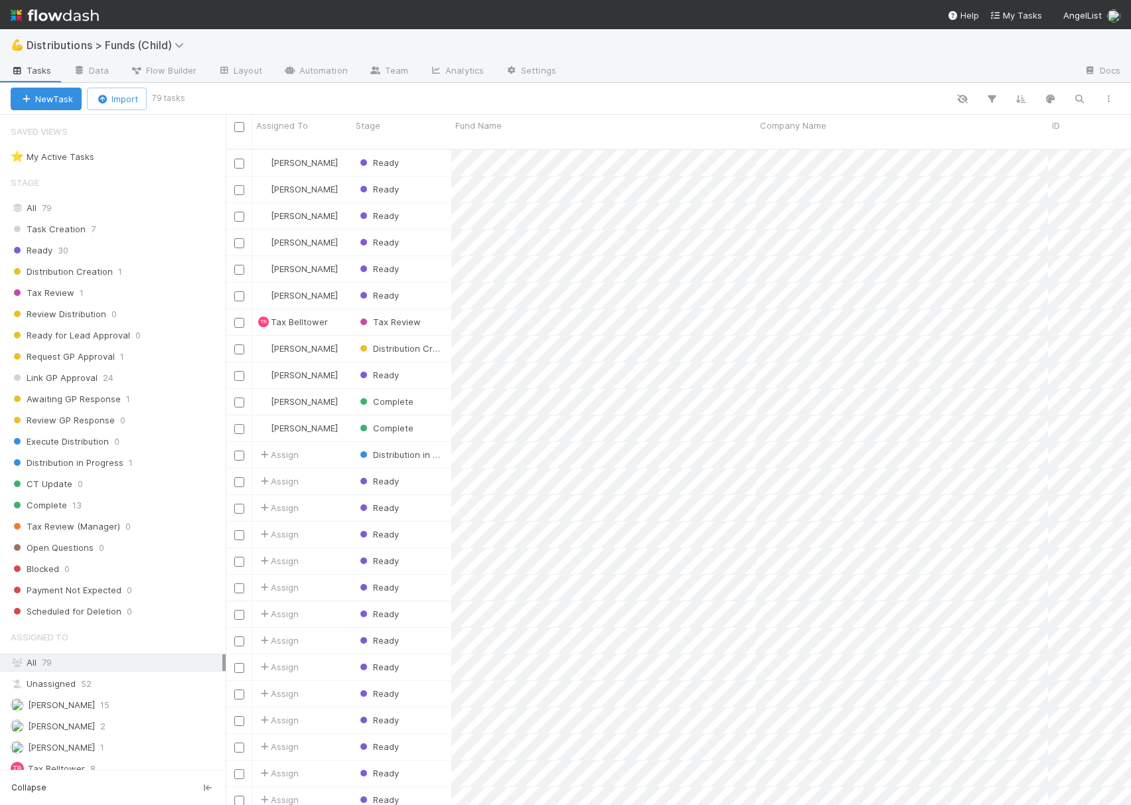
scroll to position [653, 892]
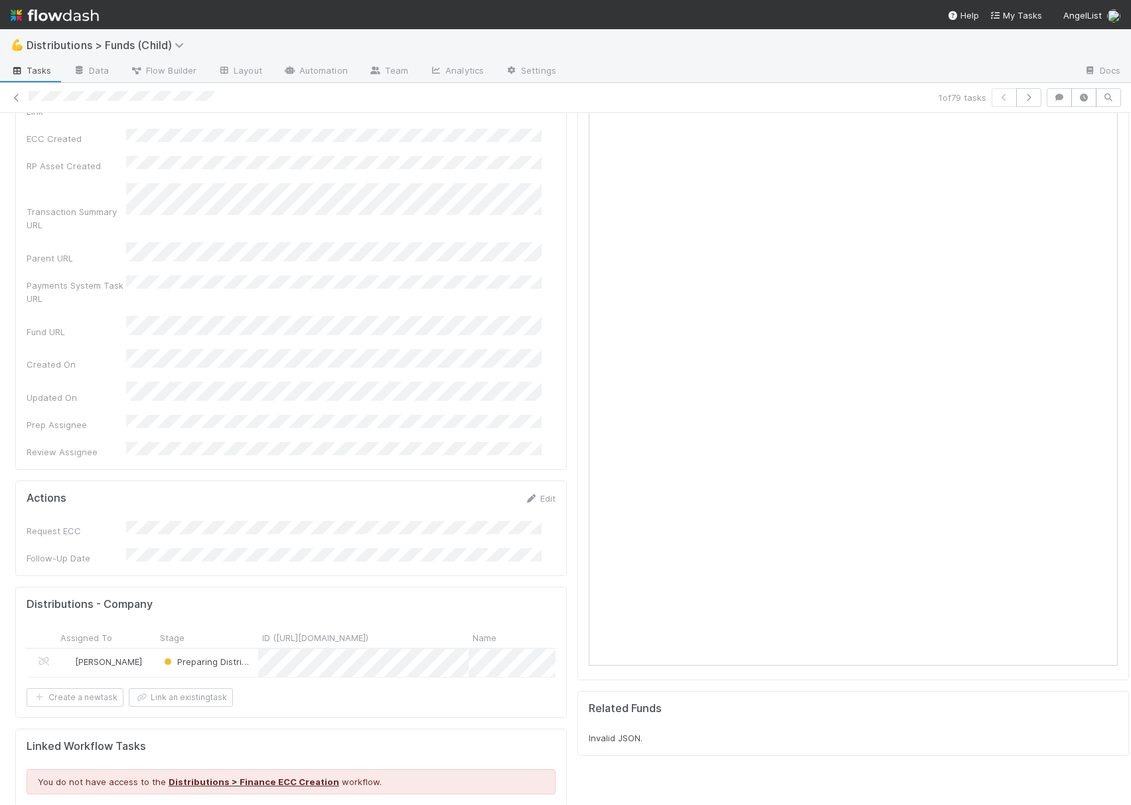
scroll to position [1062, 0]
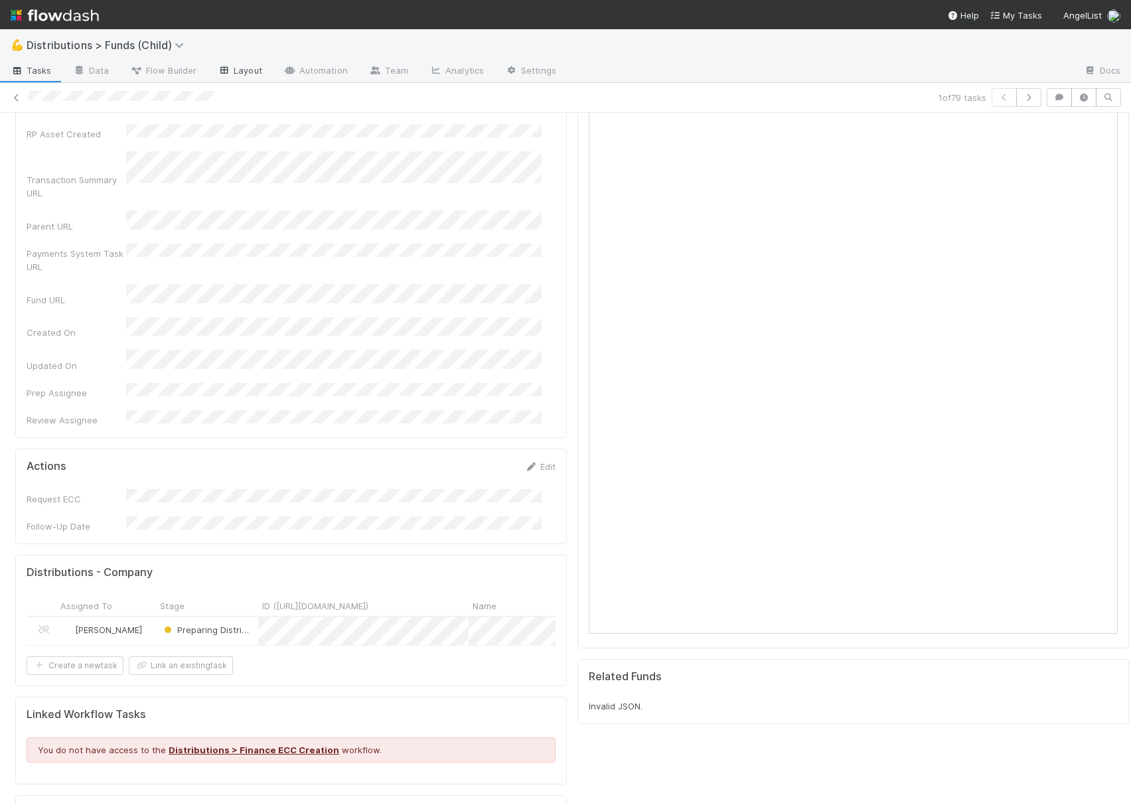
click at [247, 64] on link "Layout" at bounding box center [240, 71] width 66 height 21
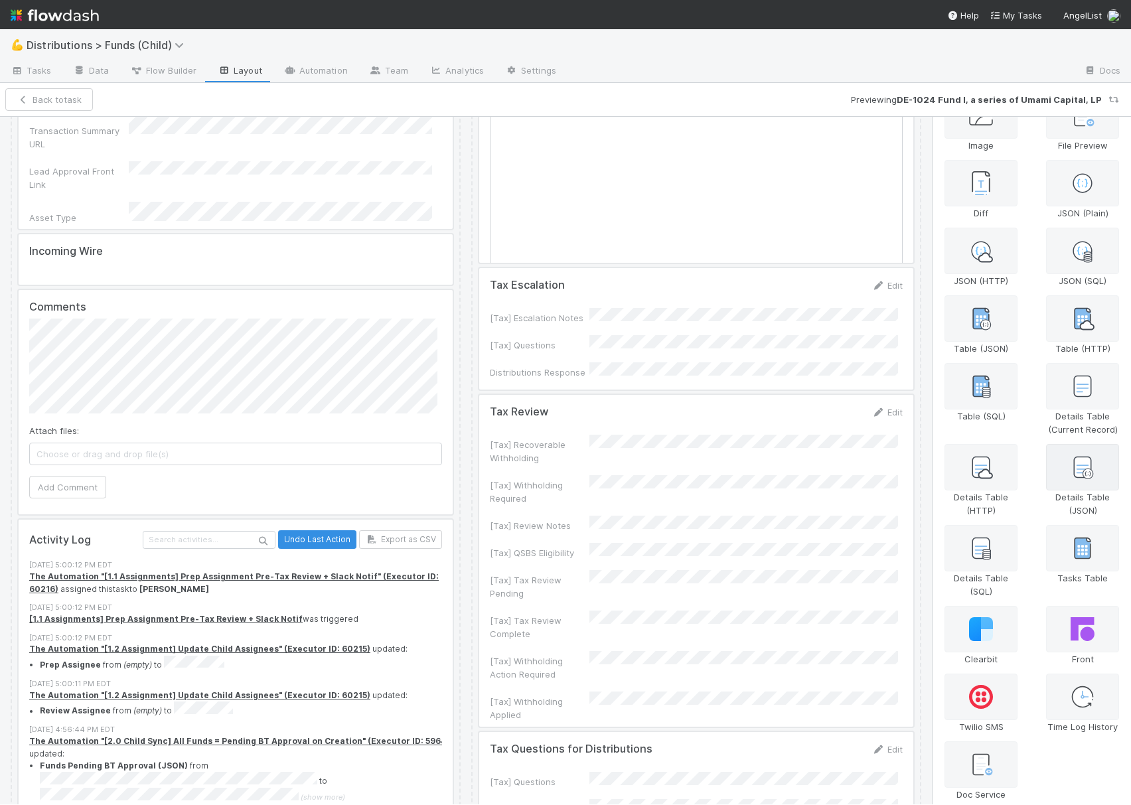
scroll to position [166, 0]
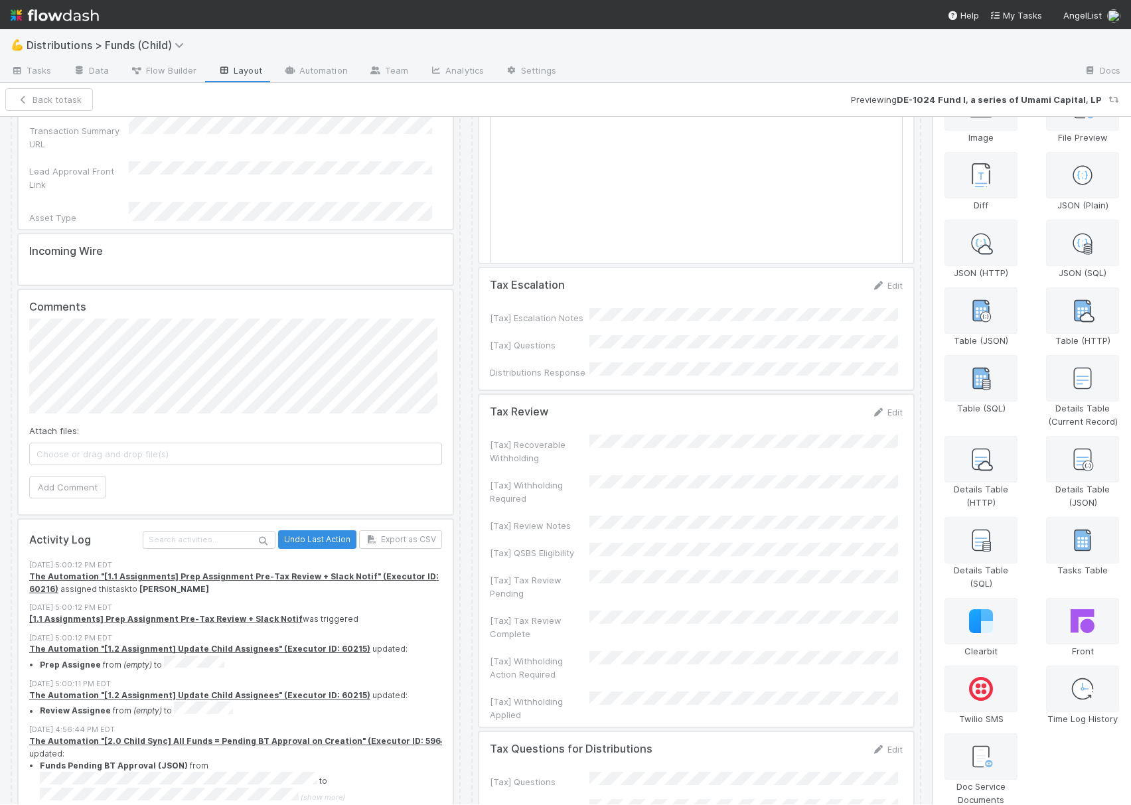
click at [656, 409] on div at bounding box center [696, 561] width 434 height 332
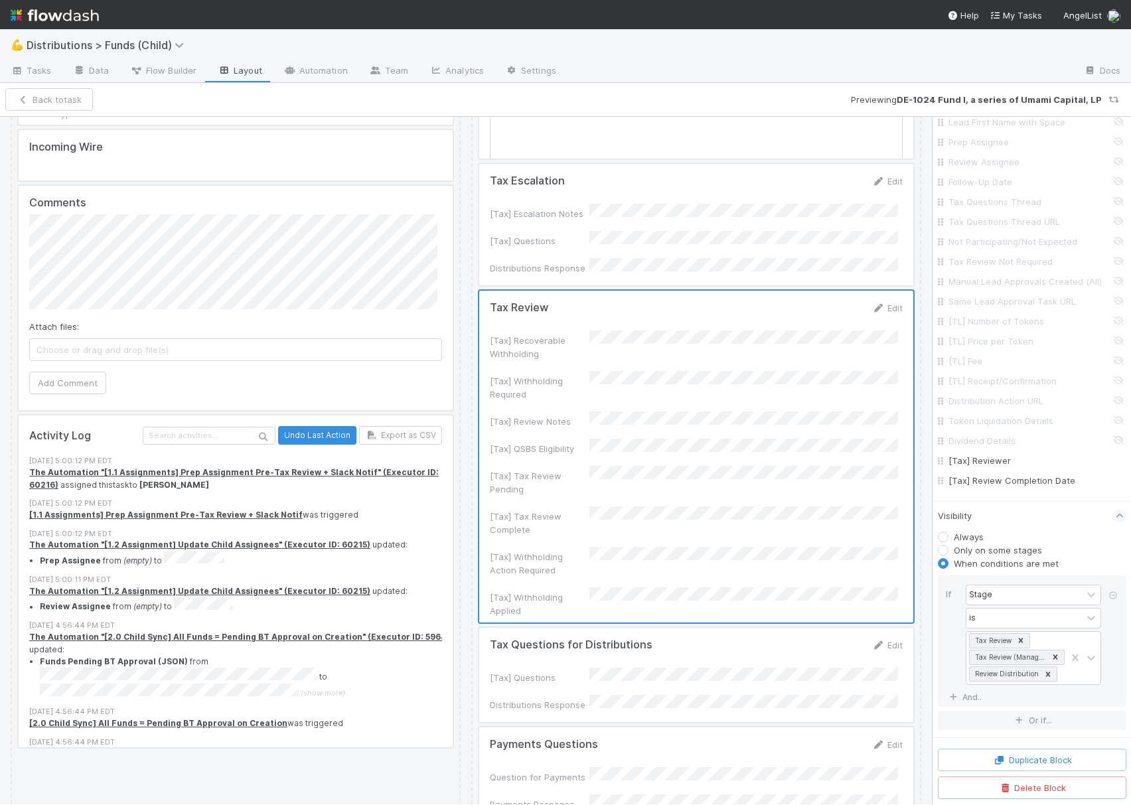
scroll to position [1681, 0]
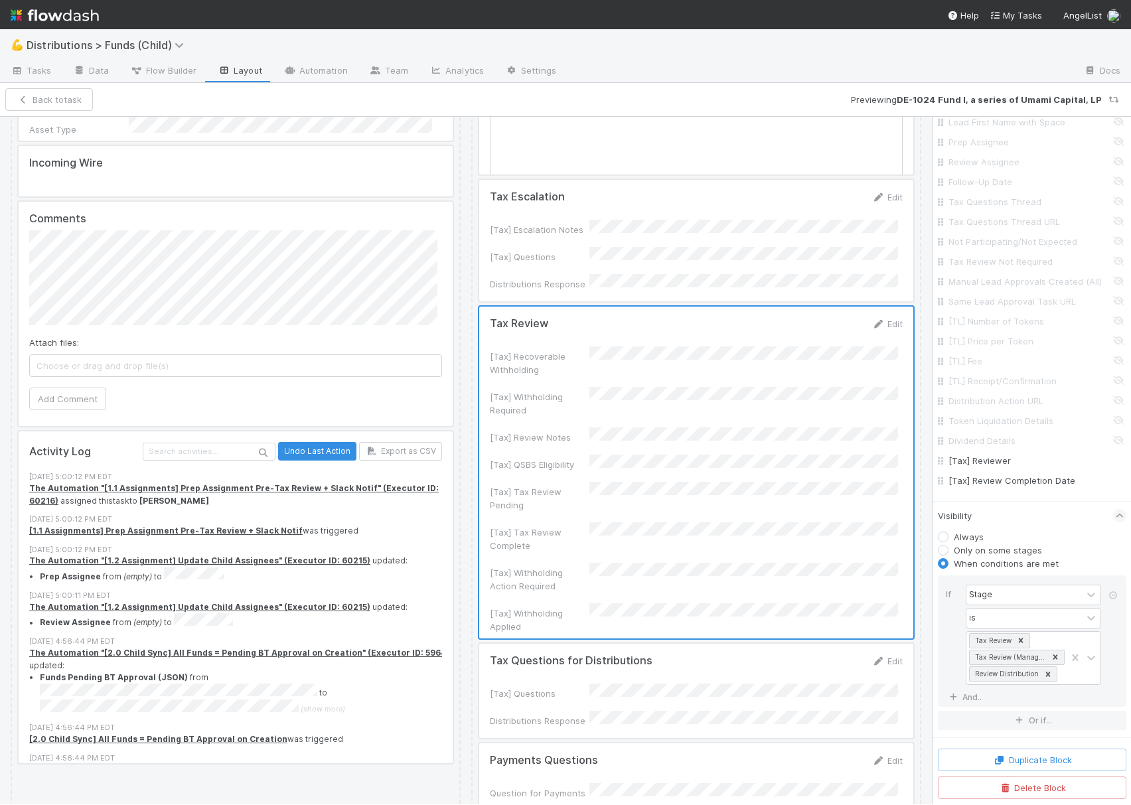
click at [732, 369] on div at bounding box center [696, 473] width 434 height 332
click at [879, 307] on div at bounding box center [696, 473] width 434 height 332
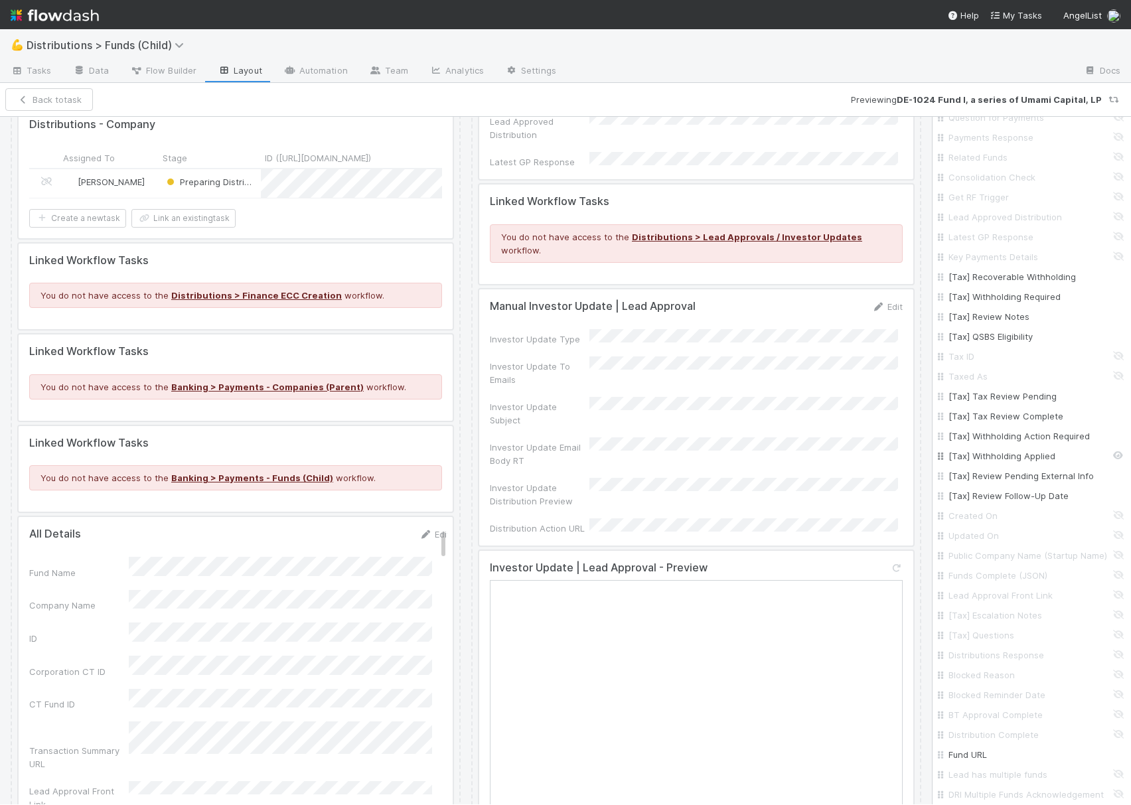
scroll to position [1309, 0]
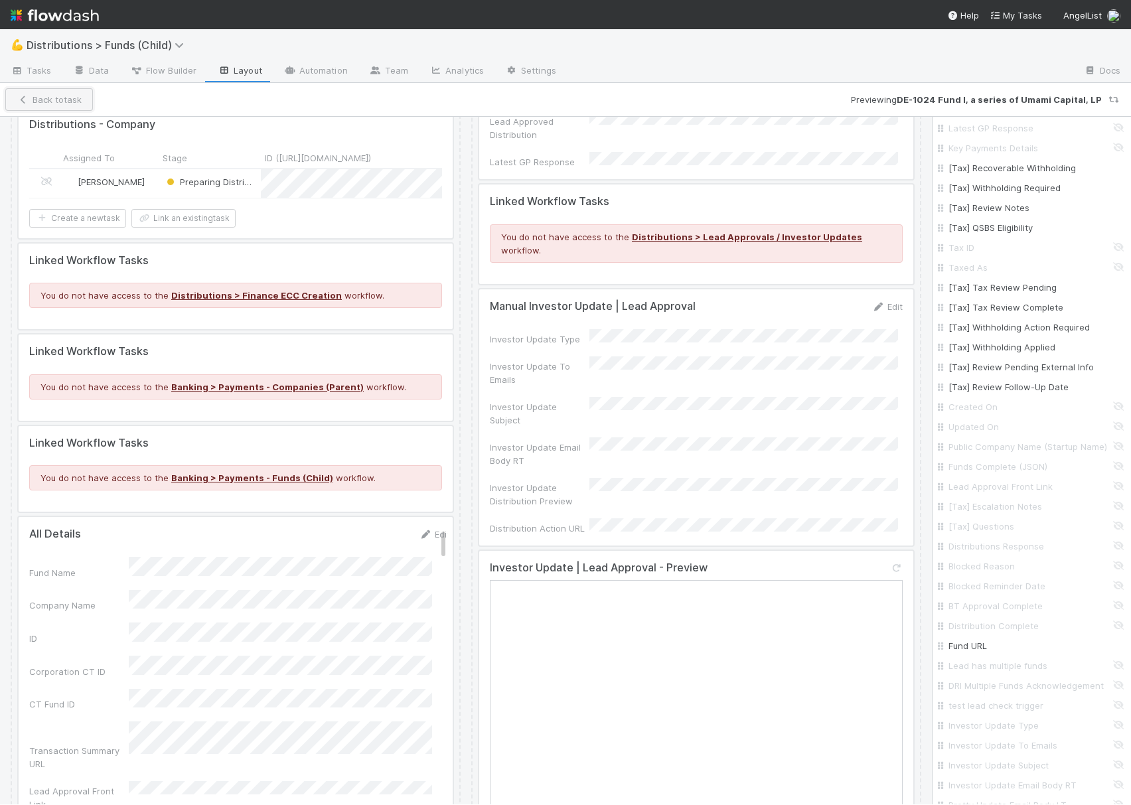
click at [64, 102] on button "Back to task" at bounding box center [49, 99] width 88 height 23
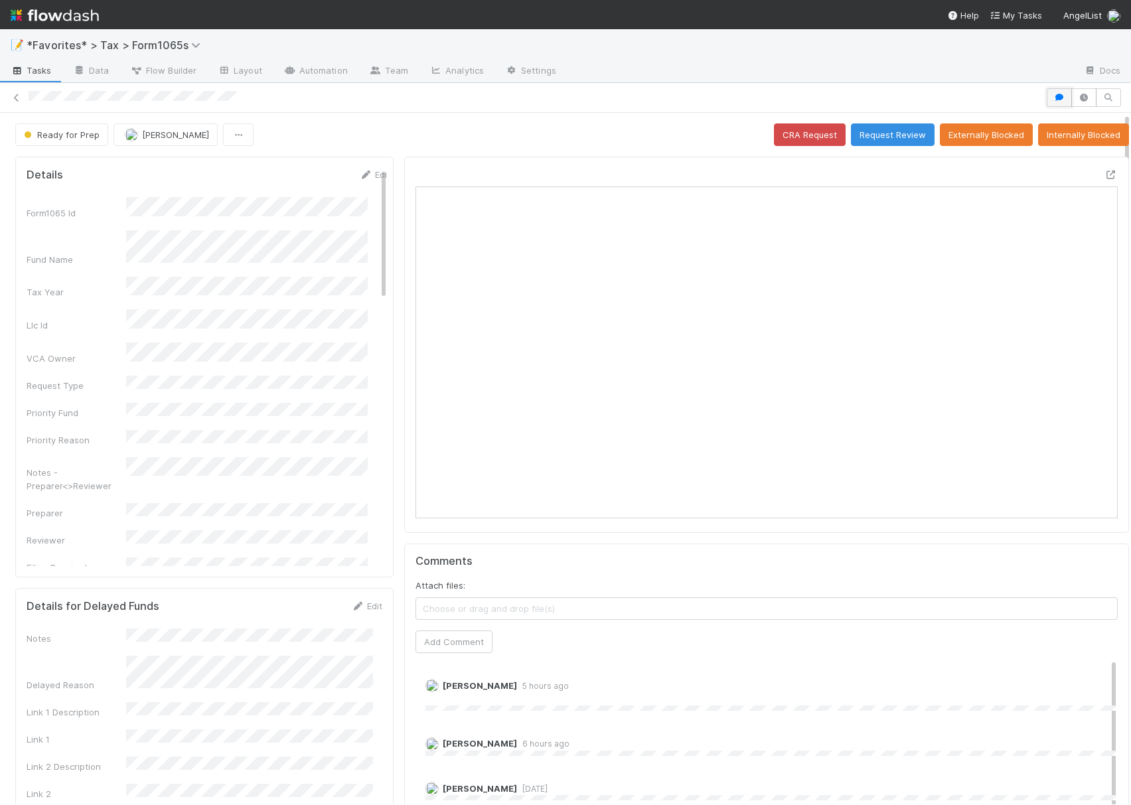
click at [1052, 101] on icon "button" at bounding box center [1058, 98] width 13 height 8
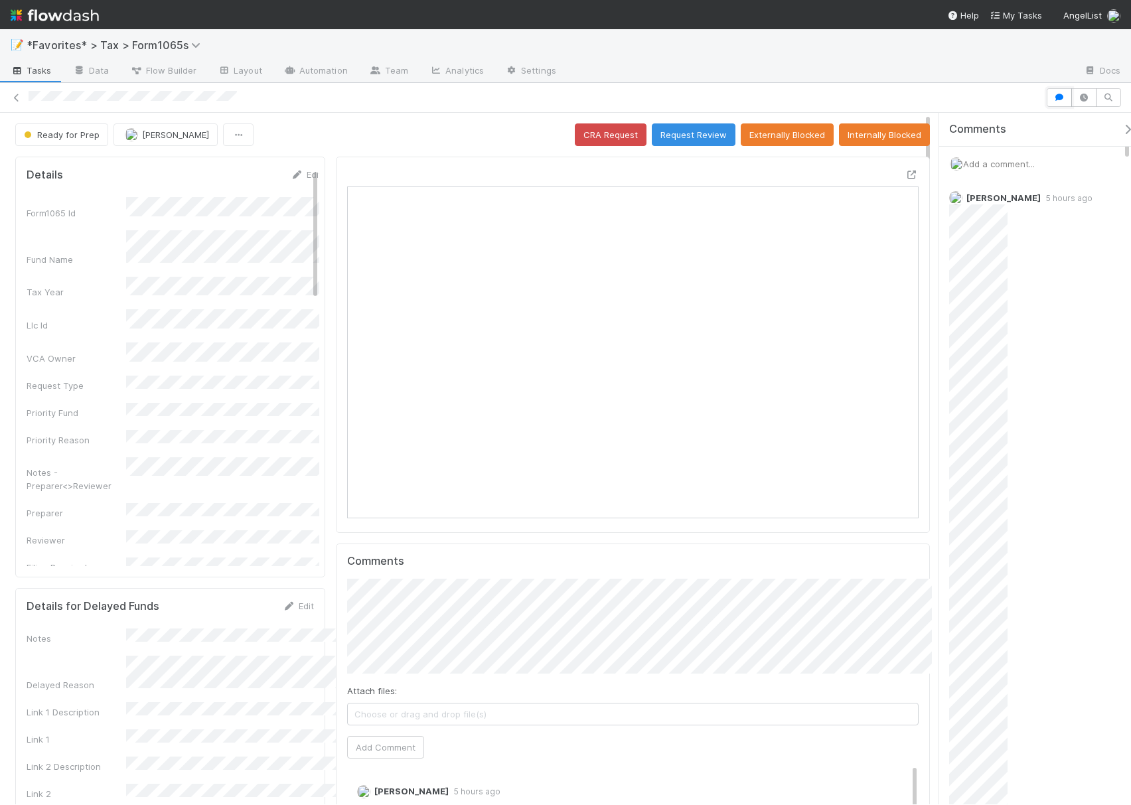
scroll to position [256, 549]
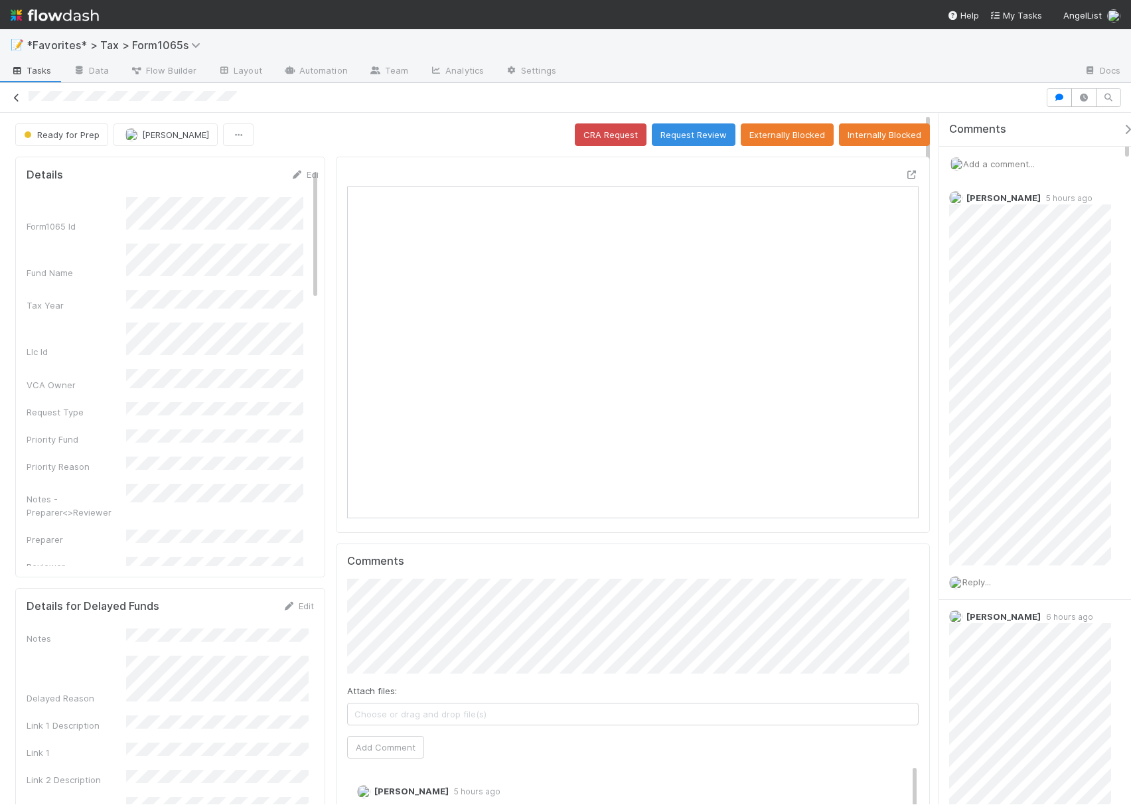
click at [10, 94] on icon at bounding box center [16, 98] width 13 height 9
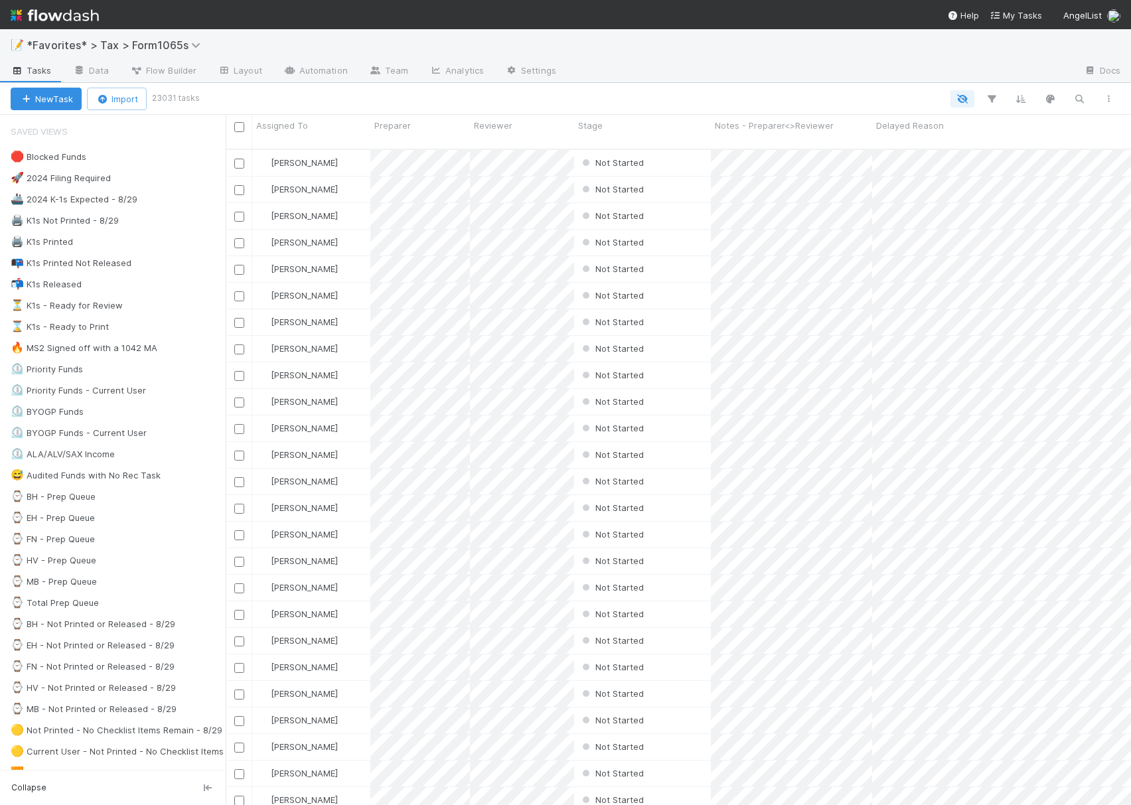
scroll to position [653, 892]
click at [1080, 100] on icon "button" at bounding box center [1078, 99] width 13 height 12
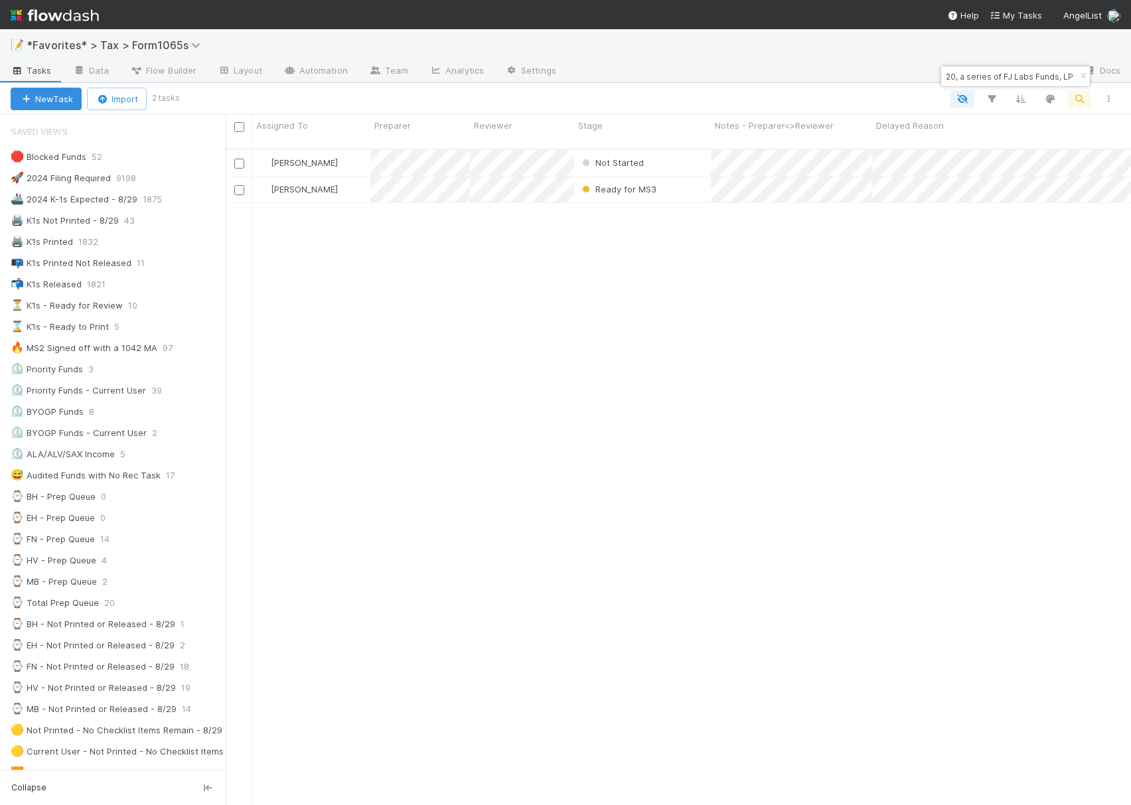
scroll to position [0, 0]
click at [1016, 76] on input "FJ Labs Entrepreneurs Fund 2020, a series of FJ Labs Funds, LP" at bounding box center [1009, 76] width 133 height 16
click at [1016, 74] on input "FJ Labs Entrepreneurs Fund 2020, a series of FJ Labs Funds, LP" at bounding box center [1009, 76] width 133 height 16
paste input "Wolfhead Capital, a series of AngelList Omnibu"
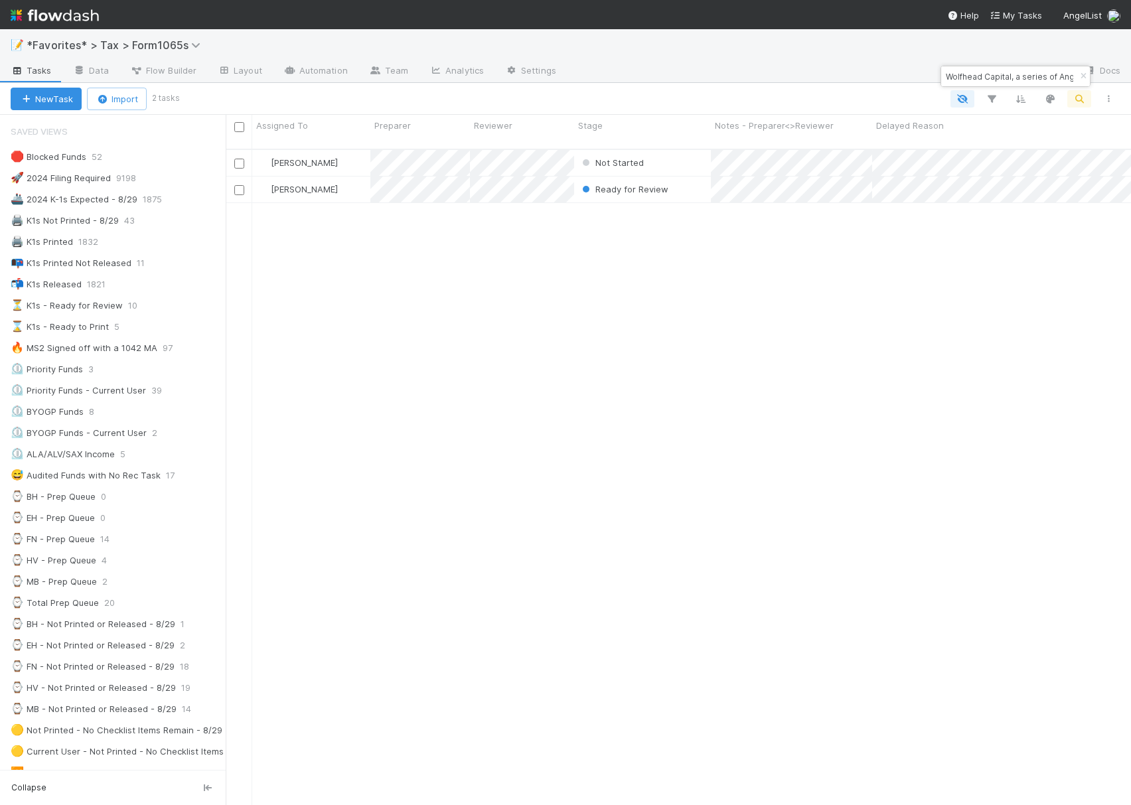
click at [1020, 72] on input "Wolfhead Capital, a series of AngelList Omnibus, LP" at bounding box center [1009, 76] width 133 height 16
click at [1019, 72] on input "Wolfhead Capital, a series of AngelList Omnibus, LP" at bounding box center [1009, 76] width 133 height 16
paste input "JA Gaingels Fund I, a series of Zachary Ginsburg Fund"
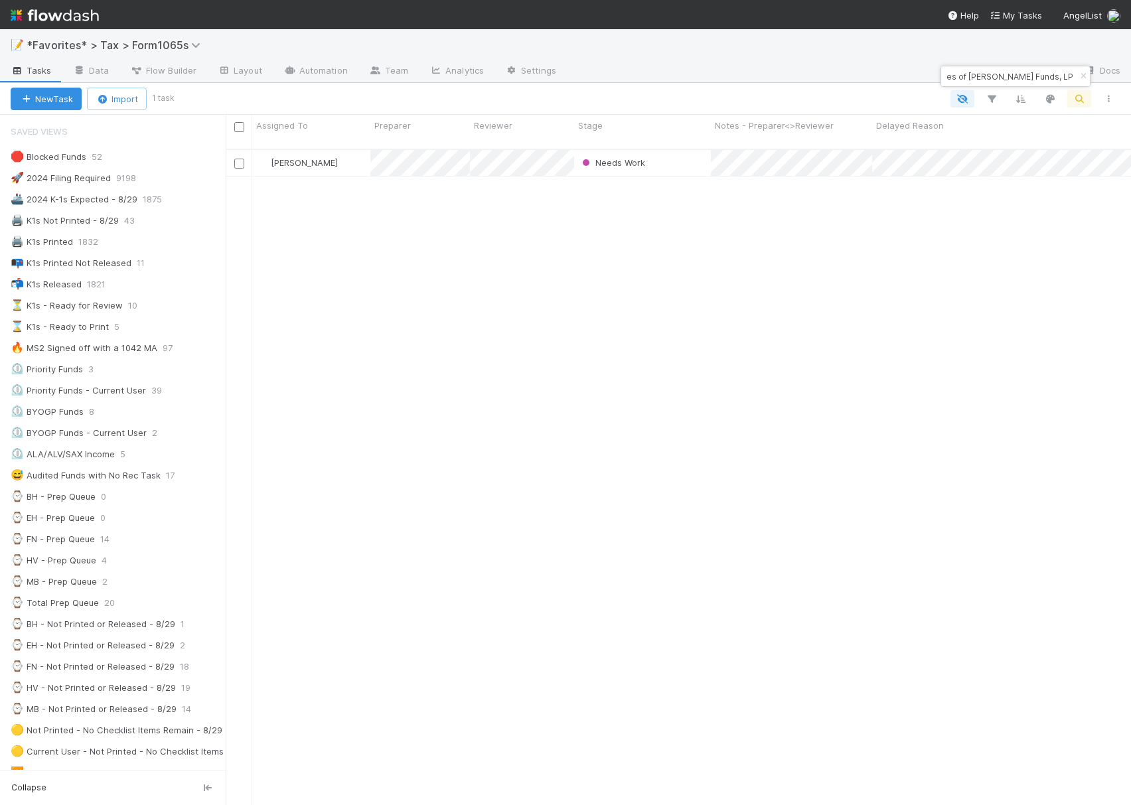
type input "JA Gaingels Fund I, a series of Zachary Ginsburg Funds, LP"
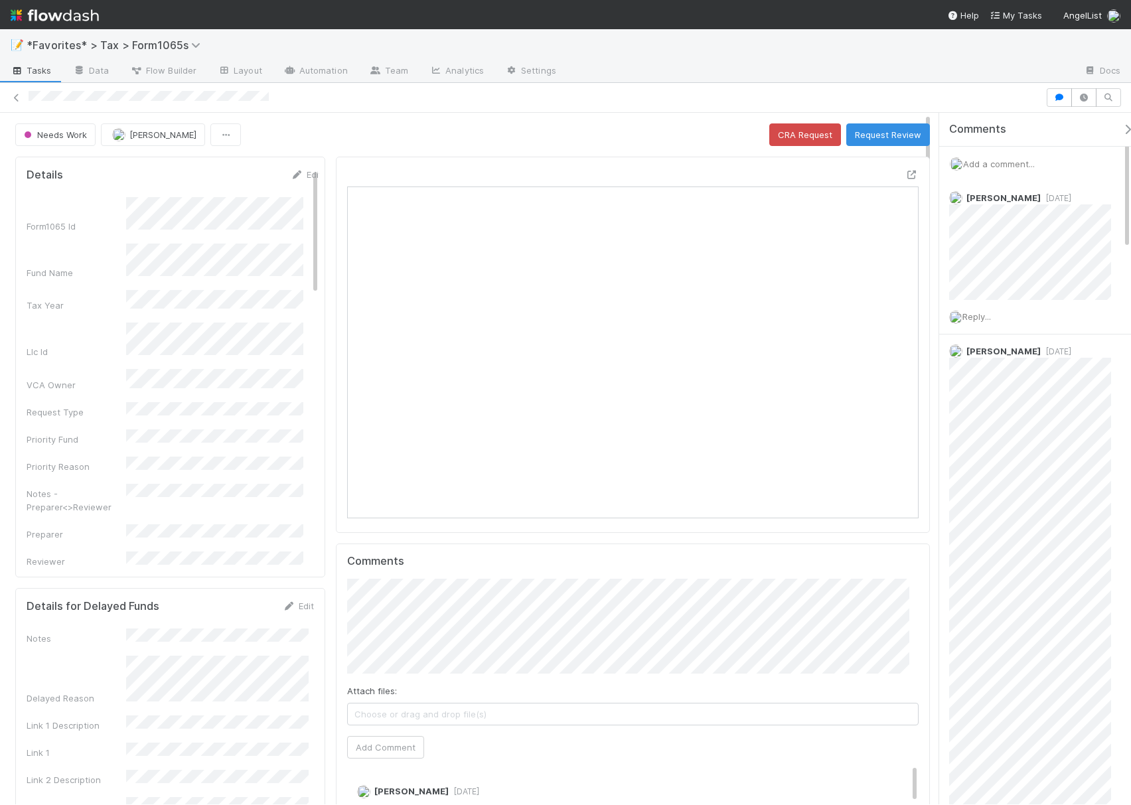
scroll to position [256, 549]
click at [154, 141] on button "[PERSON_NAME]" at bounding box center [153, 134] width 104 height 23
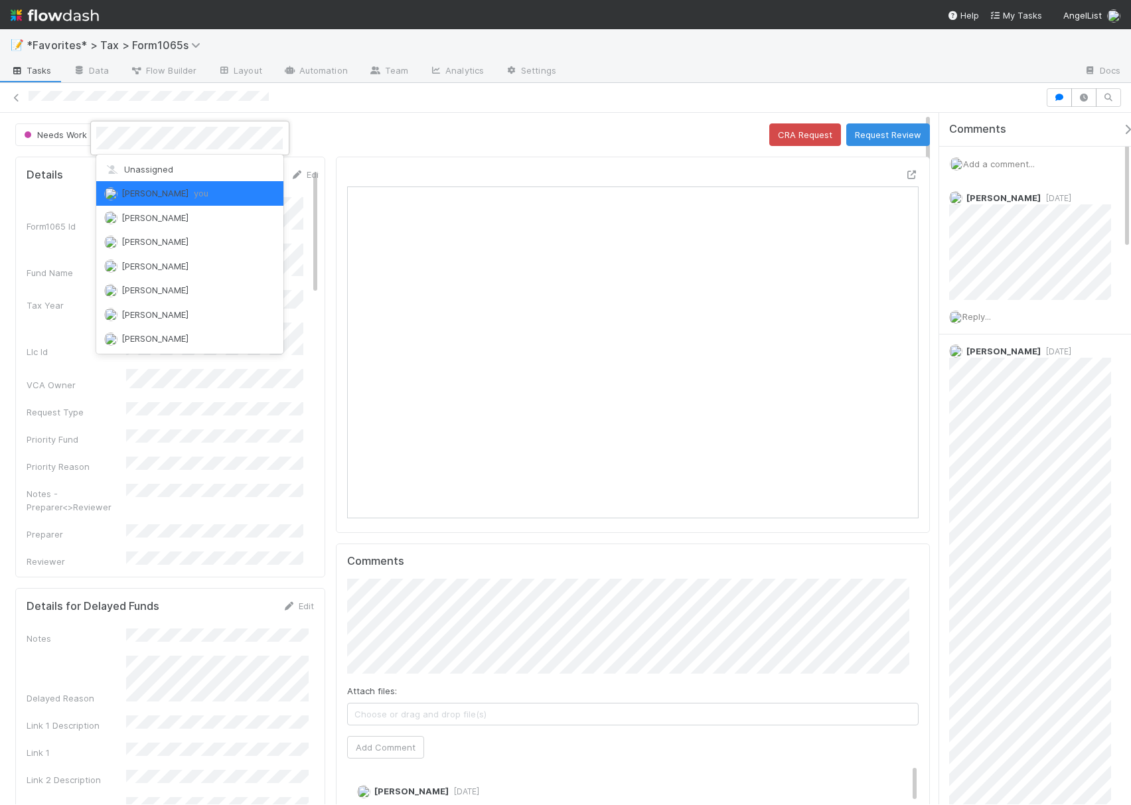
click at [490, 130] on div at bounding box center [565, 402] width 1131 height 805
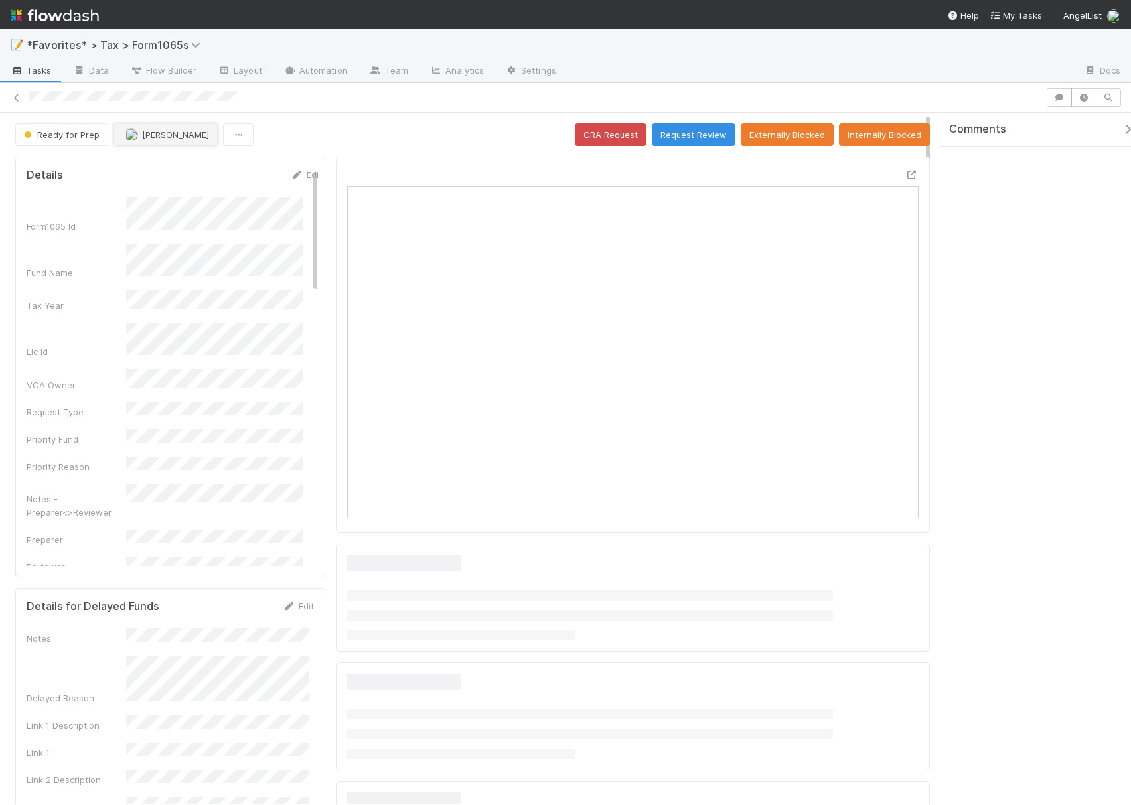
click at [151, 134] on span "[PERSON_NAME]" at bounding box center [175, 134] width 67 height 11
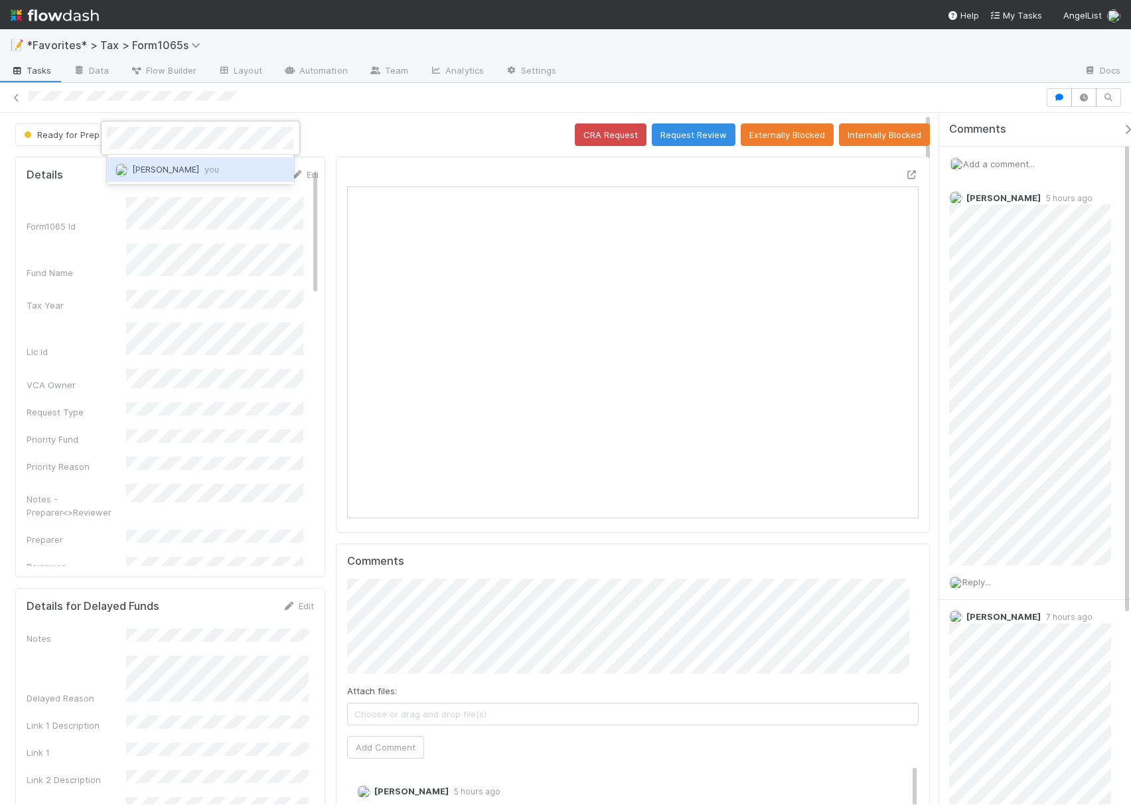
click at [169, 171] on span "[PERSON_NAME] you" at bounding box center [175, 169] width 87 height 11
click at [337, 141] on div "Ready for Prep [PERSON_NAME] CRA Request Request Review Externally Blocked Inte…" at bounding box center [472, 134] width 914 height 23
